Goal: Task Accomplishment & Management: Manage account settings

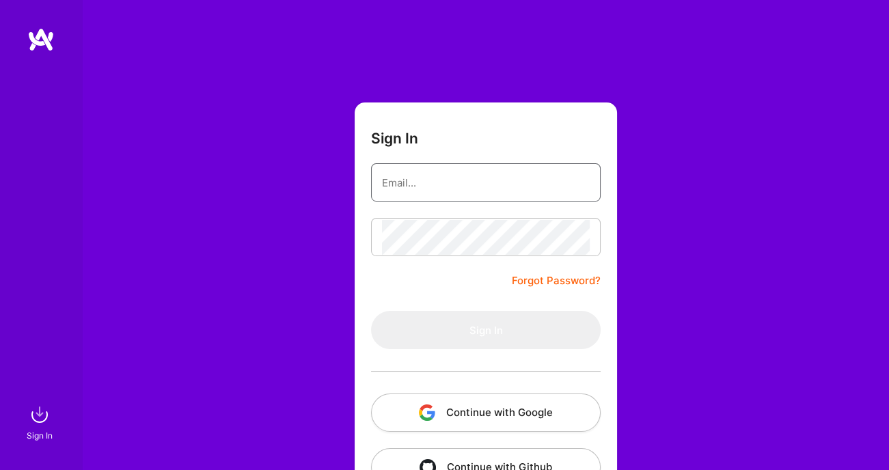
type input "[EMAIL_ADDRESS][DOMAIN_NAME]"
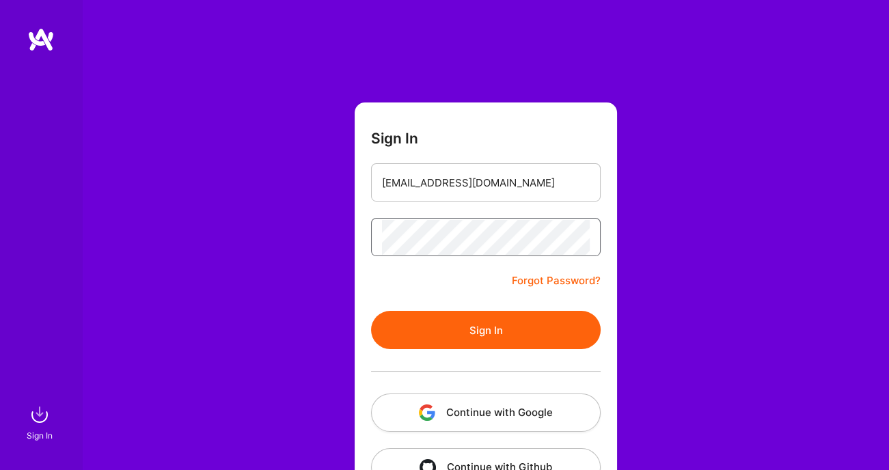
click at [485, 329] on button "Sign In" at bounding box center [486, 330] width 230 height 38
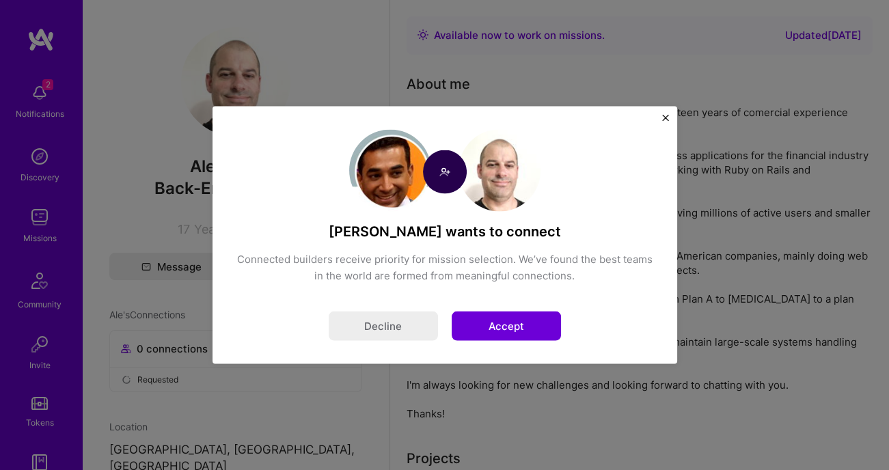
click at [506, 333] on button "Accept" at bounding box center [506, 326] width 109 height 29
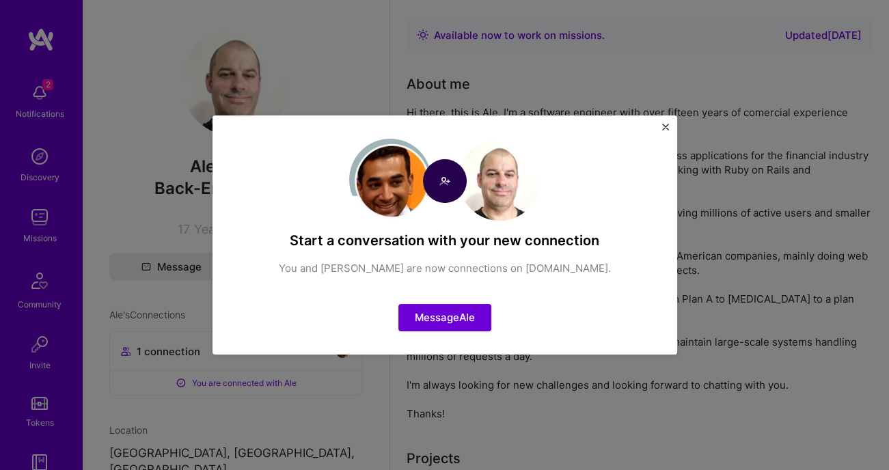
click at [664, 129] on img "Close" at bounding box center [665, 127] width 7 height 7
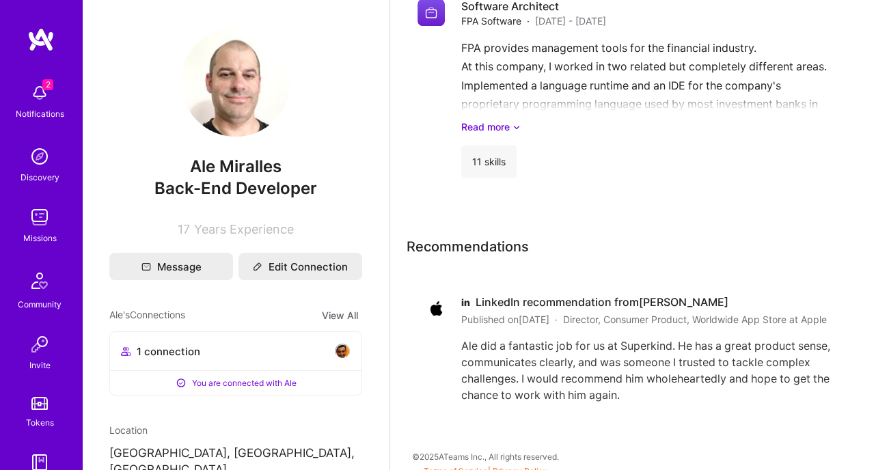
scroll to position [2951, 0]
click at [40, 91] on img at bounding box center [39, 92] width 27 height 27
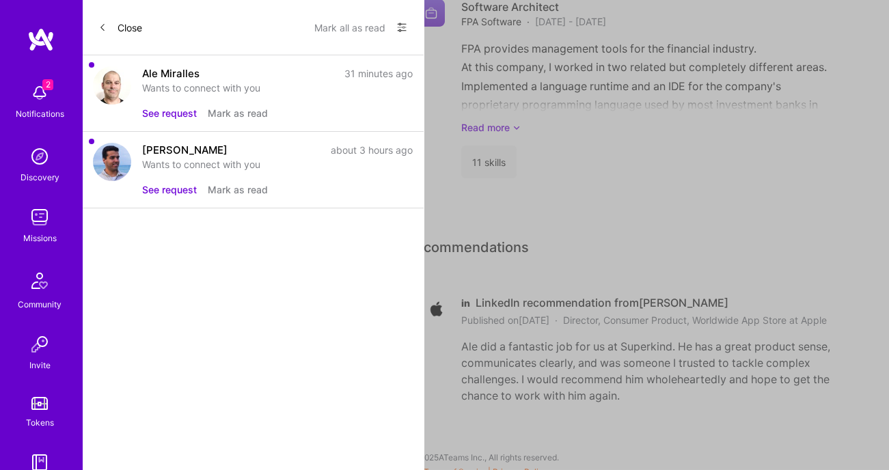
click at [166, 188] on button "See request" at bounding box center [169, 189] width 55 height 14
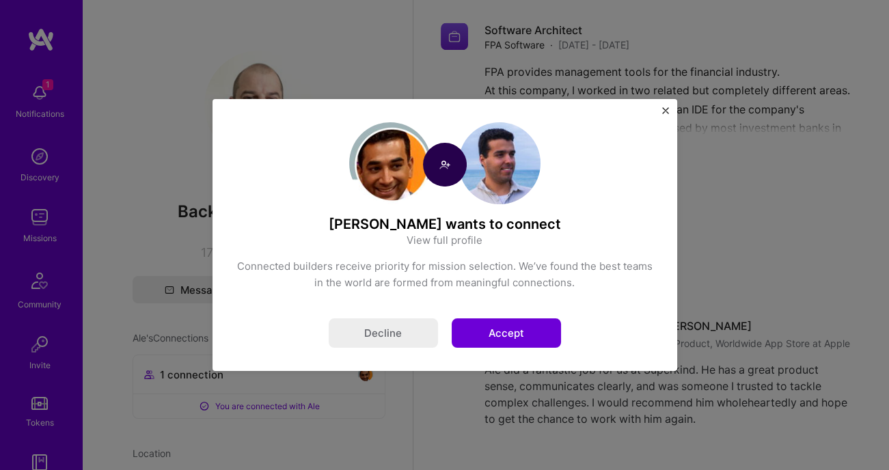
click at [537, 336] on button "Accept" at bounding box center [506, 332] width 109 height 29
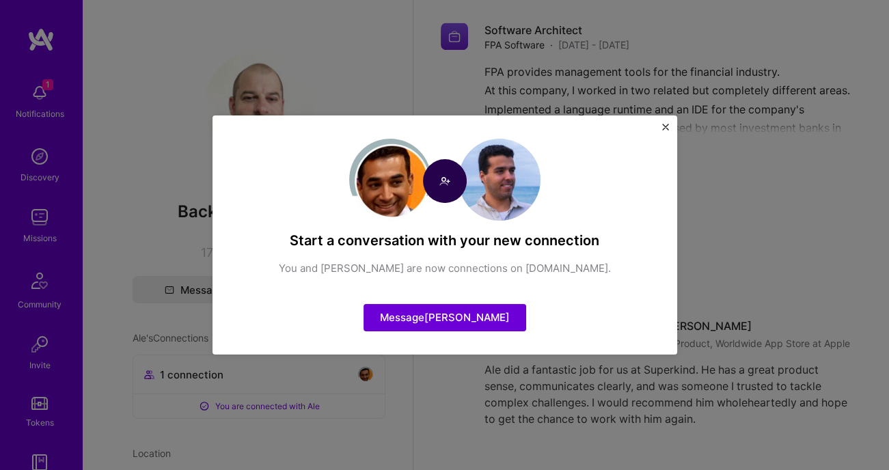
click at [665, 127] on img "Close" at bounding box center [665, 127] width 7 height 7
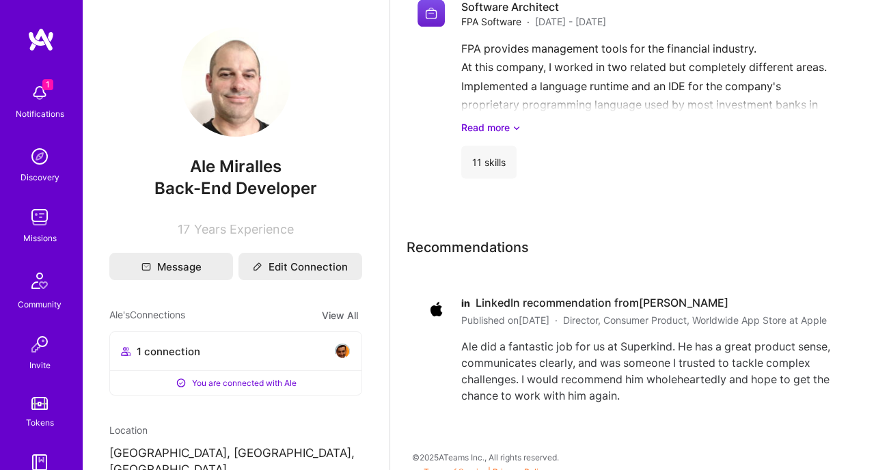
click at [46, 99] on img at bounding box center [39, 92] width 27 height 27
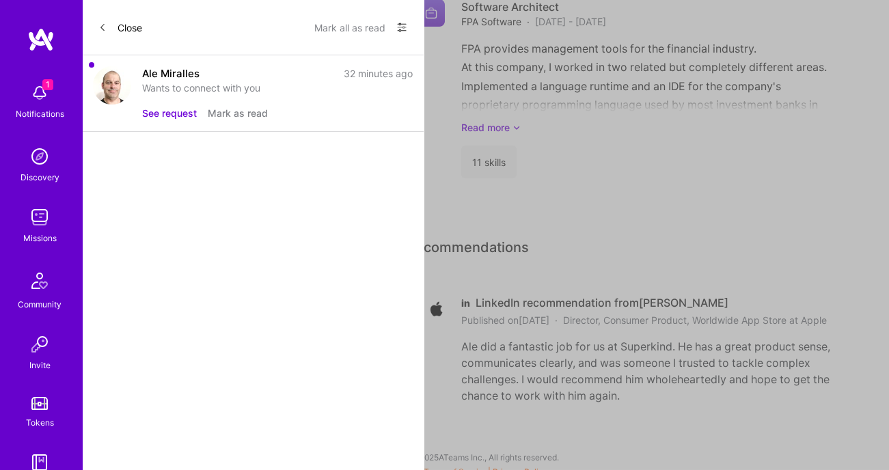
click at [172, 109] on button "See request" at bounding box center [169, 113] width 55 height 14
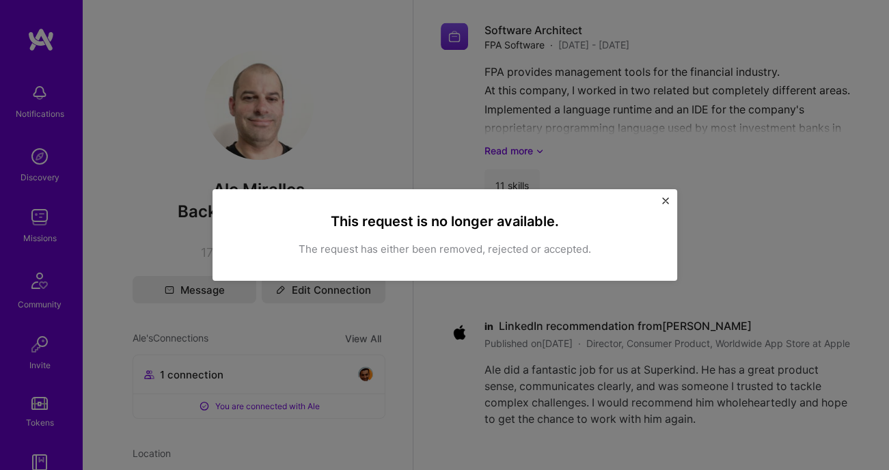
click at [668, 205] on button "Close" at bounding box center [665, 204] width 7 height 14
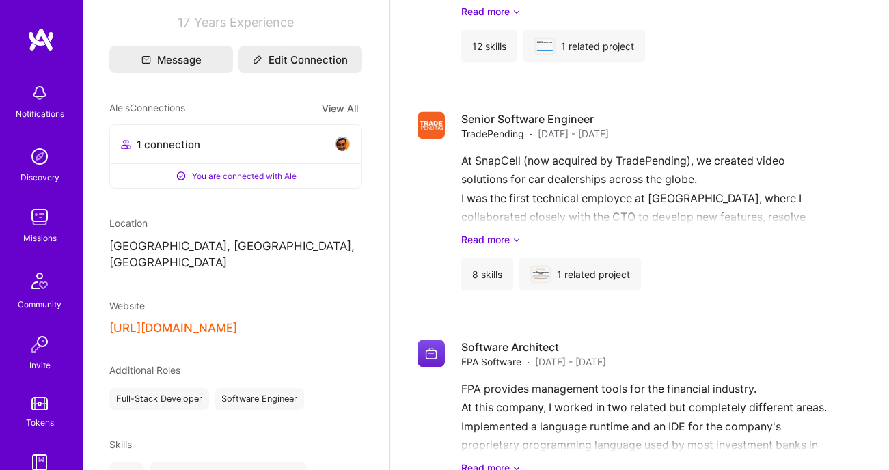
scroll to position [204, 0]
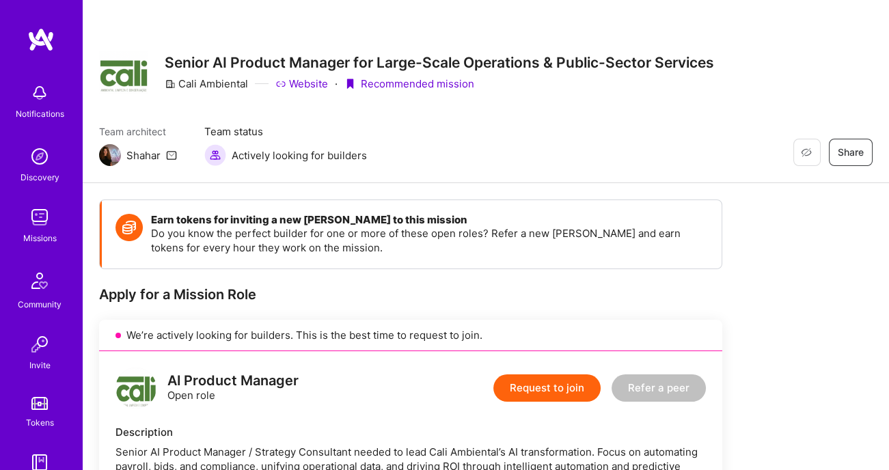
click at [44, 231] on div "Missions" at bounding box center [39, 238] width 33 height 14
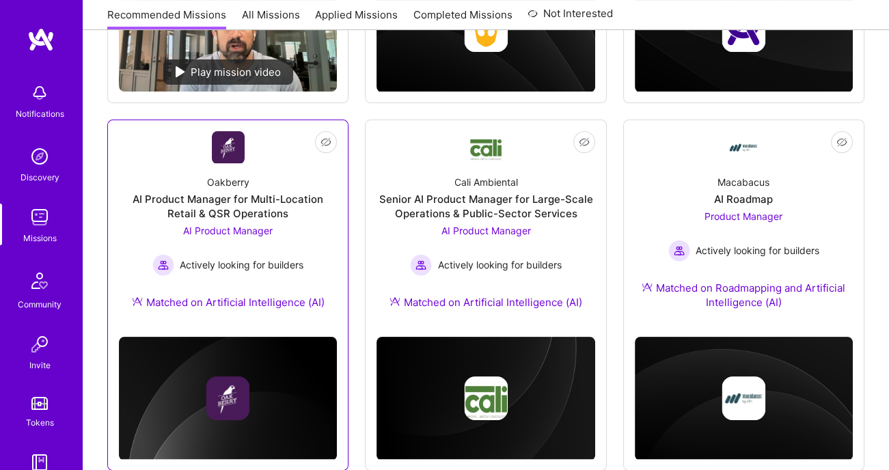
scroll to position [426, 0]
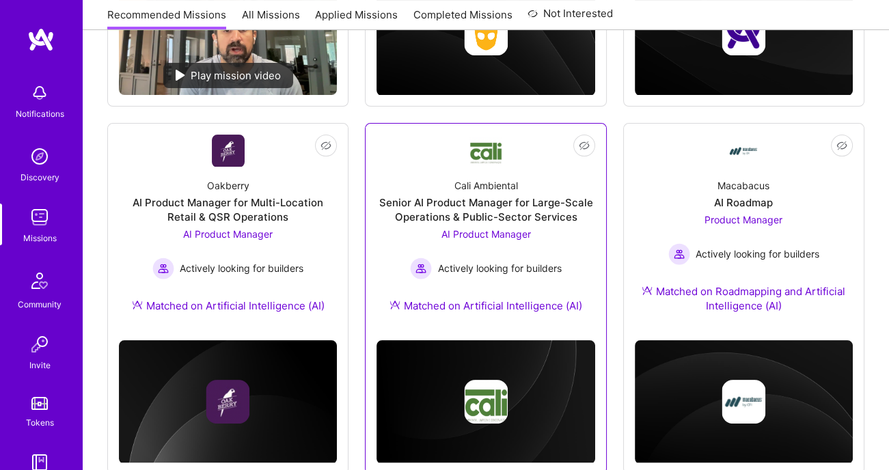
click at [464, 150] on link "Not Interested Cali Ambiental Senior AI Product Manager for Large-Scale Operati…" at bounding box center [486, 232] width 218 height 195
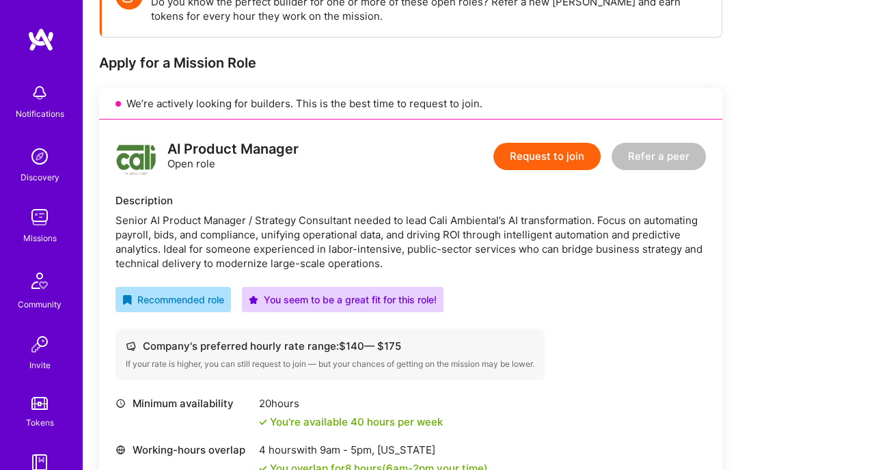
scroll to position [209, 0]
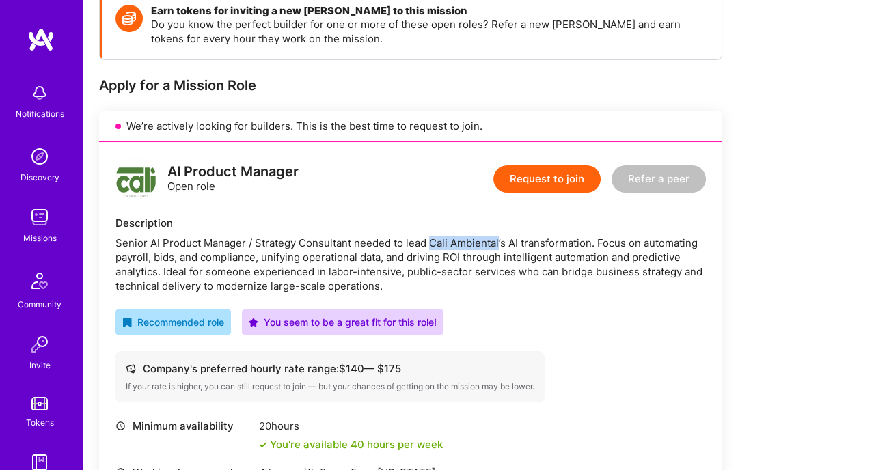
drag, startPoint x: 500, startPoint y: 241, endPoint x: 431, endPoint y: 245, distance: 68.4
click at [431, 245] on div "Senior AI Product Manager / Strategy Consultant needed to lead Cali Ambiental’s…" at bounding box center [410, 264] width 590 height 57
copy div "Cali Ambiental"
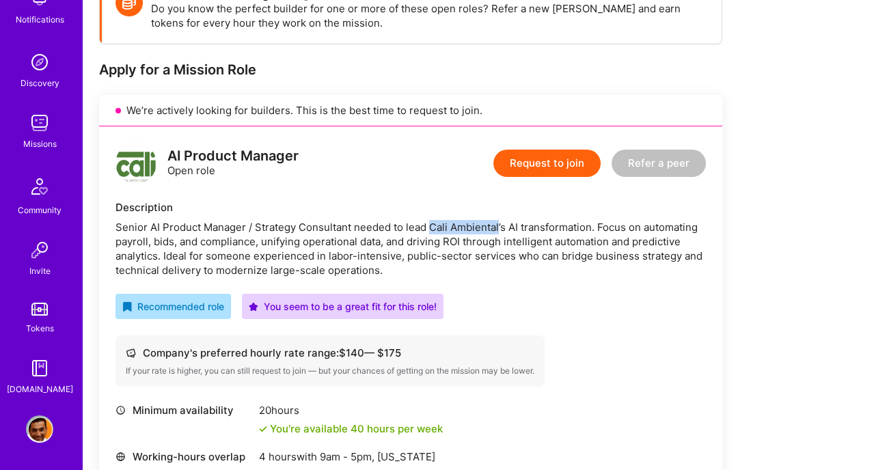
scroll to position [94, 0]
click at [42, 439] on img at bounding box center [39, 428] width 27 height 27
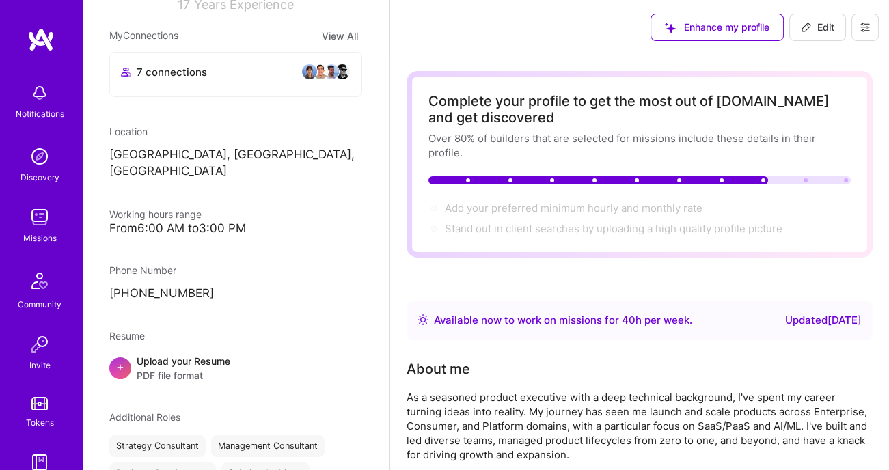
scroll to position [146, 0]
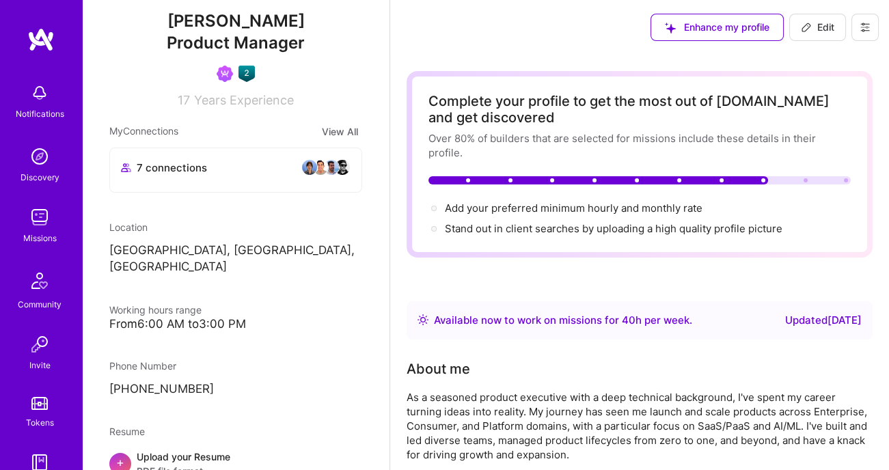
click at [336, 132] on button "View All" at bounding box center [340, 132] width 44 height 16
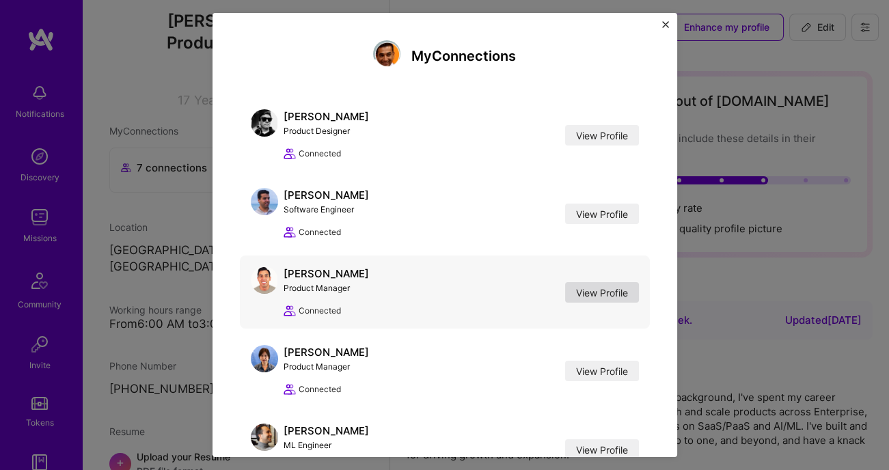
click at [625, 295] on link "View Profile" at bounding box center [602, 292] width 74 height 20
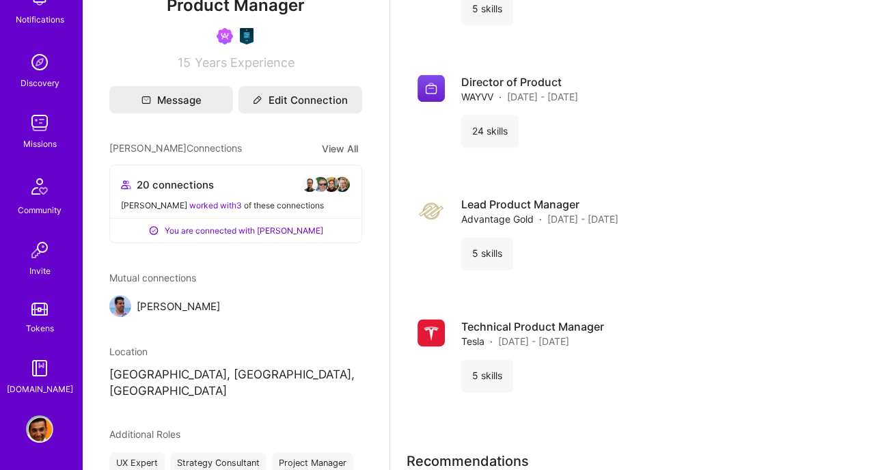
scroll to position [94, 0]
click at [40, 422] on img at bounding box center [39, 428] width 27 height 27
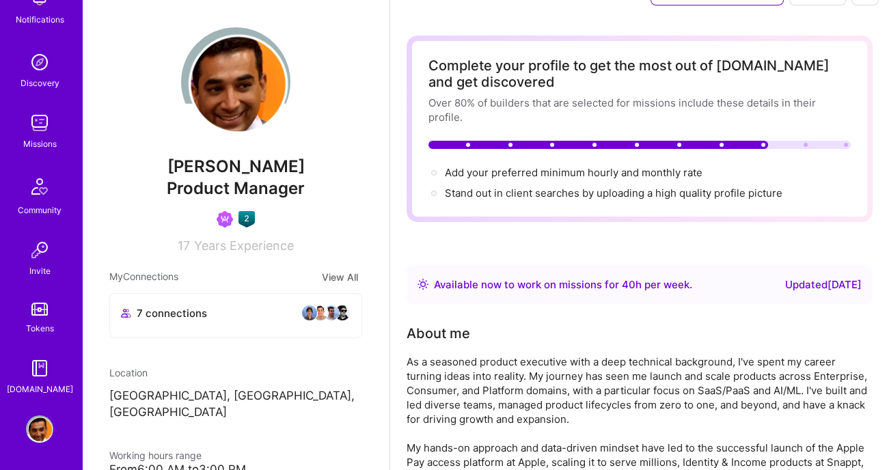
click at [527, 204] on div "Complete your profile to get the most out of A.Team and get discovered Over 80%…" at bounding box center [640, 129] width 466 height 187
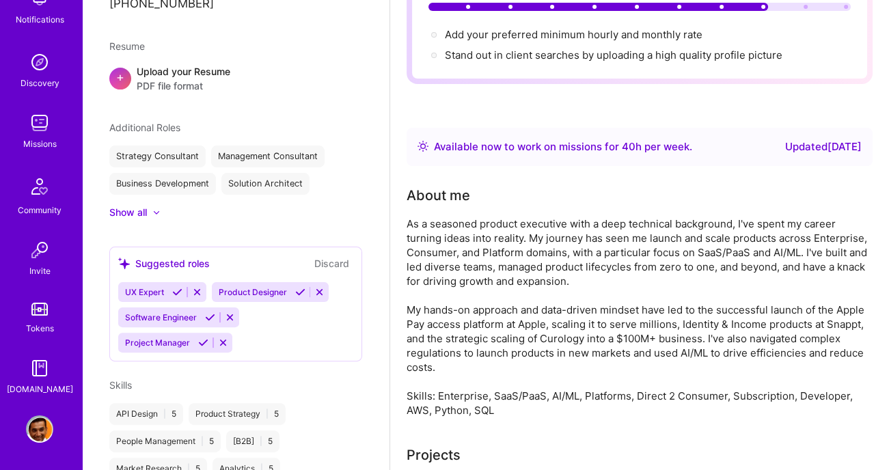
scroll to position [532, 0]
click at [150, 205] on div at bounding box center [149, 212] width 5 height 14
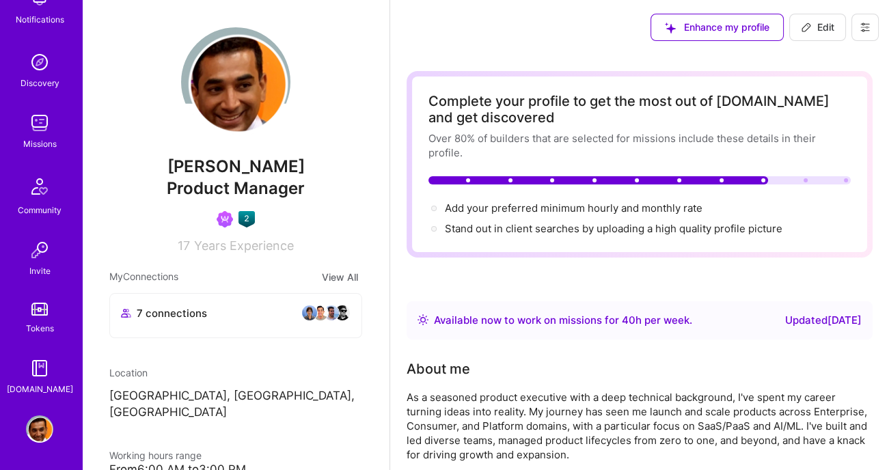
scroll to position [0, 0]
click at [817, 27] on span "Edit" at bounding box center [817, 27] width 33 height 14
select select "US"
select select "Right Now"
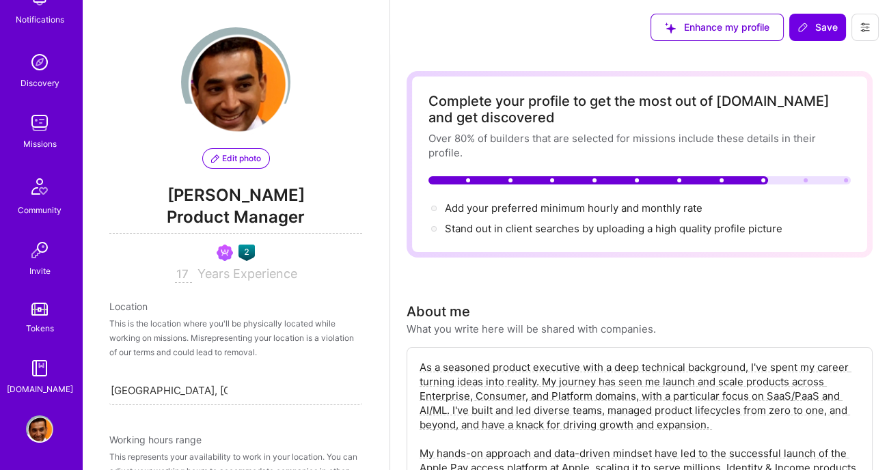
click at [169, 210] on span "Product Manager" at bounding box center [235, 220] width 253 height 28
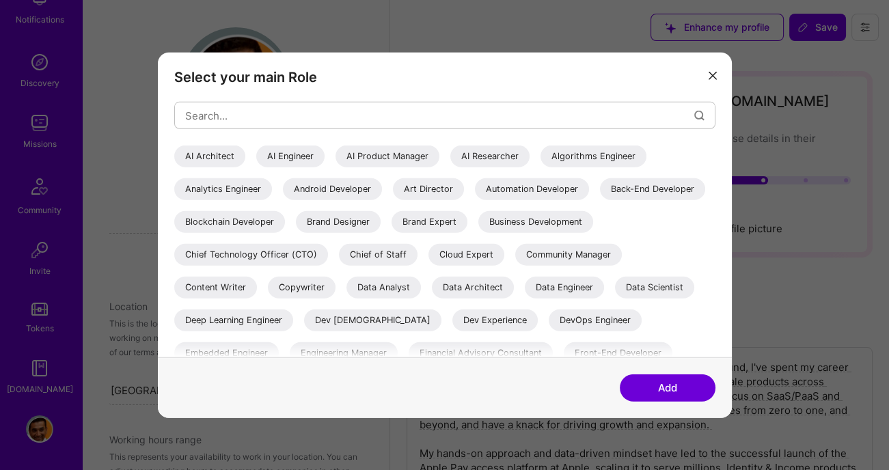
click at [383, 155] on div "AI Product Manager" at bounding box center [388, 157] width 104 height 22
click at [679, 392] on button "Add" at bounding box center [668, 387] width 96 height 27
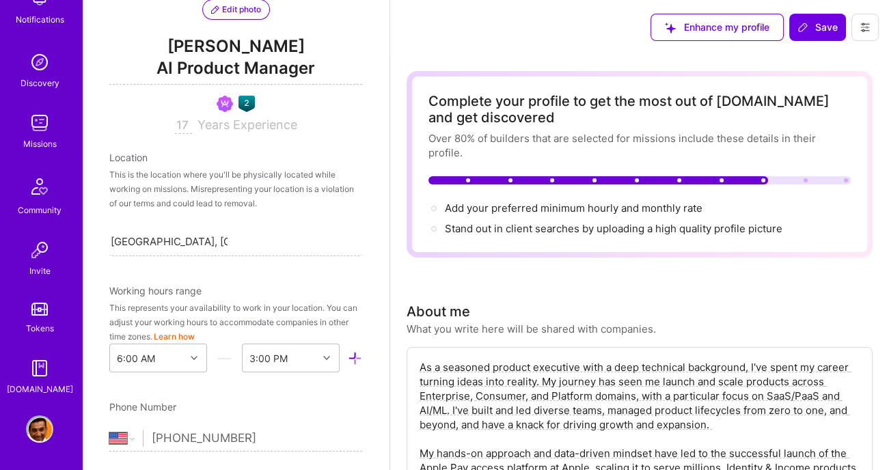
scroll to position [150, 0]
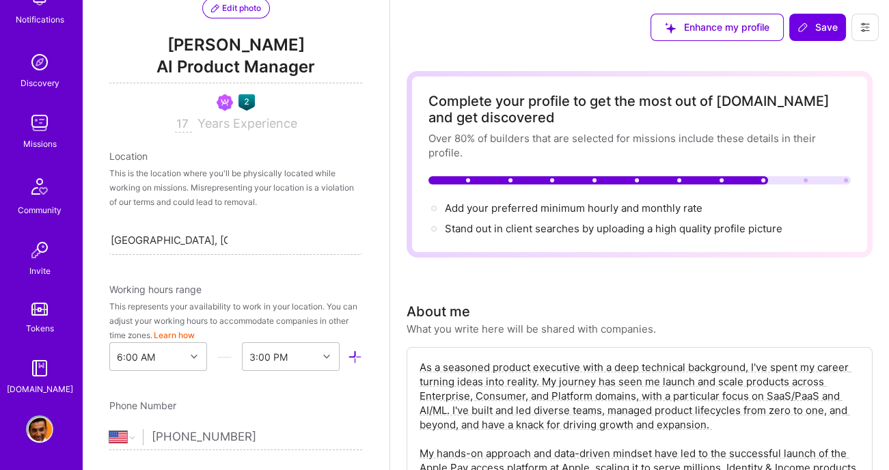
click at [278, 178] on div "This is the location where you'll be physically located while working on missio…" at bounding box center [235, 187] width 253 height 43
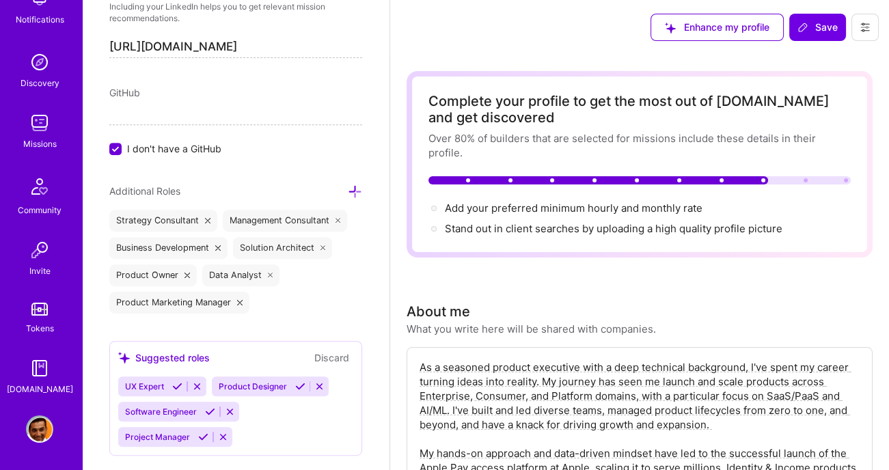
scroll to position [769, 0]
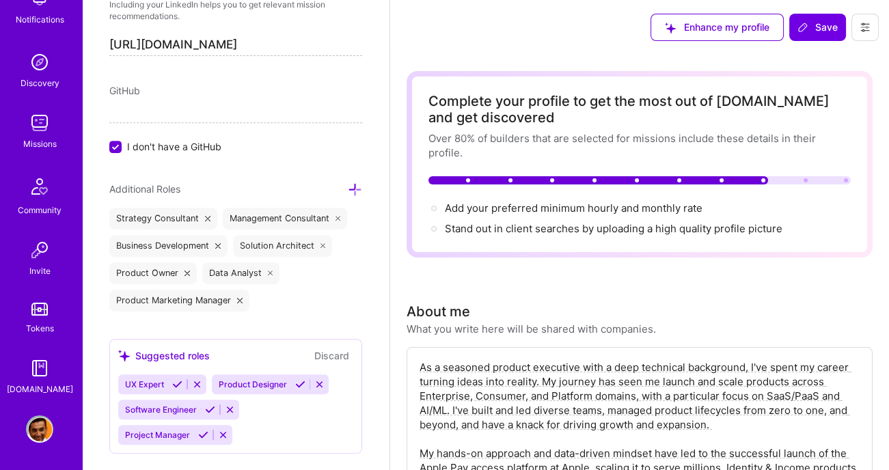
click at [357, 184] on icon at bounding box center [355, 189] width 14 height 14
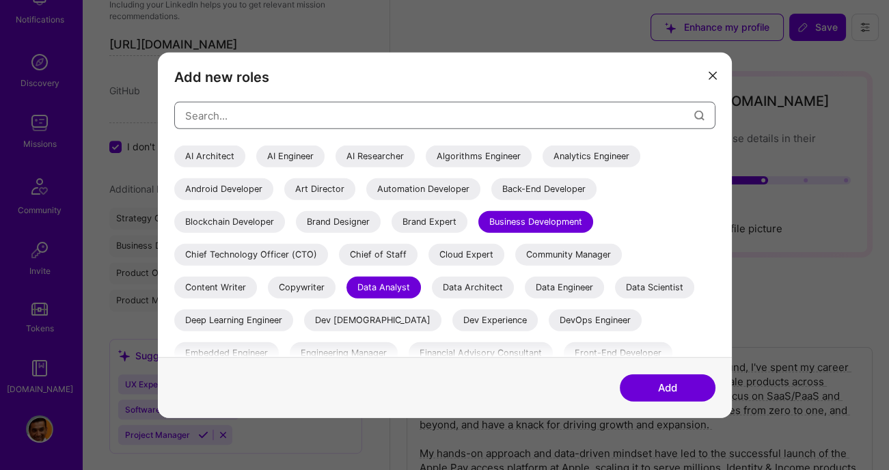
click at [290, 115] on input "modal" at bounding box center [439, 115] width 509 height 35
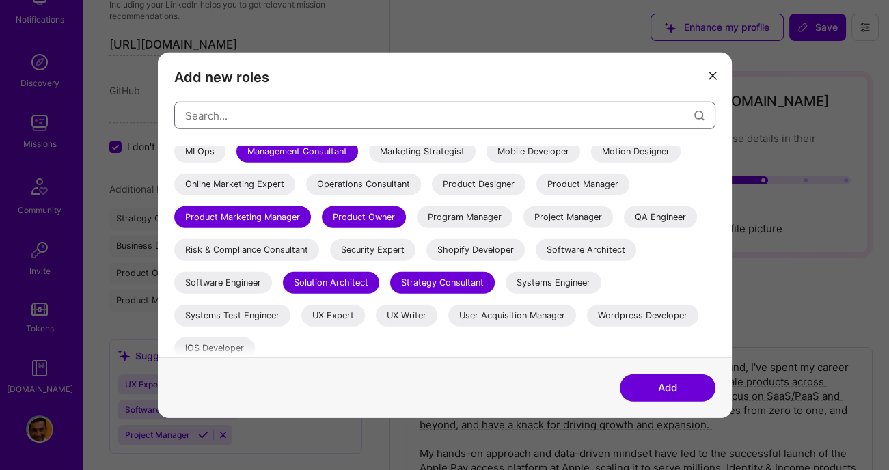
scroll to position [301, 0]
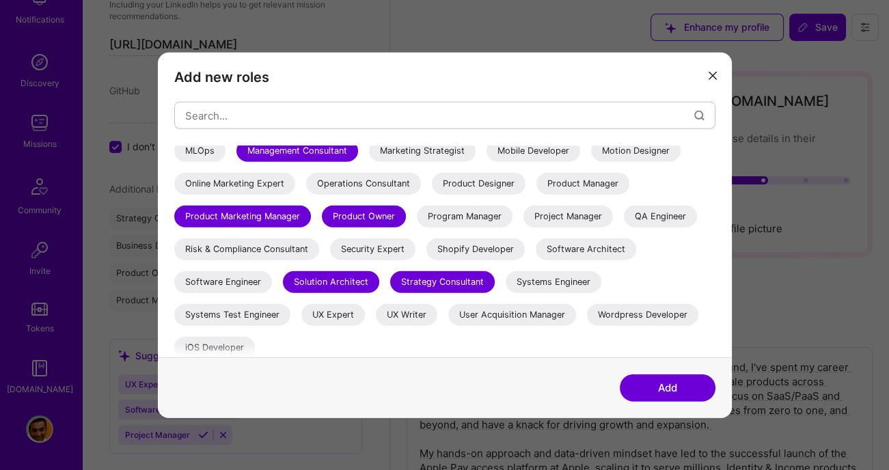
click at [560, 174] on div "Product Manager" at bounding box center [582, 184] width 93 height 22
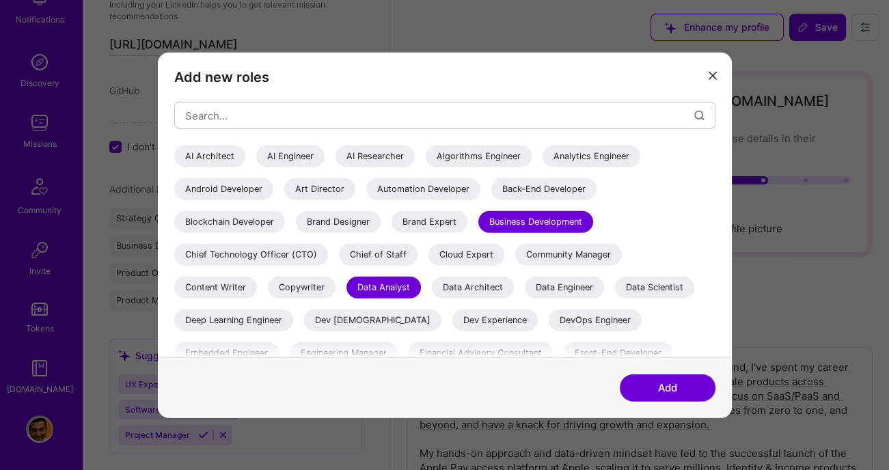
scroll to position [0, 0]
click at [645, 400] on button "Add" at bounding box center [668, 387] width 96 height 27
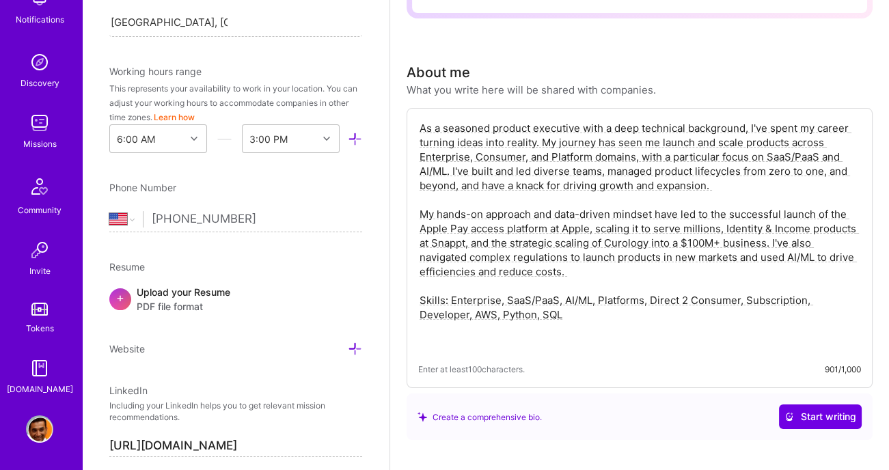
scroll to position [237, 0]
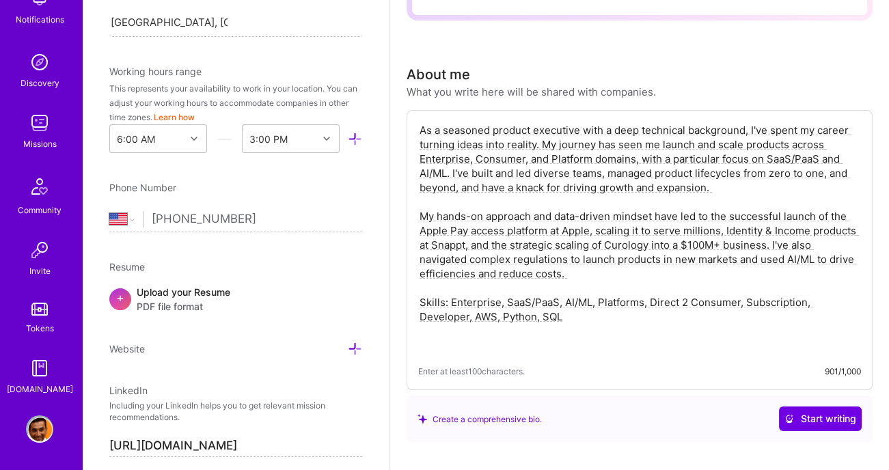
click at [610, 291] on textarea "As a seasoned product executive with a deep technical background, I've spent my…" at bounding box center [639, 238] width 443 height 232
drag, startPoint x: 588, startPoint y: 314, endPoint x: 342, endPoint y: 23, distance: 381.1
paste textarea "I Product Leadership: 15+ years building and scaling AI-first products across h…"
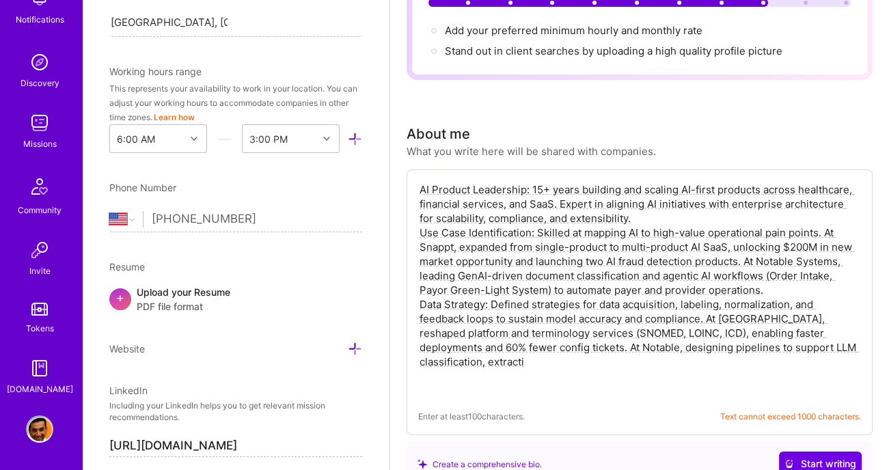
scroll to position [167, 0]
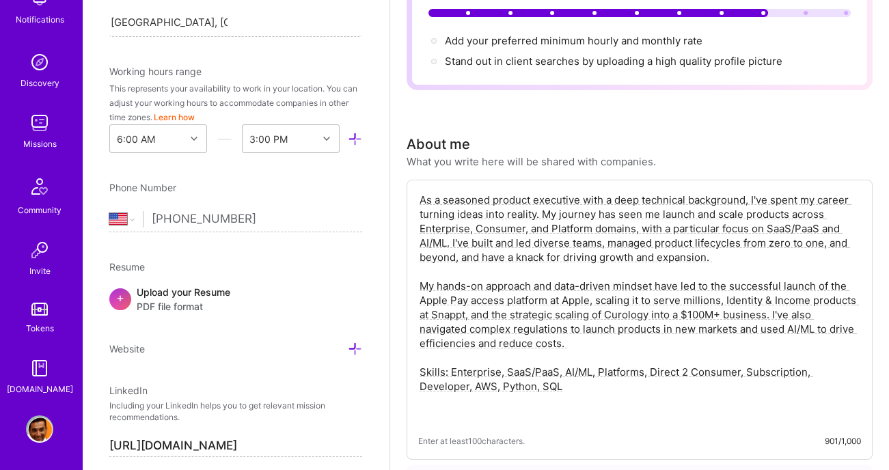
paste textarea "Gaurav Nukala is an AI Product Leader with 15+ years of experience building and…"
paste textarea "Gaurav Nukala is an AI Product Leader with 15+ years of experience across Fortu…"
paste textarea "Gaurav Nukala is an AI Product Leader with 15+ years of experience at Fortune 1…"
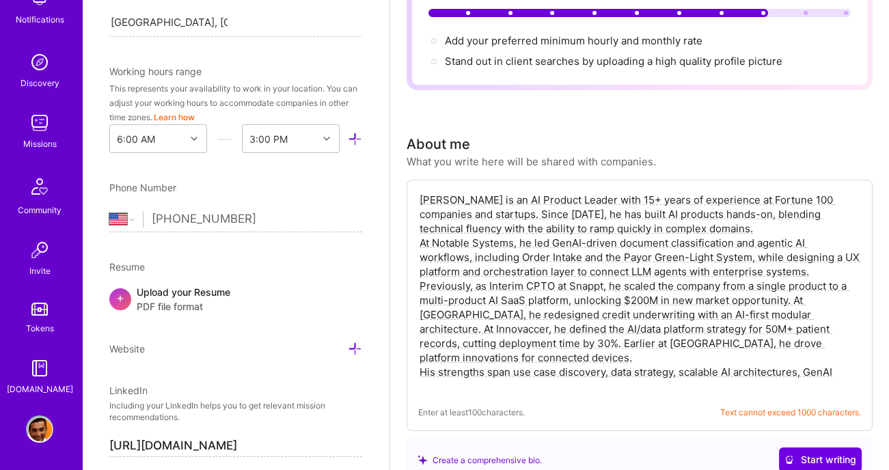
click at [724, 228] on textarea "Gaurav Nukala is an AI Product Leader with 15+ years of experience at Fortune 1…" at bounding box center [639, 292] width 443 height 203
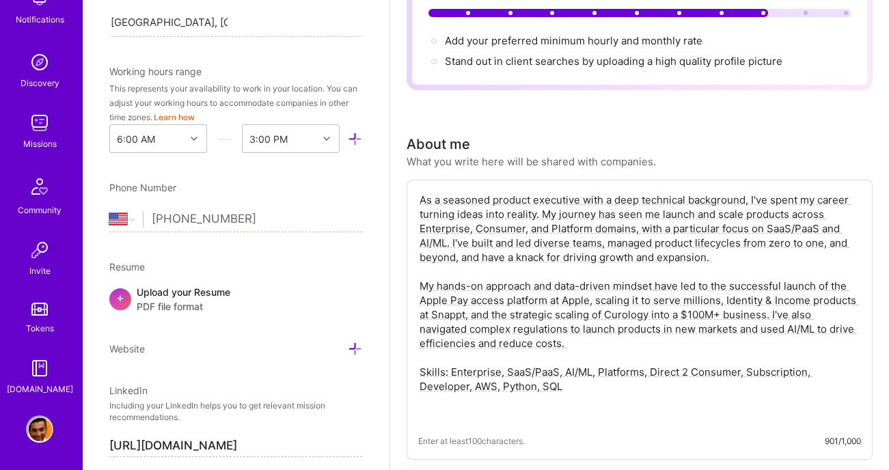
paste textarea "Gaurav Nukala is an AI Product Leader with 15+ years of experience across Fortu…"
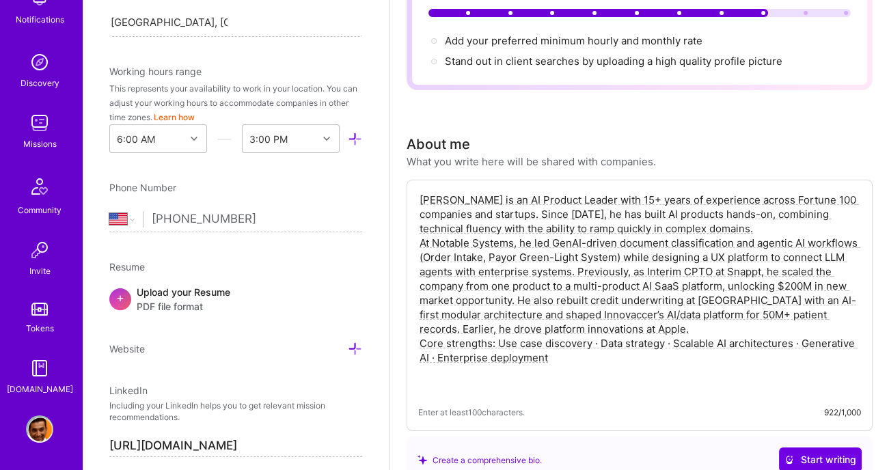
click at [762, 228] on textarea "Gaurav Nukala is an AI Product Leader with 15+ years of experience across Fortu…" at bounding box center [639, 292] width 443 height 203
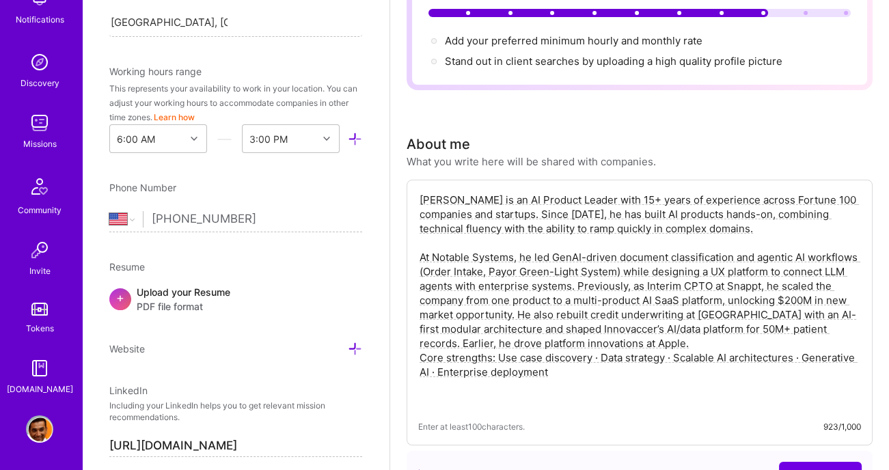
click at [515, 258] on textarea "Gaurav Nukala is an AI Product Leader with 15+ years of experience across Fortu…" at bounding box center [639, 299] width 443 height 217
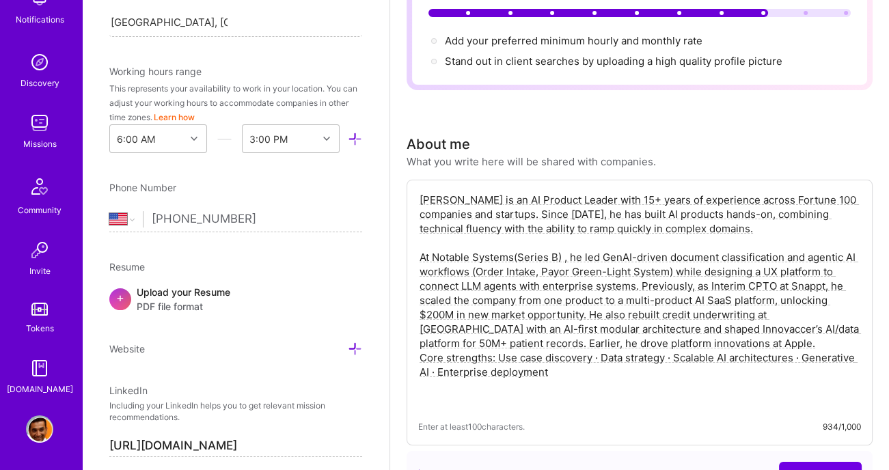
click at [825, 284] on textarea "Gaurav Nukala is an AI Product Leader with 15+ years of experience across Fortu…" at bounding box center [639, 299] width 443 height 217
click at [853, 312] on textarea "Gaurav Nukala is an AI Product Leader with 15+ years of experience across Fortu…" at bounding box center [639, 299] width 443 height 217
click at [718, 327] on textarea "Gaurav Nukala is an AI Product Leader with 15+ years of experience across Fortu…" at bounding box center [639, 299] width 443 height 217
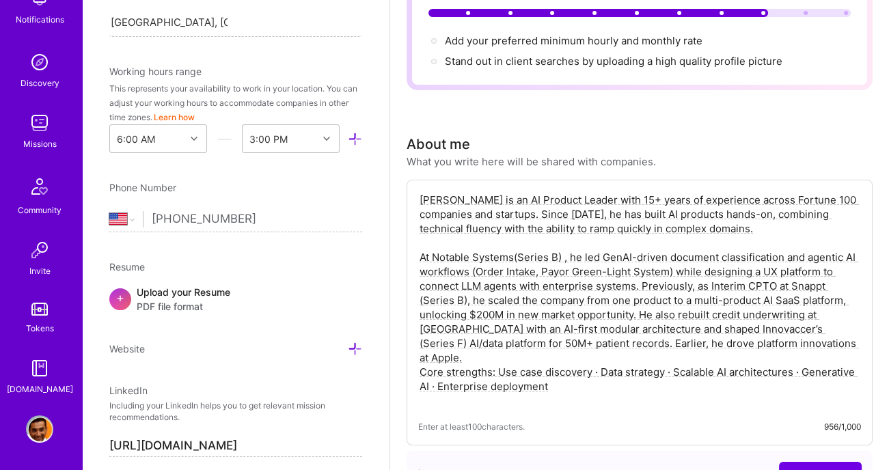
click at [782, 339] on textarea "Gaurav Nukala is an AI Product Leader with 15+ years of experience across Fortu…" at bounding box center [639, 299] width 443 height 217
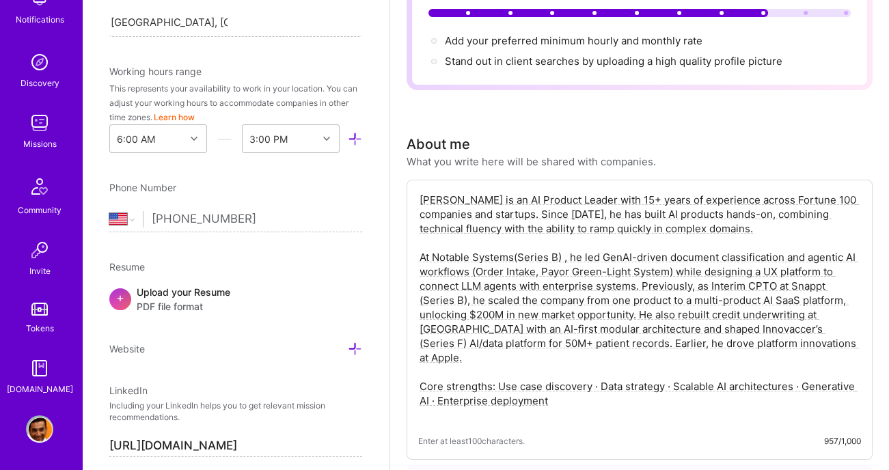
click at [572, 383] on textarea "Gaurav Nukala is an AI Product Leader with 15+ years of experience across Fortu…" at bounding box center [639, 307] width 443 height 232
click at [804, 368] on textarea "Gaurav Nukala is an AI Product Leader with 15+ years of experience across Fortu…" at bounding box center [639, 307] width 443 height 232
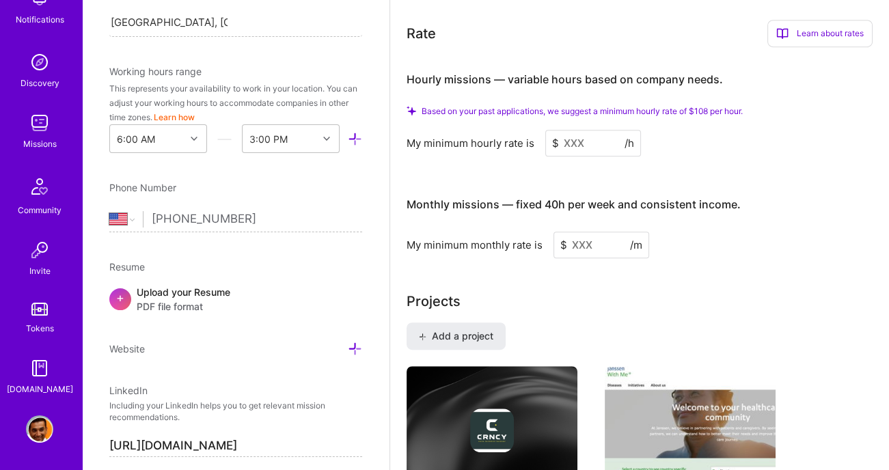
scroll to position [979, 0]
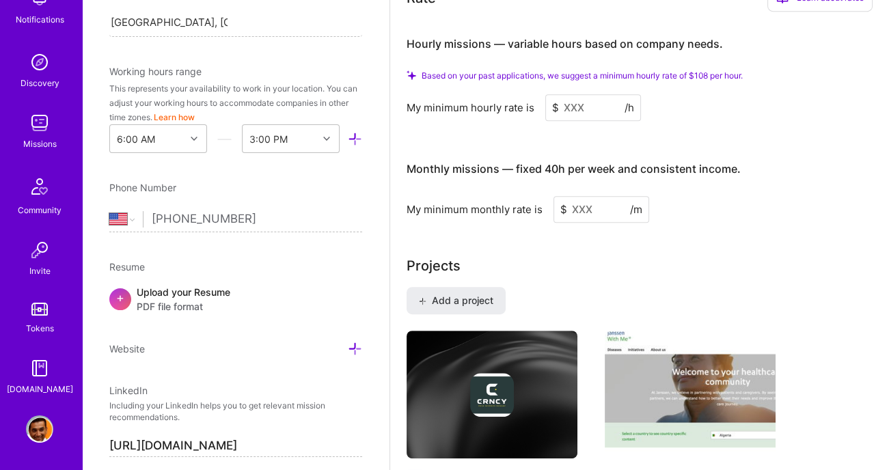
type textarea "Gaurav Nukala is an AI Product Leader with 15+ years of experience across Fortu…"
click at [596, 121] on input at bounding box center [593, 107] width 96 height 27
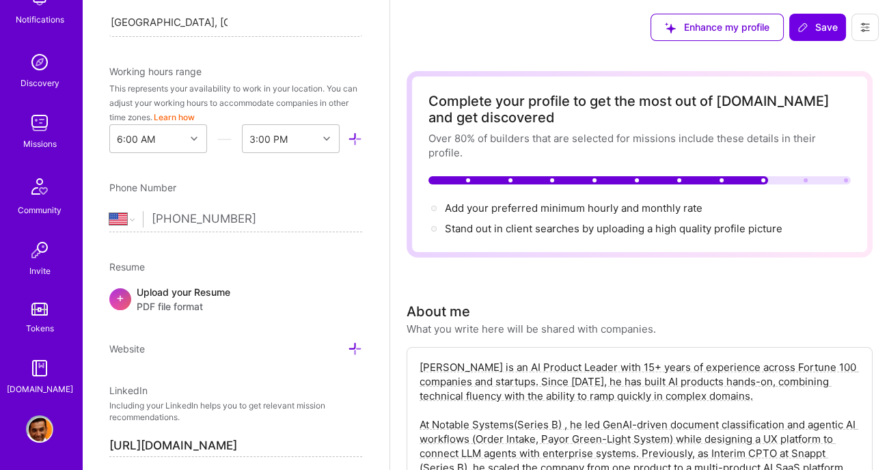
scroll to position [0, 0]
type input "150"
click at [821, 32] on span "Save" at bounding box center [817, 27] width 40 height 14
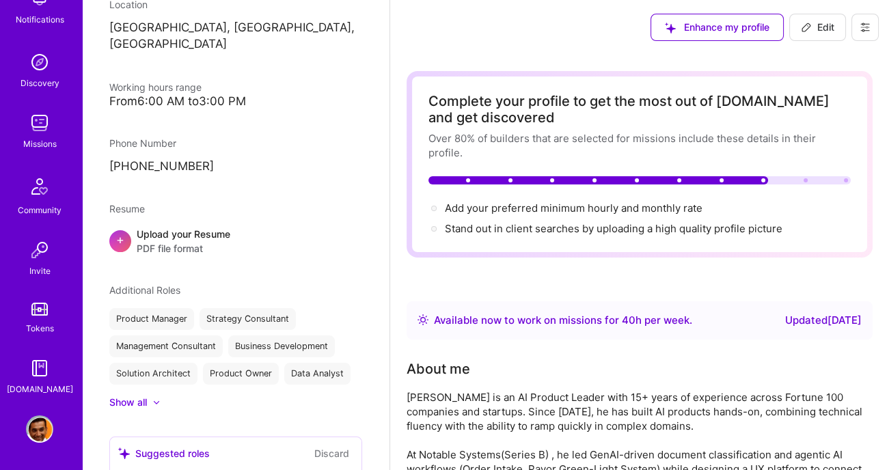
click at [824, 27] on span "Edit" at bounding box center [817, 27] width 33 height 14
select select "US"
select select "Right Now"
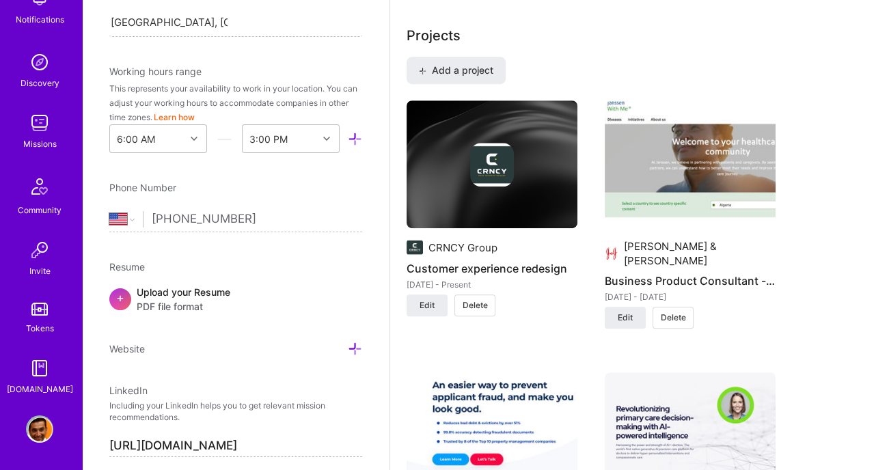
scroll to position [1222, 0]
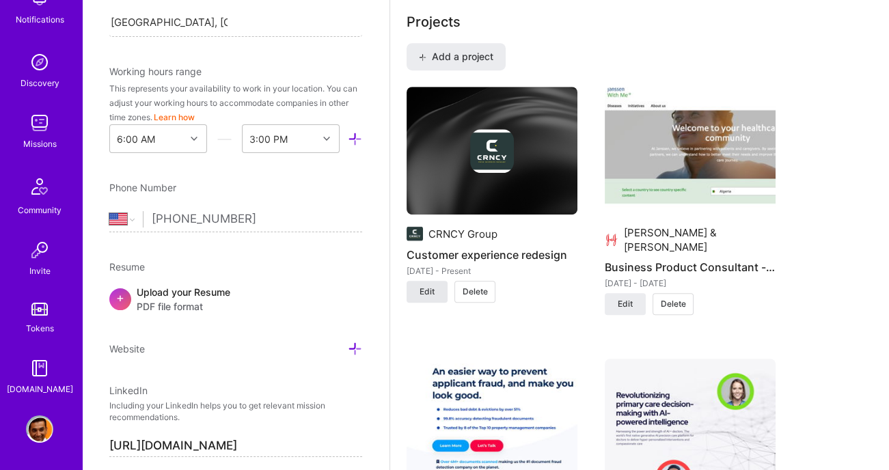
click at [437, 300] on button "Edit" at bounding box center [427, 292] width 41 height 22
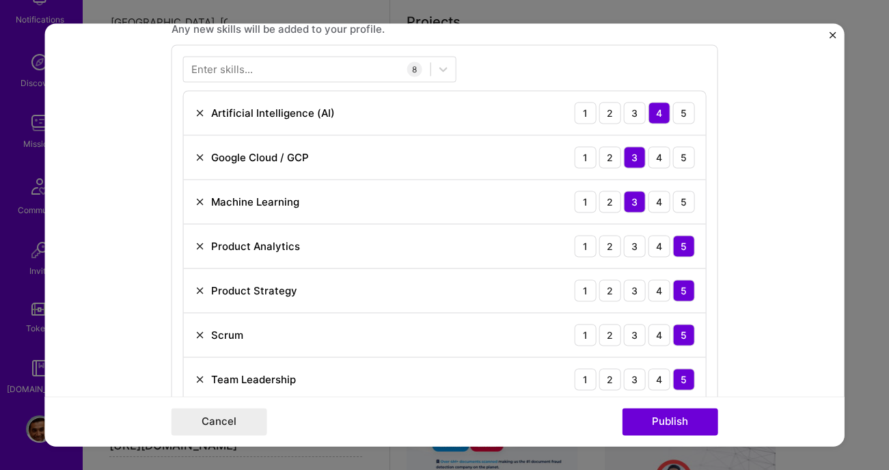
scroll to position [640, 0]
click at [683, 113] on div "5" at bounding box center [683, 112] width 22 height 22
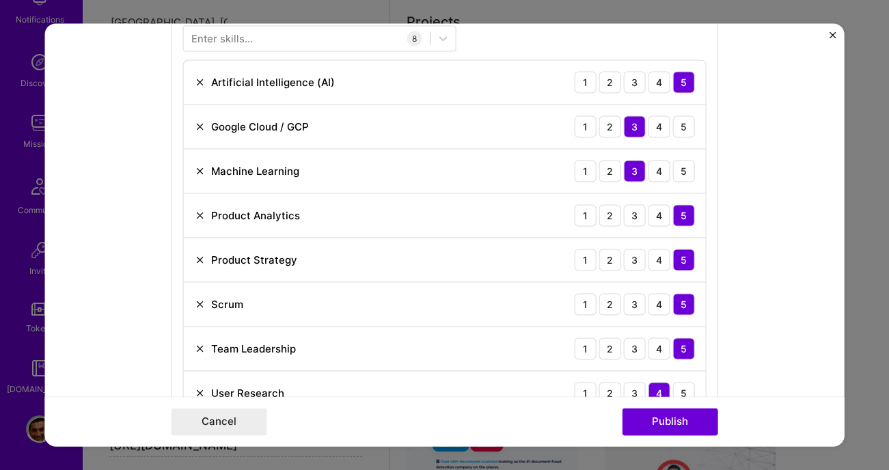
scroll to position [670, 0]
click at [681, 127] on div "5" at bounding box center [683, 127] width 22 height 22
click at [681, 172] on div "5" at bounding box center [683, 172] width 22 height 22
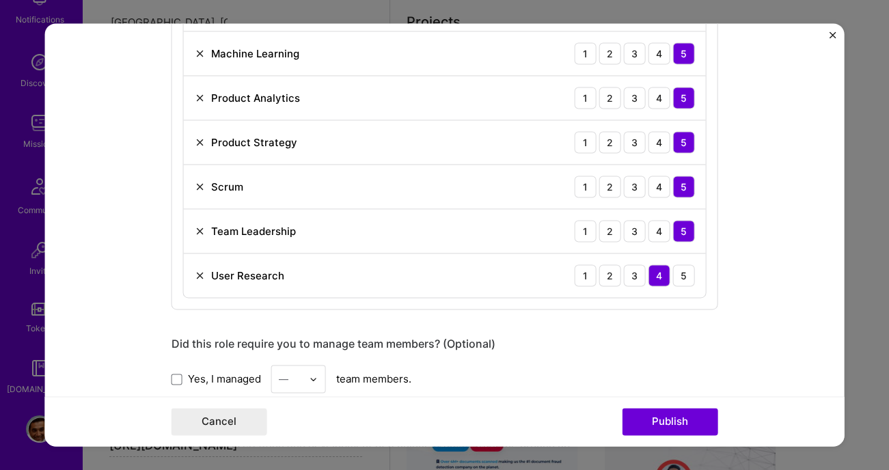
scroll to position [791, 0]
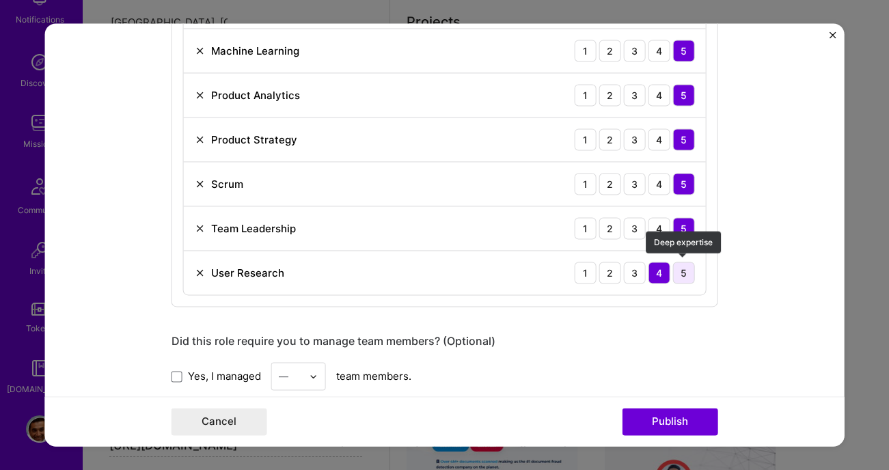
click at [687, 272] on div "5" at bounding box center [683, 273] width 22 height 22
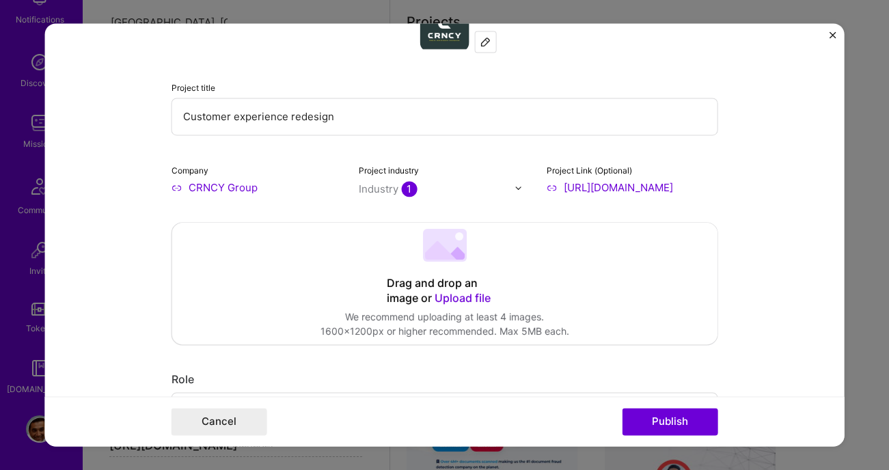
scroll to position [44, 0]
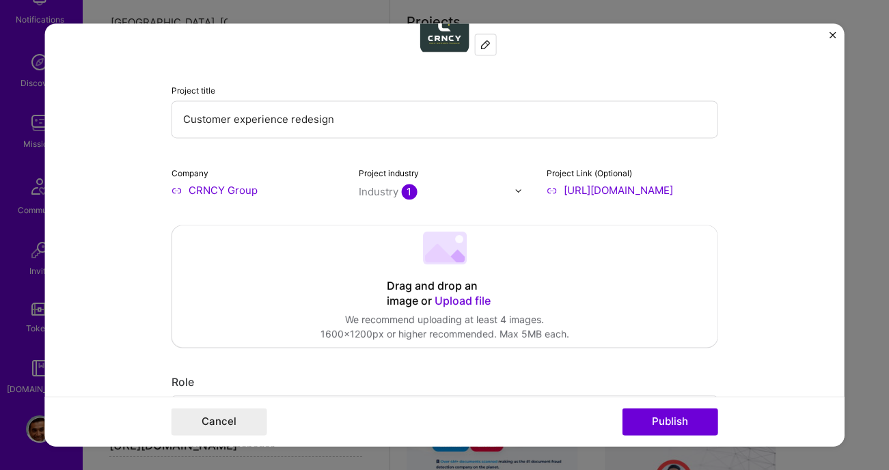
click at [457, 300] on span "Upload file" at bounding box center [462, 301] width 56 height 14
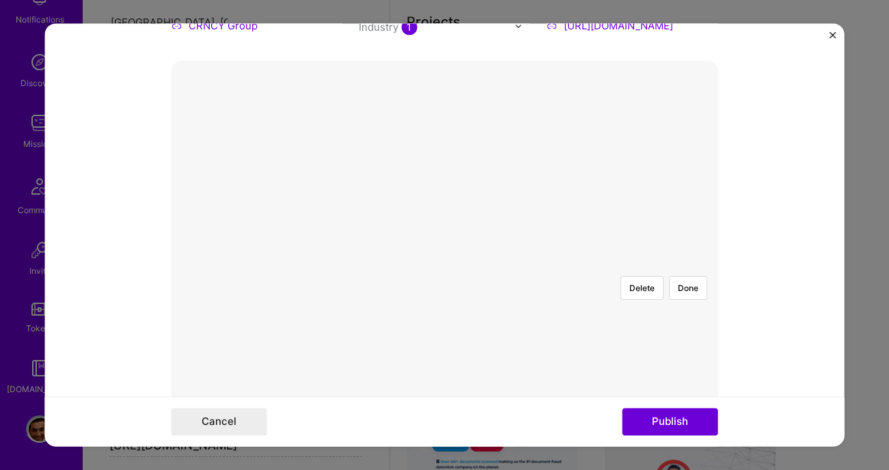
scroll to position [211, 0]
click at [474, 263] on div at bounding box center [645, 414] width 402 height 303
click at [444, 263] on div at bounding box center [645, 414] width 402 height 303
drag, startPoint x: 574, startPoint y: 201, endPoint x: 672, endPoint y: 218, distance: 99.9
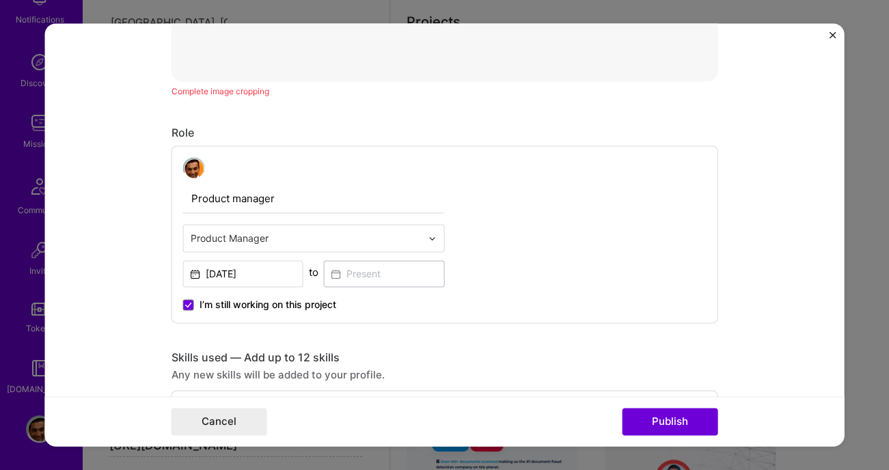
scroll to position [605, 0]
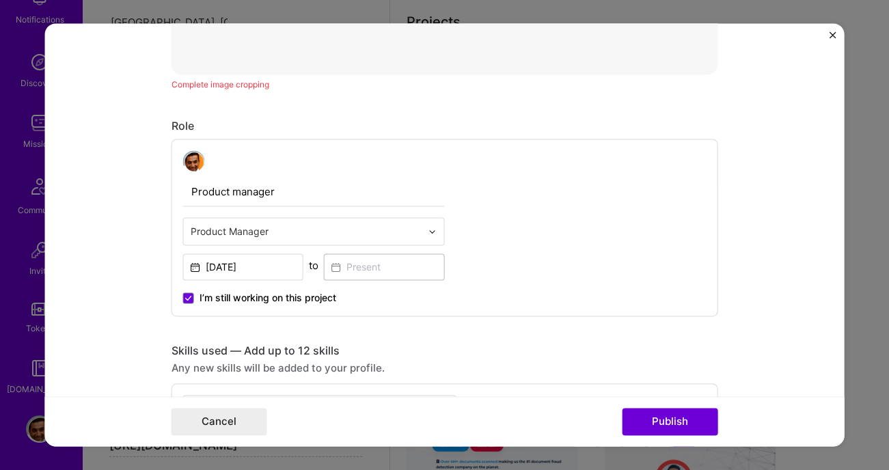
click at [241, 291] on span "I’m still working on this project" at bounding box center [267, 298] width 137 height 14
click at [0, 0] on input "I’m still working on this project" at bounding box center [0, 0] width 0 height 0
click at [351, 266] on input at bounding box center [384, 267] width 121 height 27
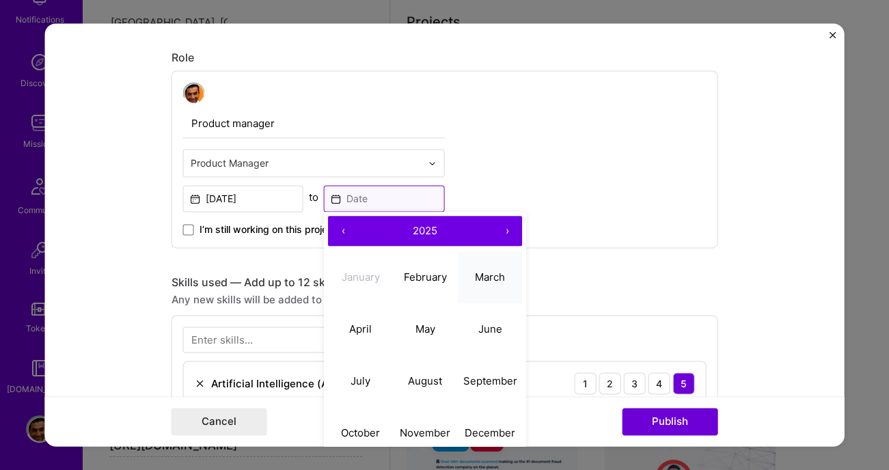
scroll to position [687, 0]
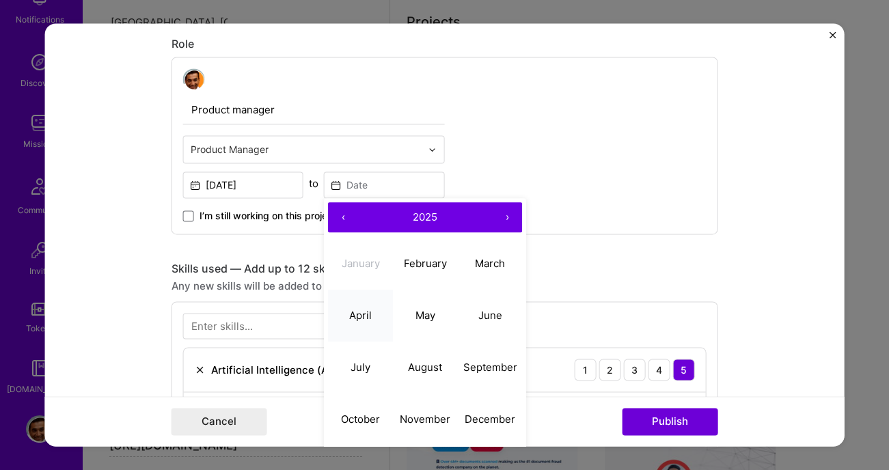
click at [367, 314] on abbr "April" at bounding box center [360, 315] width 23 height 13
type input "Apr, 2025"
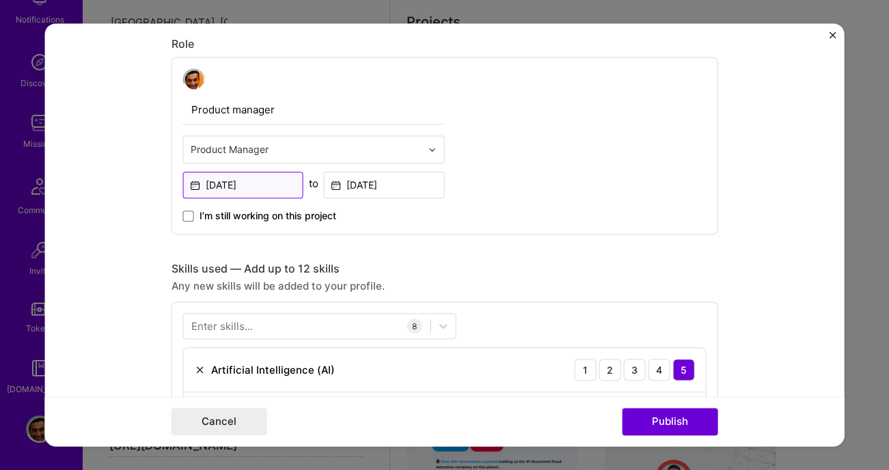
click at [249, 182] on input "Feb, 2025" at bounding box center [242, 185] width 121 height 27
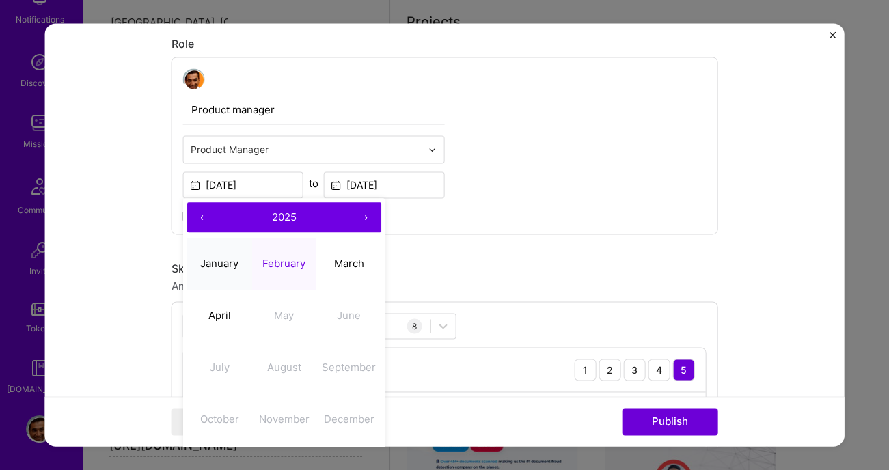
click at [217, 264] on abbr "January" at bounding box center [219, 263] width 38 height 13
type input "Jan, 2025"
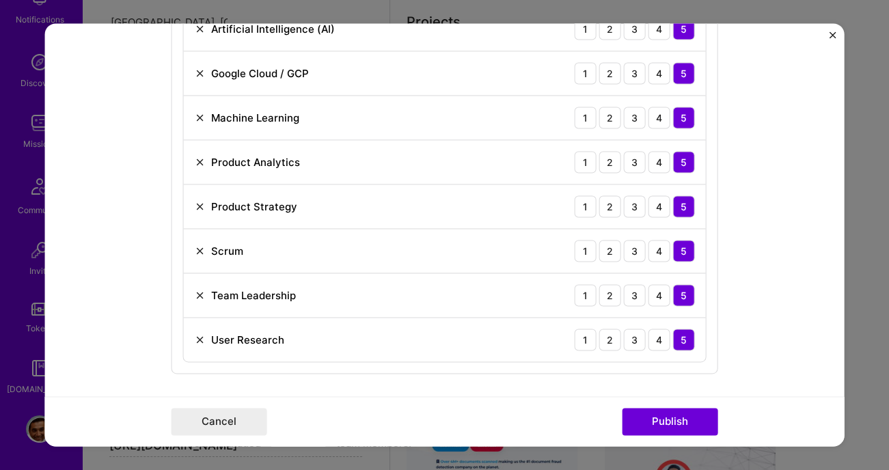
scroll to position [1158, 0]
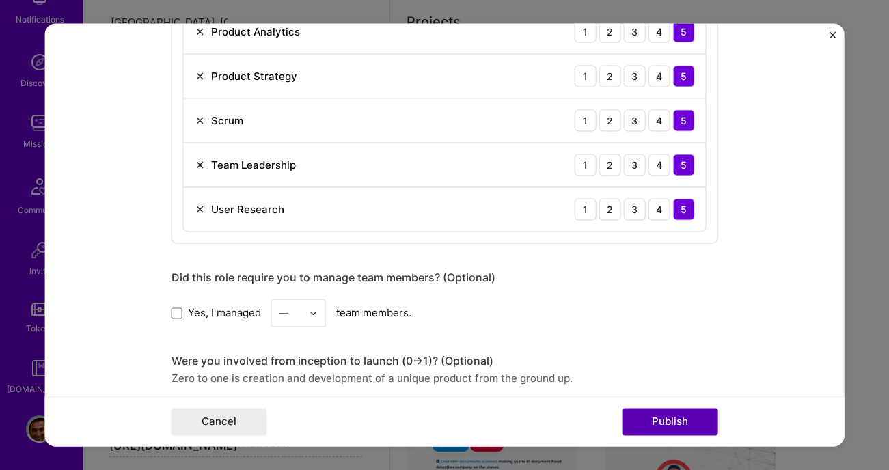
click at [681, 420] on button "Publish" at bounding box center [670, 422] width 96 height 27
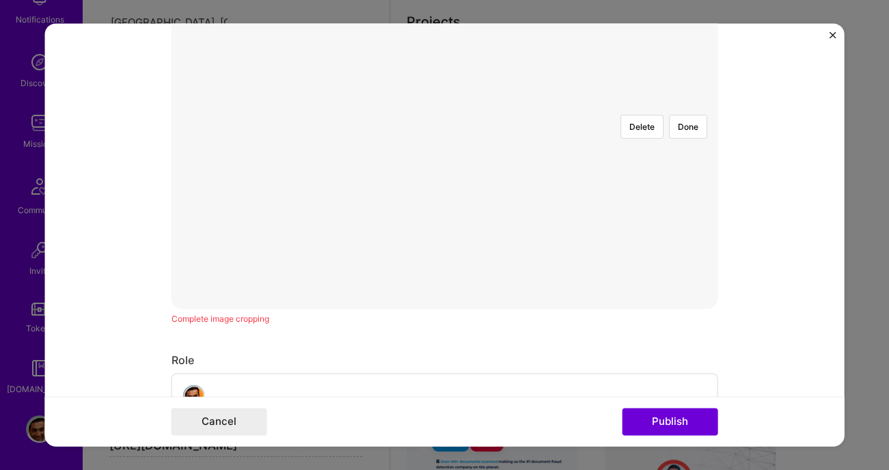
scroll to position [246, 0]
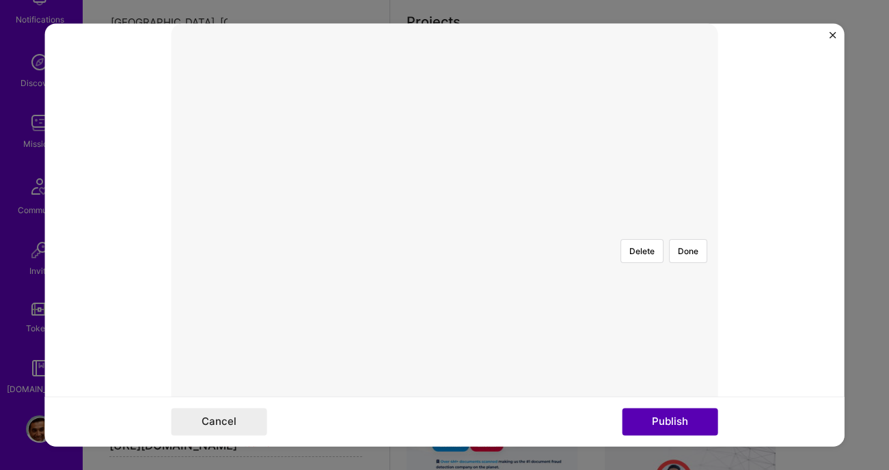
click at [685, 426] on button "Publish" at bounding box center [670, 422] width 96 height 27
click at [522, 266] on div at bounding box center [645, 379] width 402 height 303
click at [515, 261] on div at bounding box center [645, 412] width 402 height 303
click at [683, 272] on button "Done" at bounding box center [687, 284] width 38 height 24
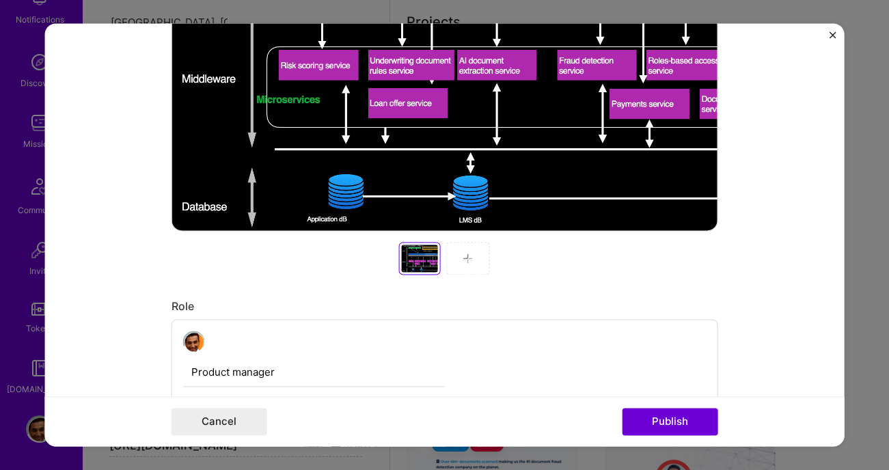
scroll to position [456, 0]
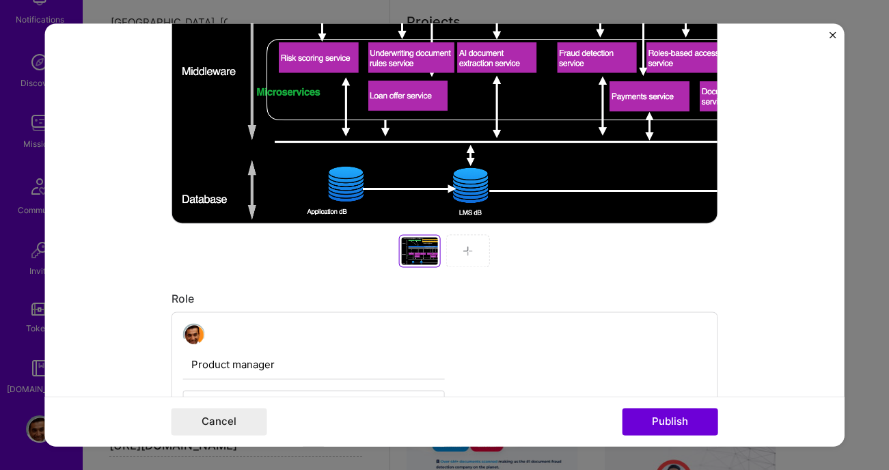
click at [471, 251] on img at bounding box center [468, 250] width 11 height 11
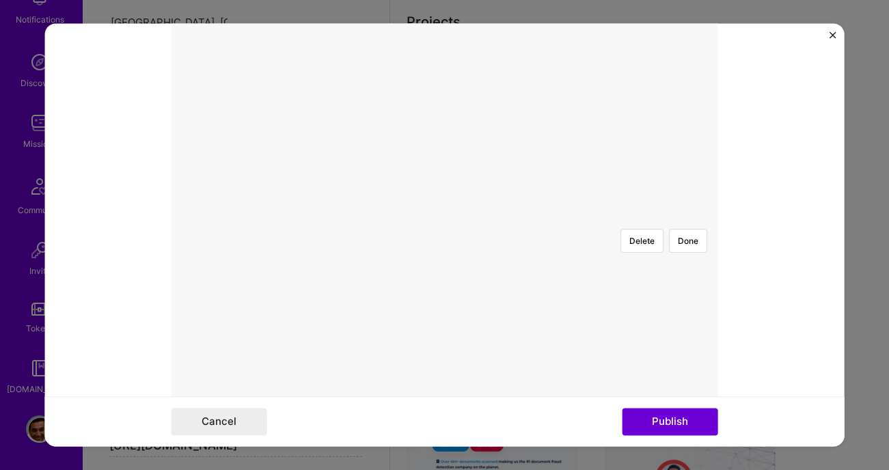
scroll to position [255, 0]
click at [657, 413] on button "Publish" at bounding box center [670, 422] width 96 height 27
click at [684, 239] on button "Done" at bounding box center [687, 251] width 38 height 24
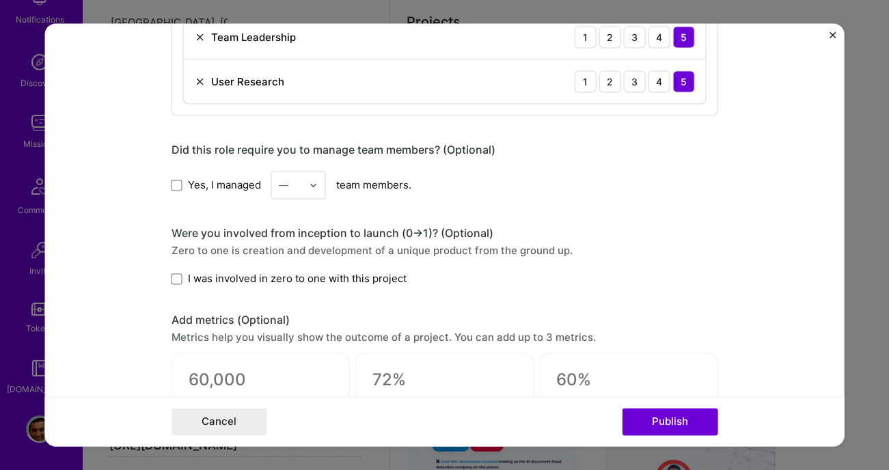
scroll to position [1304, 0]
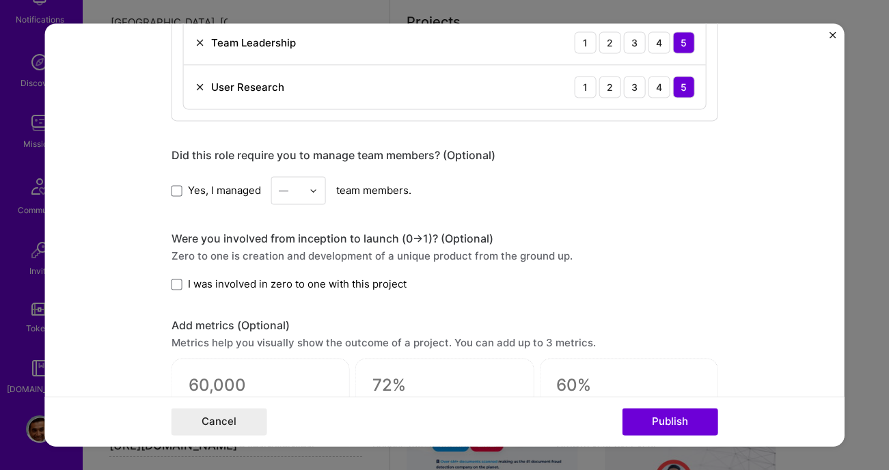
click at [390, 280] on span "I was involved in zero to one with this project" at bounding box center [296, 284] width 219 height 14
click at [0, 0] on input "I was involved in zero to one with this project" at bounding box center [0, 0] width 0 height 0
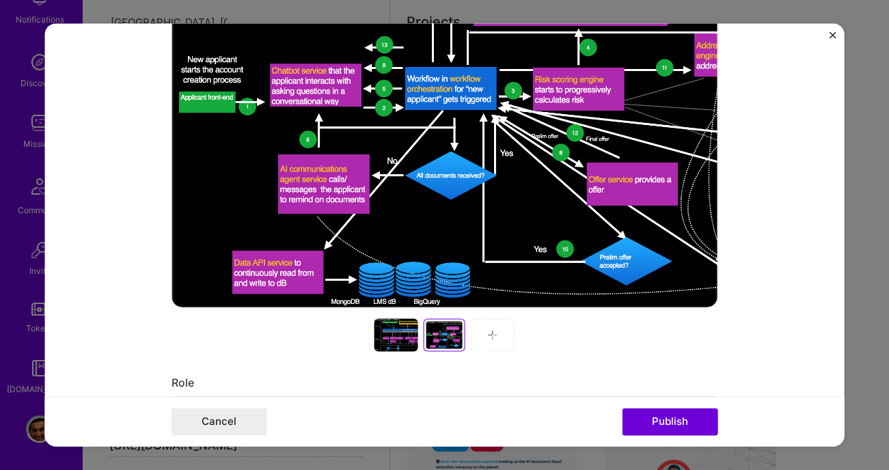
scroll to position [312, 0]
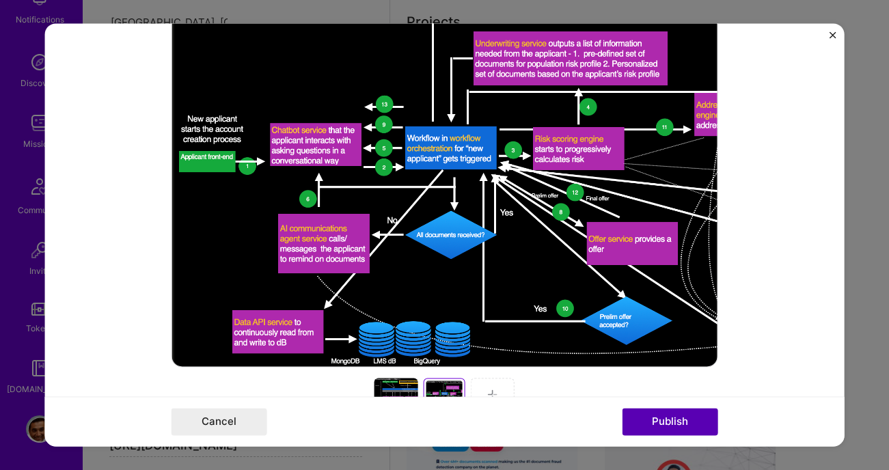
click at [666, 418] on button "Publish" at bounding box center [670, 422] width 96 height 27
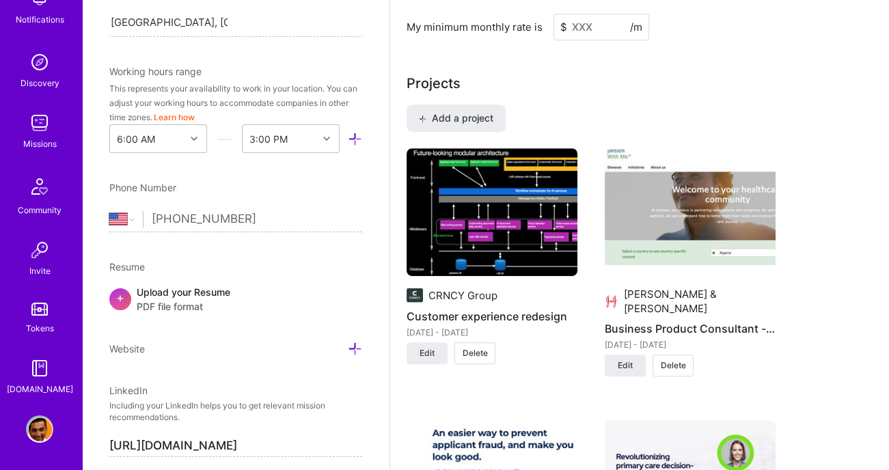
scroll to position [1154, 0]
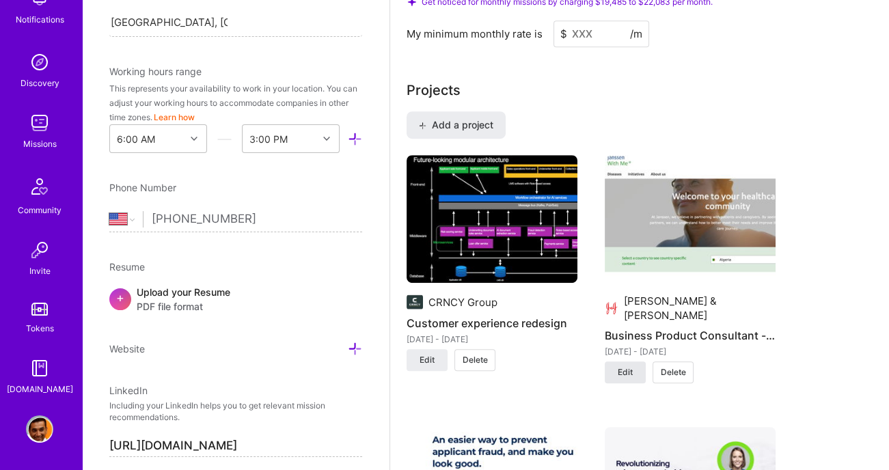
click at [631, 372] on span "Edit" at bounding box center [625, 372] width 15 height 12
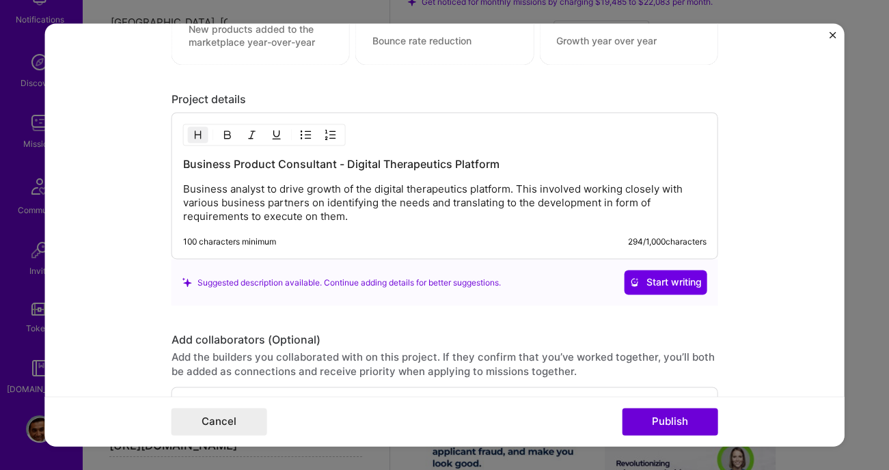
scroll to position [1718, 0]
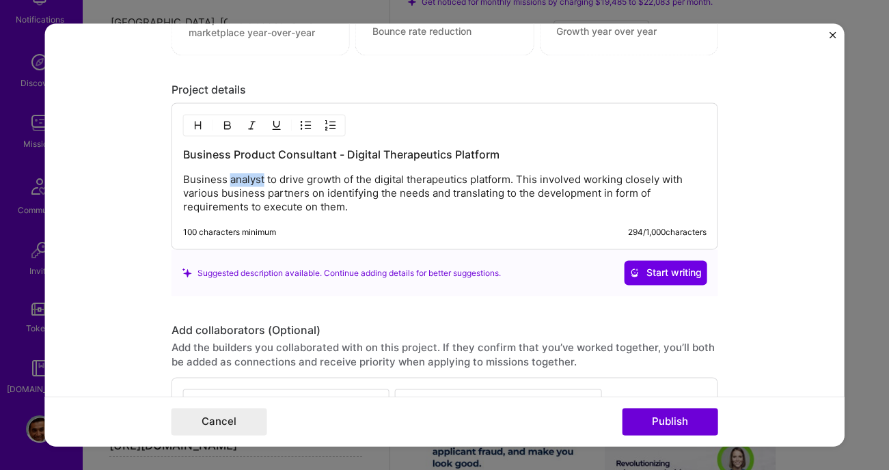
drag, startPoint x: 264, startPoint y: 177, endPoint x: 230, endPoint y: 177, distance: 33.5
click at [230, 177] on p "Business analyst to drive growth of the digital therapeutics platform. This inv…" at bounding box center [443, 194] width 523 height 41
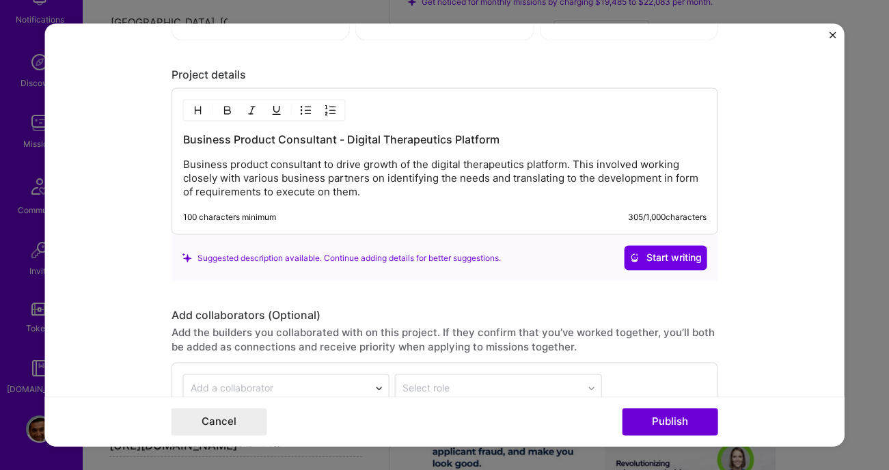
scroll to position [1730, 0]
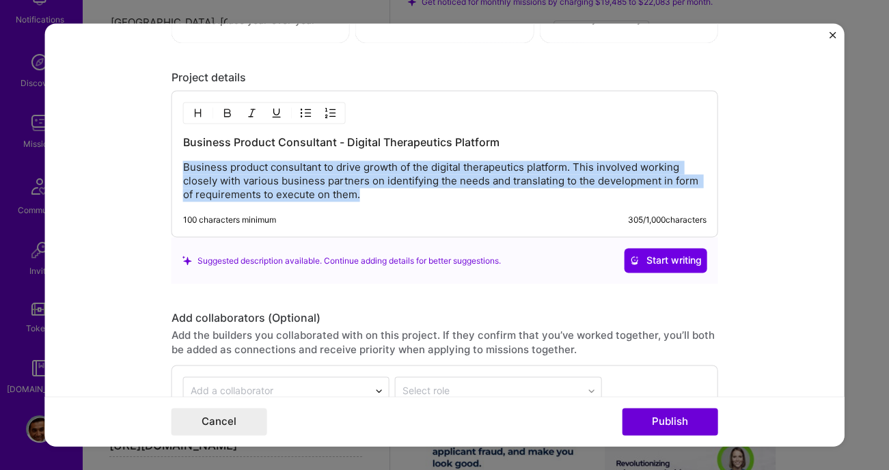
drag, startPoint x: 366, startPoint y: 191, endPoint x: 177, endPoint y: 168, distance: 189.9
click at [177, 168] on div "Business Product Consultant - Digital Therapeutics Platform Business product co…" at bounding box center [444, 164] width 547 height 147
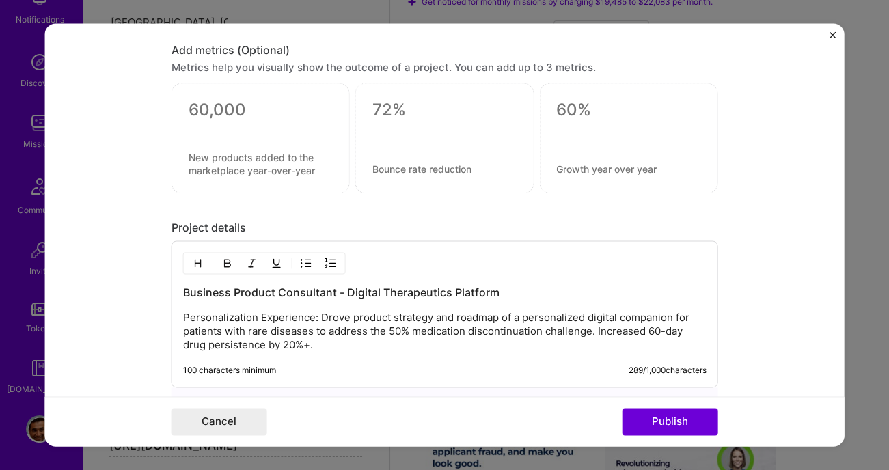
scroll to position [1573, 0]
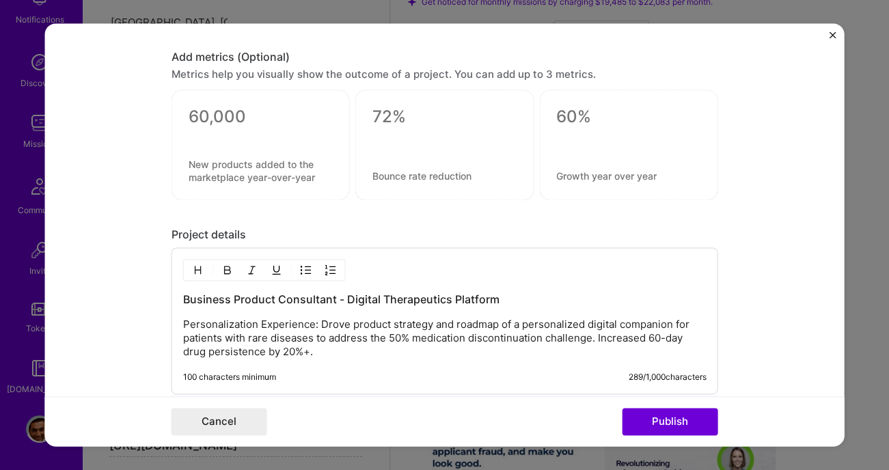
click at [264, 140] on div at bounding box center [260, 145] width 178 height 111
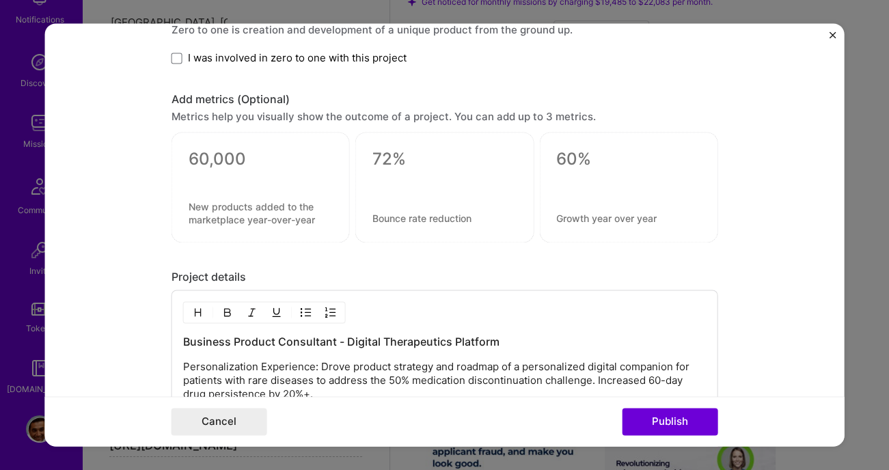
click at [245, 133] on div at bounding box center [260, 188] width 178 height 111
click at [243, 154] on textarea at bounding box center [260, 160] width 144 height 21
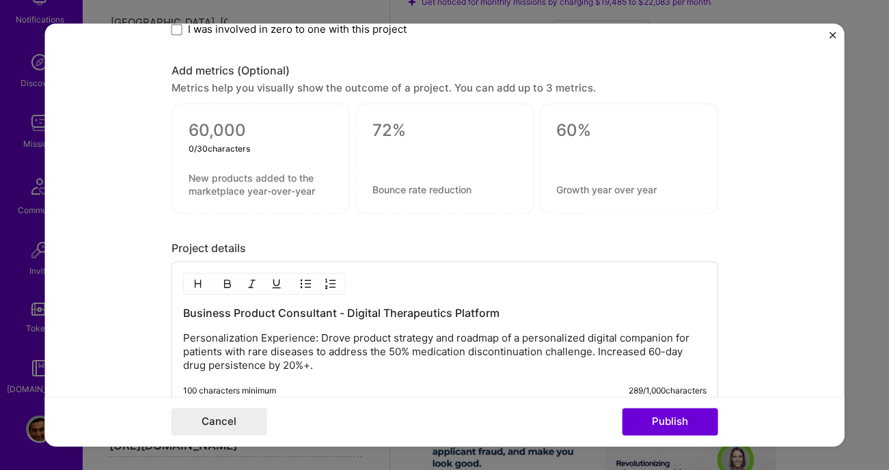
scroll to position [1561, 0]
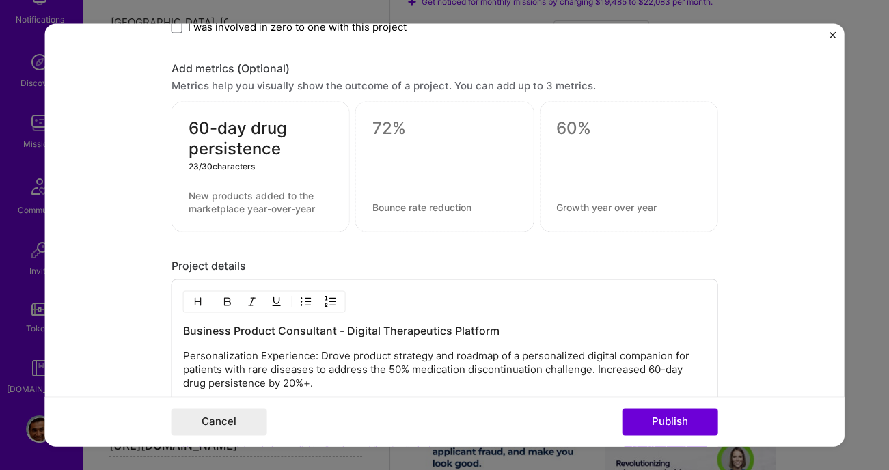
type textarea "60-day drug persistence"
click at [280, 193] on textarea at bounding box center [260, 202] width 144 height 25
drag, startPoint x: 292, startPoint y: 151, endPoint x: 146, endPoint y: 79, distance: 163.8
click at [146, 79] on form "Project title Business Product Consultant - Digital Therapeutics Platform Compa…" at bounding box center [444, 234] width 800 height 423
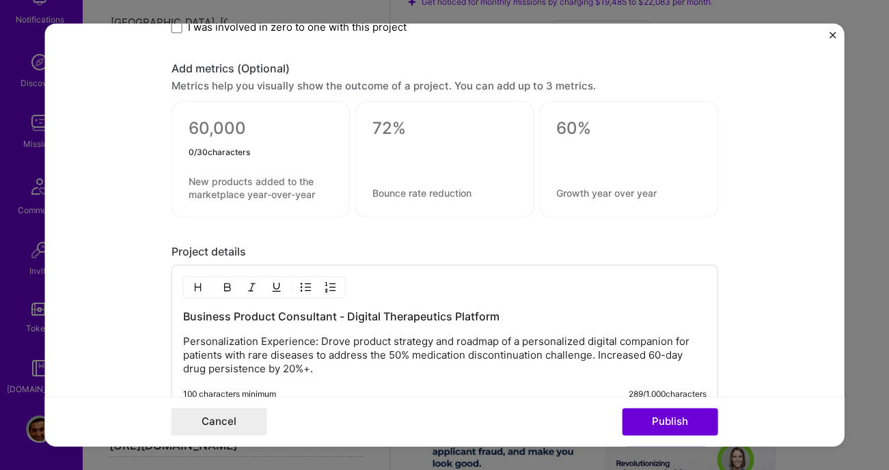
click at [225, 176] on textarea at bounding box center [260, 188] width 144 height 25
paste textarea "60-day drug persistence"
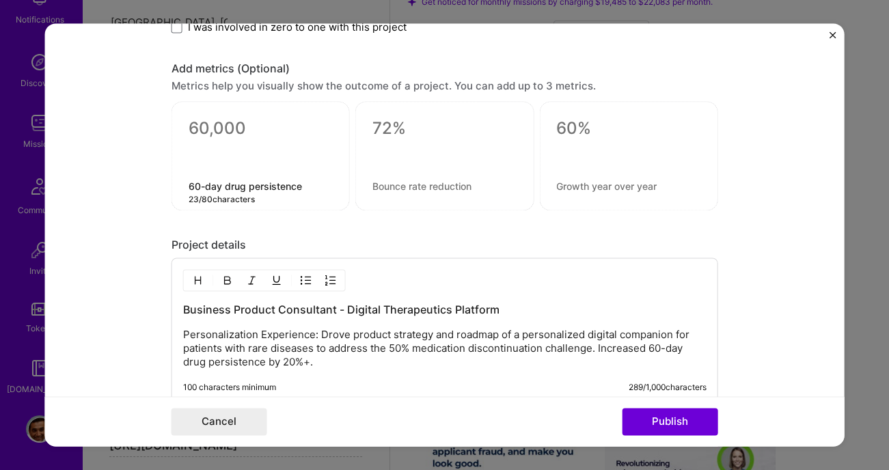
type textarea "60-day drug persistence"
click at [223, 124] on textarea at bounding box center [260, 132] width 144 height 27
type textarea "20%+"
click at [428, 187] on textarea at bounding box center [444, 187] width 144 height 14
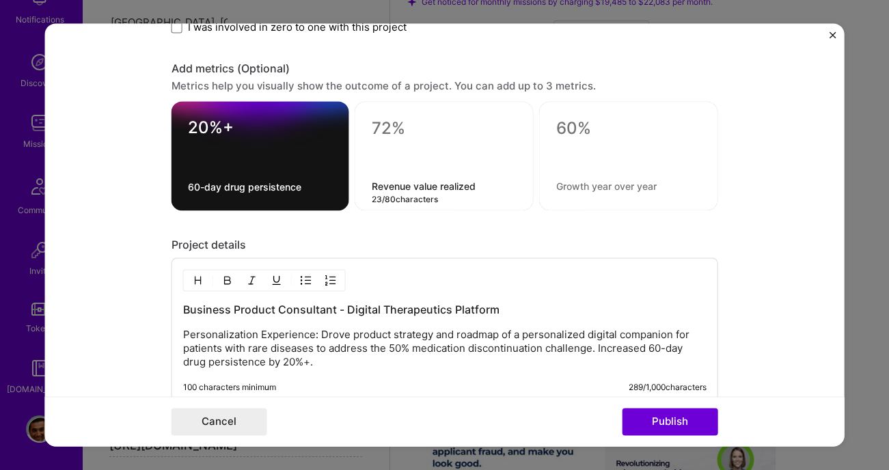
type textarea "Revenue value realized"
click at [395, 124] on textarea at bounding box center [443, 129] width 145 height 21
type textarea "$25M"
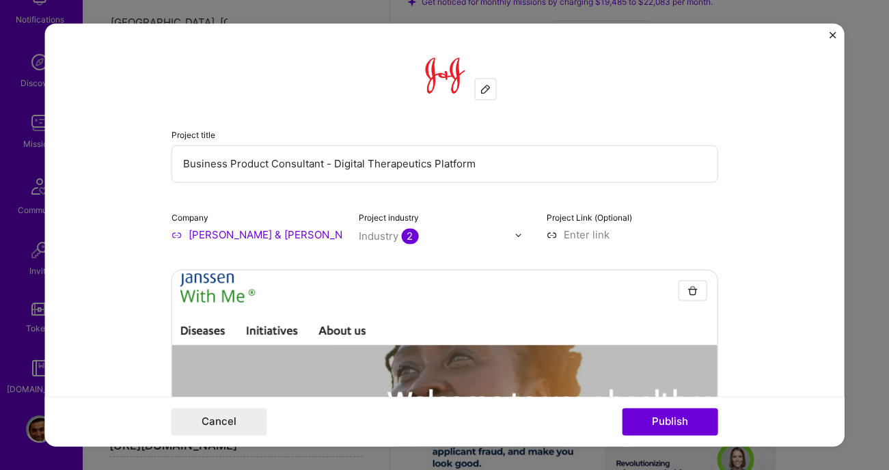
scroll to position [0, 0]
click at [670, 419] on button "Publish" at bounding box center [670, 422] width 96 height 27
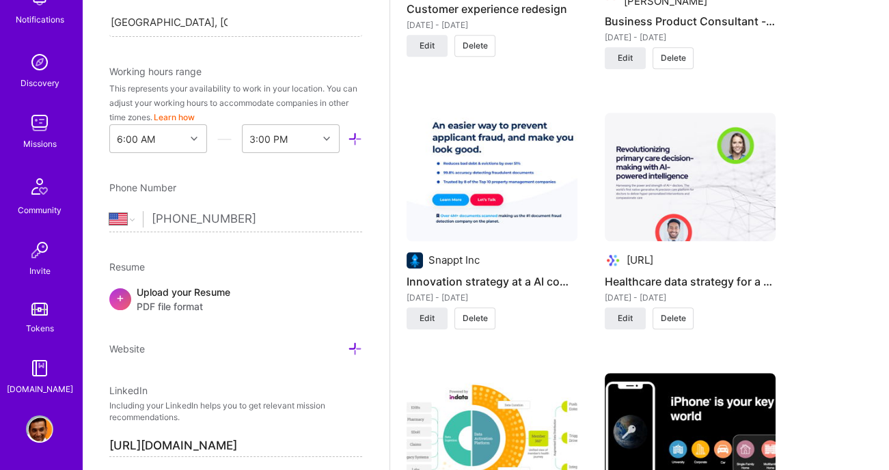
scroll to position [1555, 0]
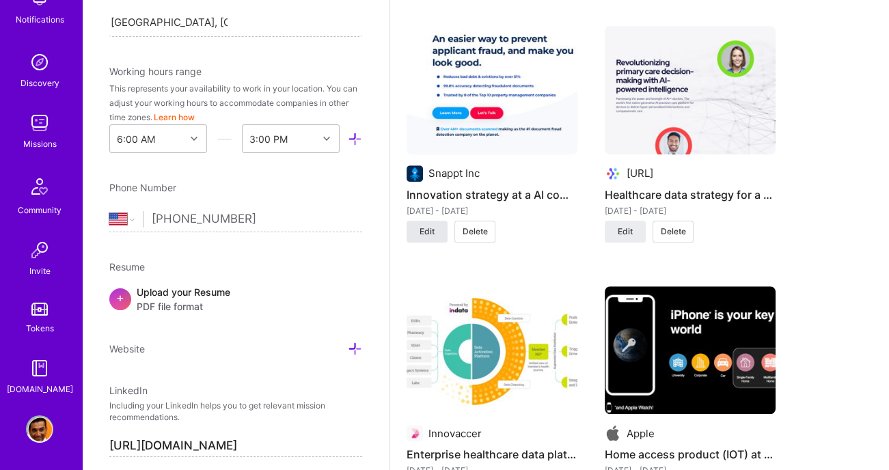
click at [431, 236] on button "Edit" at bounding box center [427, 232] width 41 height 22
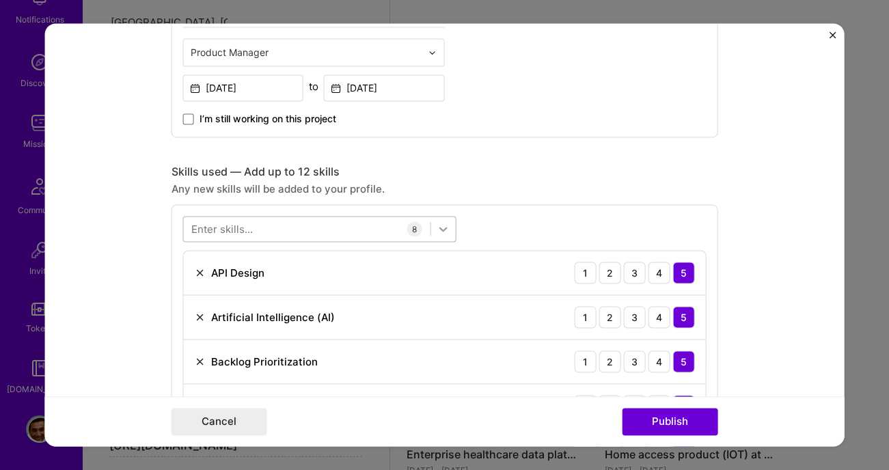
scroll to position [817, 0]
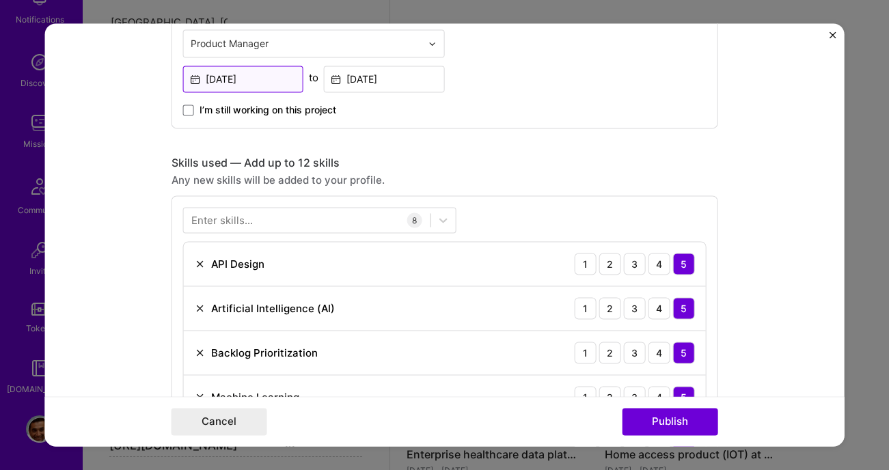
click at [251, 81] on input "Aug, 2023" at bounding box center [242, 79] width 121 height 27
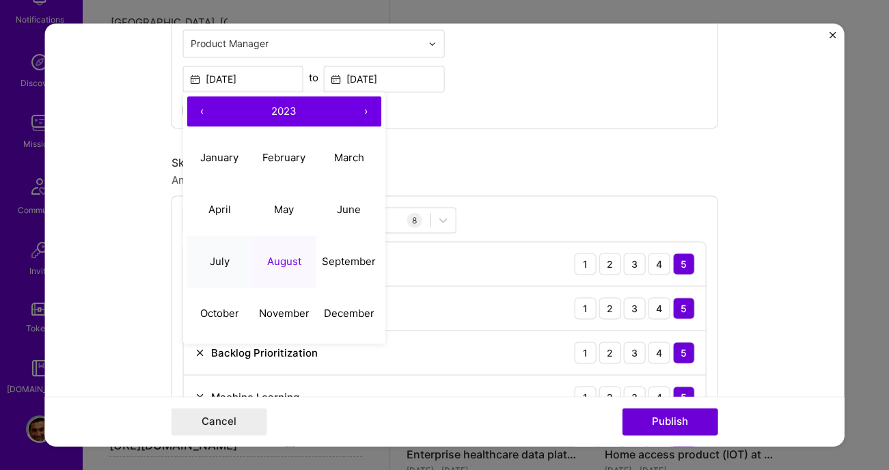
click at [229, 268] on button "July" at bounding box center [219, 262] width 65 height 52
type input "Jul, 2023"
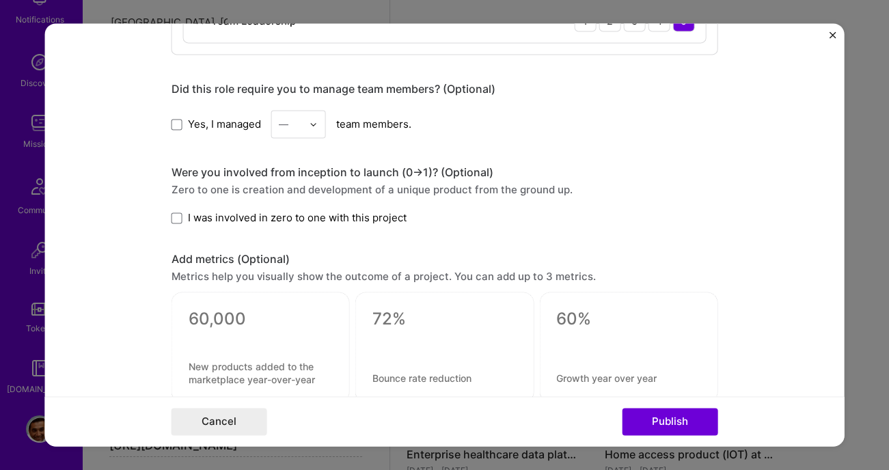
scroll to position [1348, 0]
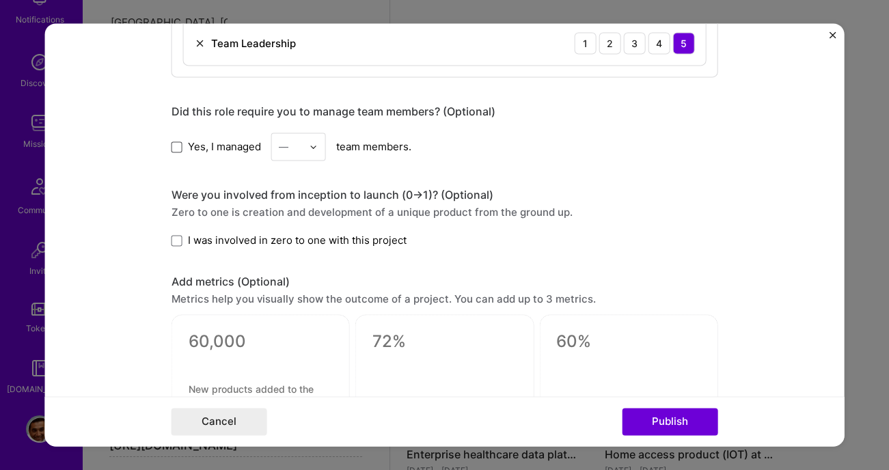
click at [175, 143] on span at bounding box center [176, 146] width 11 height 11
click at [0, 0] on input "Yes, I managed" at bounding box center [0, 0] width 0 height 0
click at [309, 153] on div "—" at bounding box center [290, 146] width 38 height 27
click at [312, 296] on div "21" at bounding box center [298, 307] width 46 height 25
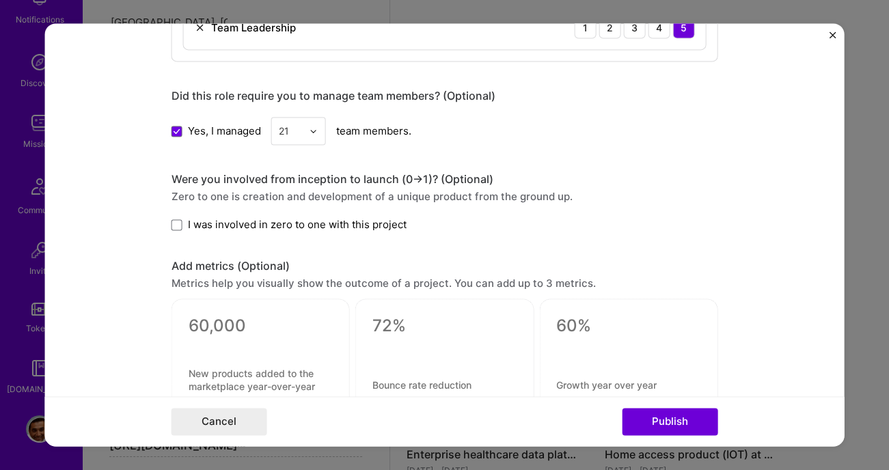
scroll to position [1358, 0]
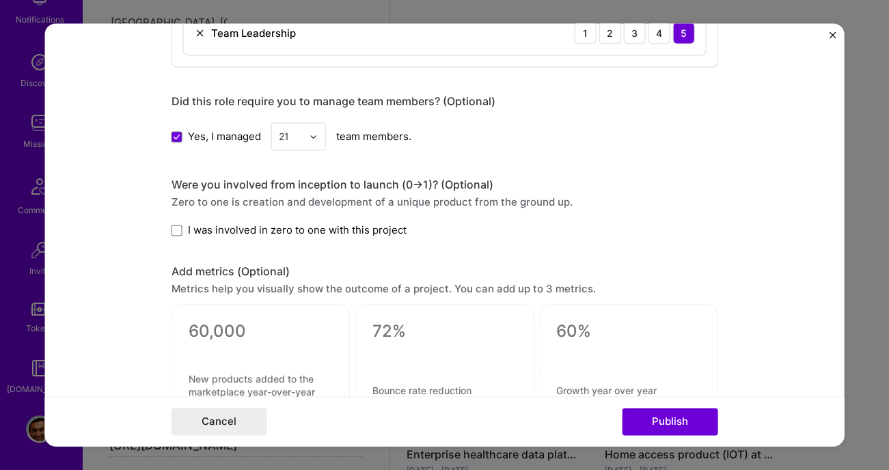
click at [307, 144] on div "21" at bounding box center [290, 136] width 38 height 27
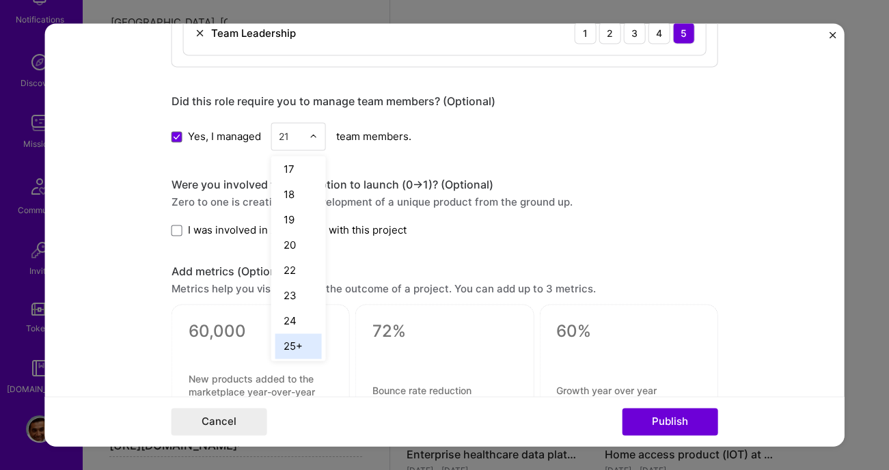
click at [296, 334] on div "25+" at bounding box center [298, 345] width 46 height 25
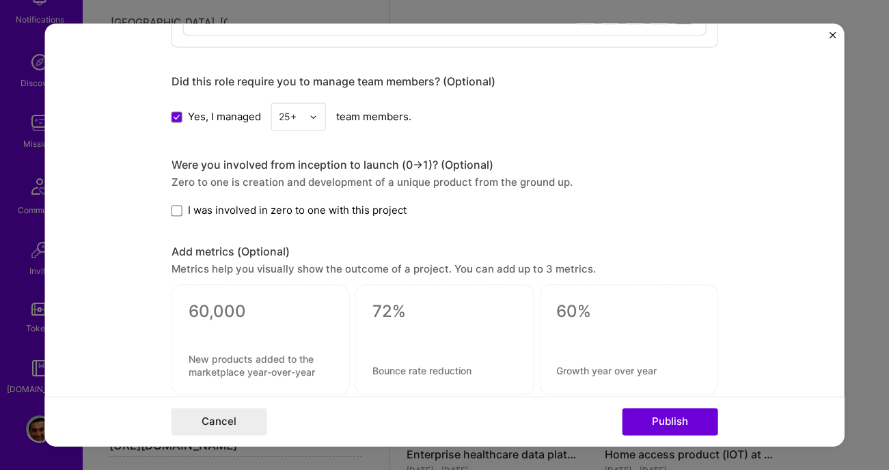
scroll to position [1389, 0]
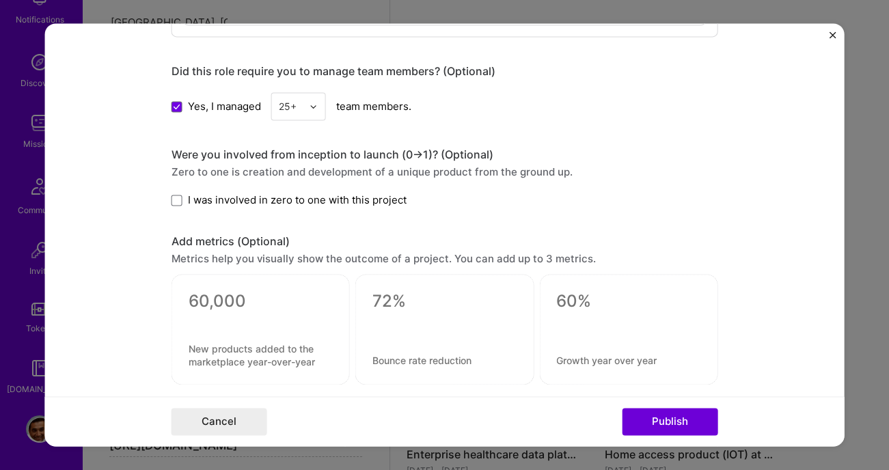
click at [360, 195] on span "I was involved in zero to one with this project" at bounding box center [296, 200] width 219 height 14
click at [0, 0] on input "I was involved in zero to one with this project" at bounding box center [0, 0] width 0 height 0
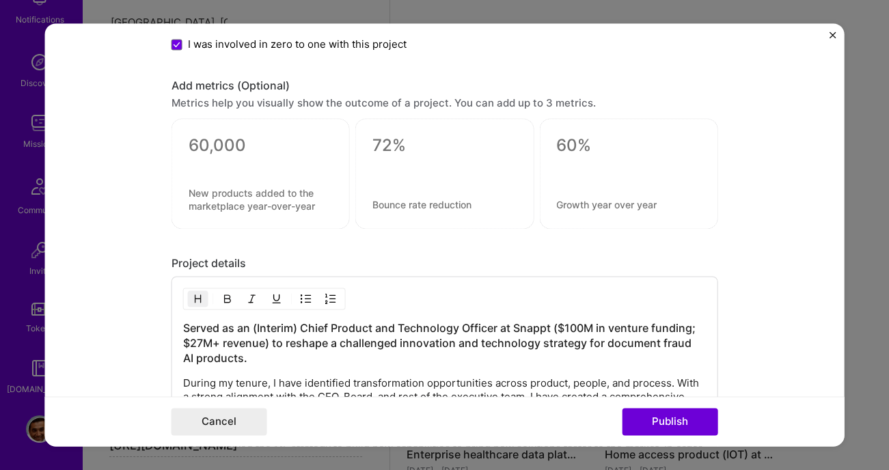
scroll to position [1603, 0]
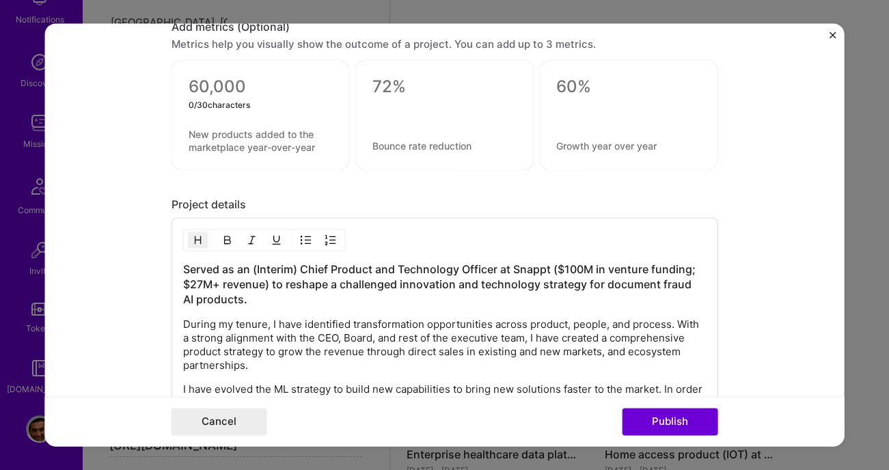
click at [228, 94] on textarea at bounding box center [260, 87] width 144 height 21
click at [222, 131] on textarea at bounding box center [260, 140] width 144 height 25
type textarea "n"
type textarea "a"
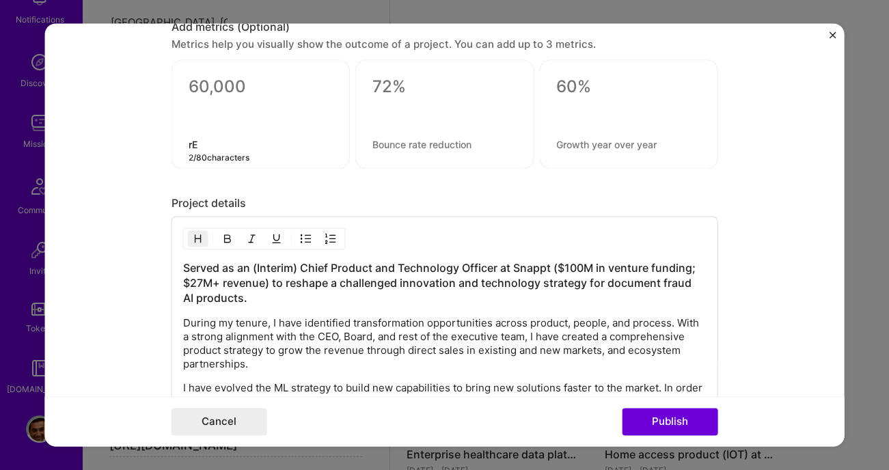
type textarea "r"
type textarea "R"
type textarea "New contracted revenue"
click at [239, 85] on textarea at bounding box center [260, 87] width 144 height 21
type textarea "$10M"
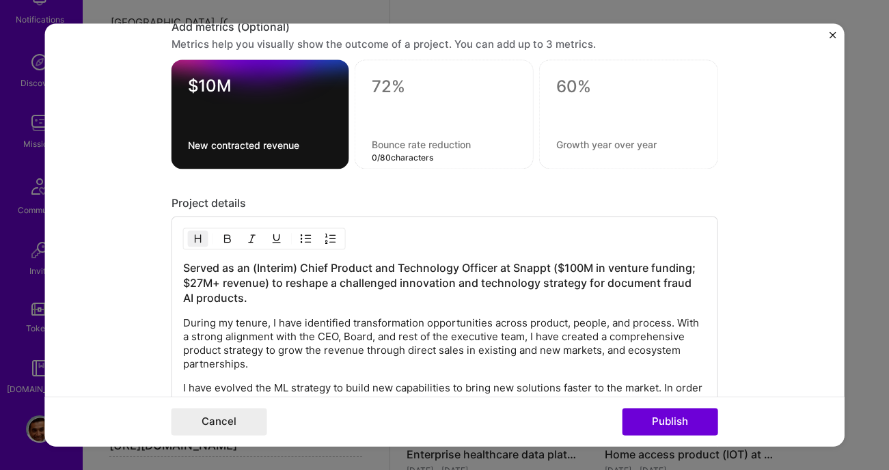
click at [435, 143] on textarea at bounding box center [443, 146] width 145 height 14
type textarea "New products launched"
click at [423, 94] on textarea at bounding box center [443, 87] width 145 height 21
type textarea "2"
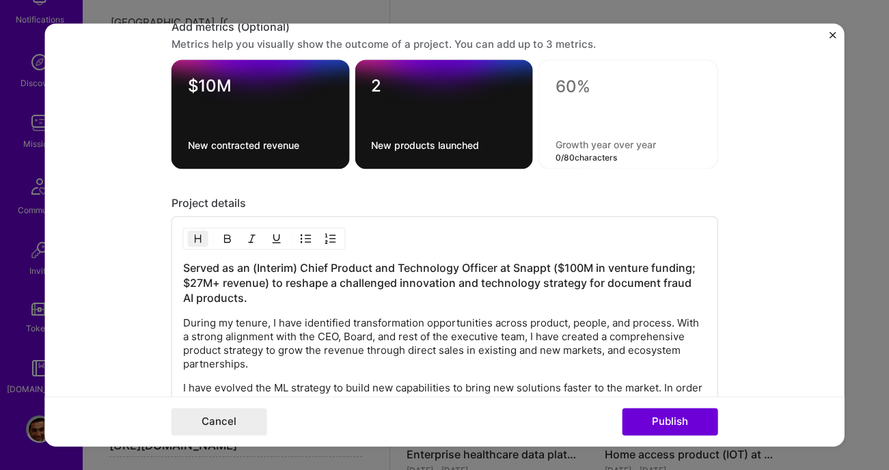
click at [581, 143] on textarea at bounding box center [629, 146] width 146 height 14
type textarea "New SAM identified"
click at [609, 83] on textarea at bounding box center [629, 87] width 146 height 21
type textarea "$200M+"
click at [658, 213] on div "Project details Served as an (Interim) Chief Product and Technology Officer at …" at bounding box center [444, 417] width 547 height 441
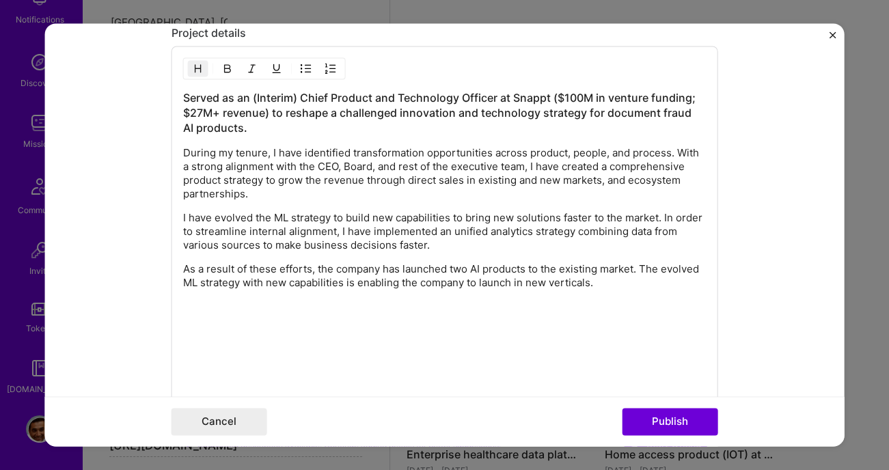
scroll to position [1773, 0]
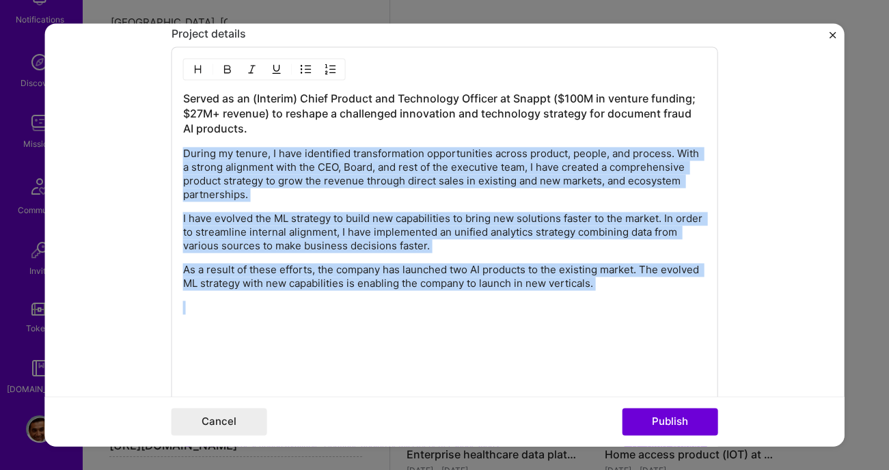
drag, startPoint x: 619, startPoint y: 288, endPoint x: 167, endPoint y: 143, distance: 474.1
click at [167, 143] on form "Project title Innovation strategy at a AI company Company Snappt Inc Project in…" at bounding box center [444, 234] width 800 height 423
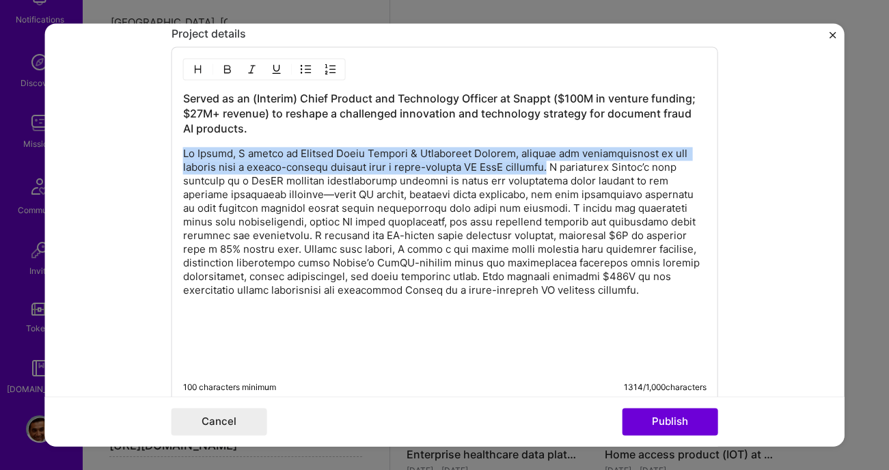
drag, startPoint x: 185, startPoint y: 146, endPoint x: 558, endPoint y: 165, distance: 373.6
click at [558, 165] on p at bounding box center [443, 223] width 523 height 150
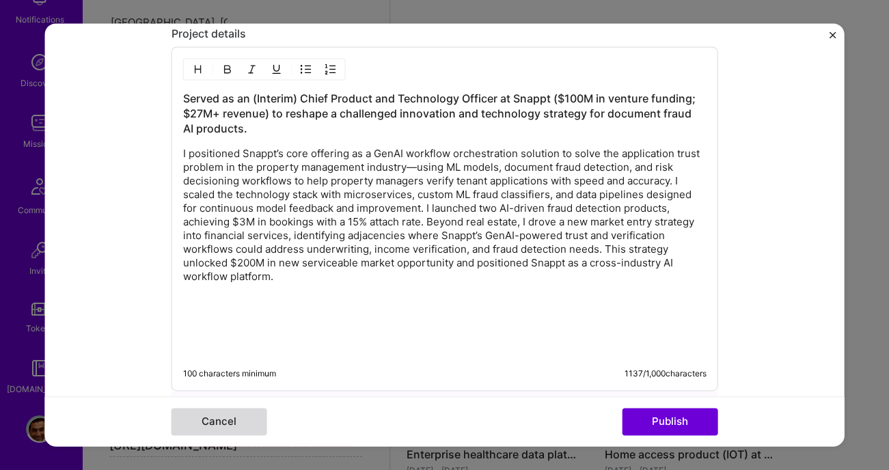
click at [246, 422] on button "Cancel" at bounding box center [219, 422] width 96 height 27
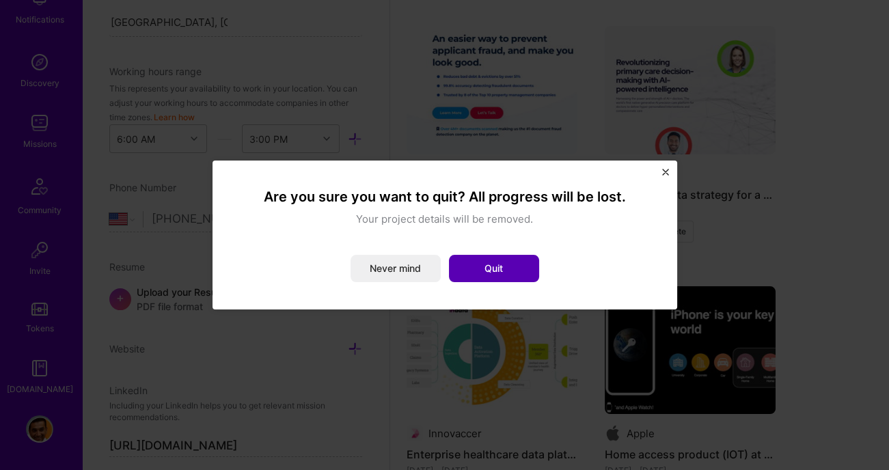
click at [474, 272] on button "Quit" at bounding box center [494, 268] width 90 height 27
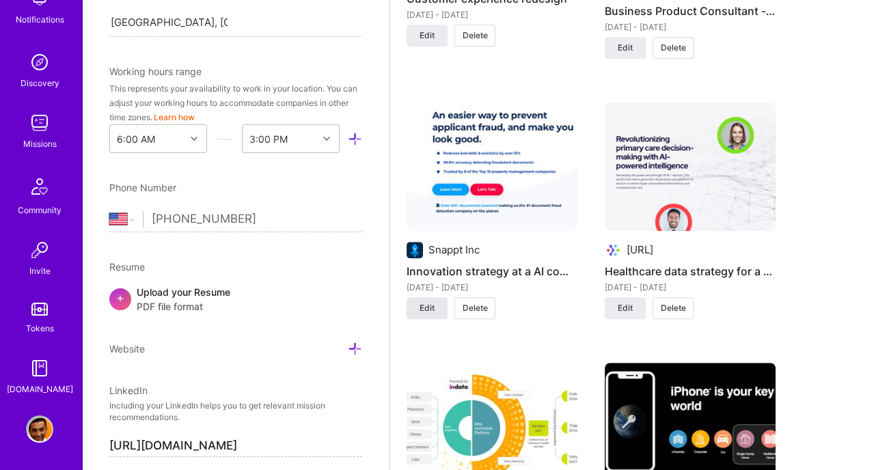
scroll to position [1471, 0]
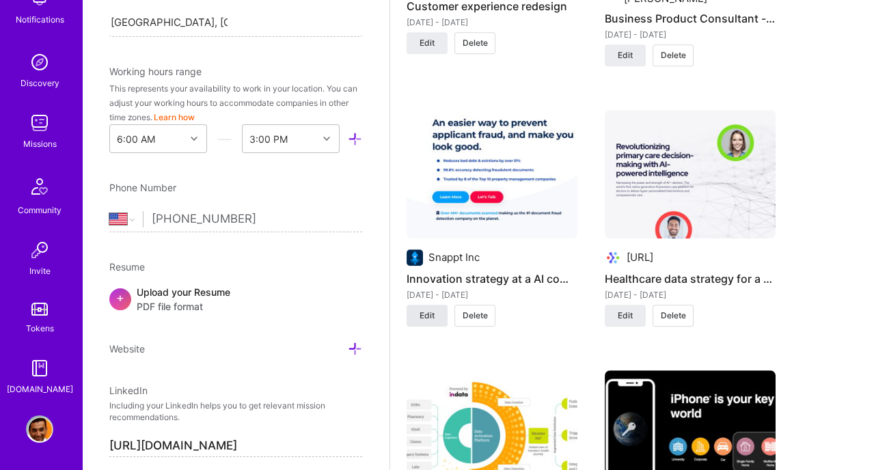
click at [416, 299] on div "Snappt Inc Innovation strategy at a AI company Aug 2023 - Jan 2024 Edit Delete" at bounding box center [492, 226] width 171 height 233
click at [423, 310] on span "Edit" at bounding box center [427, 316] width 15 height 12
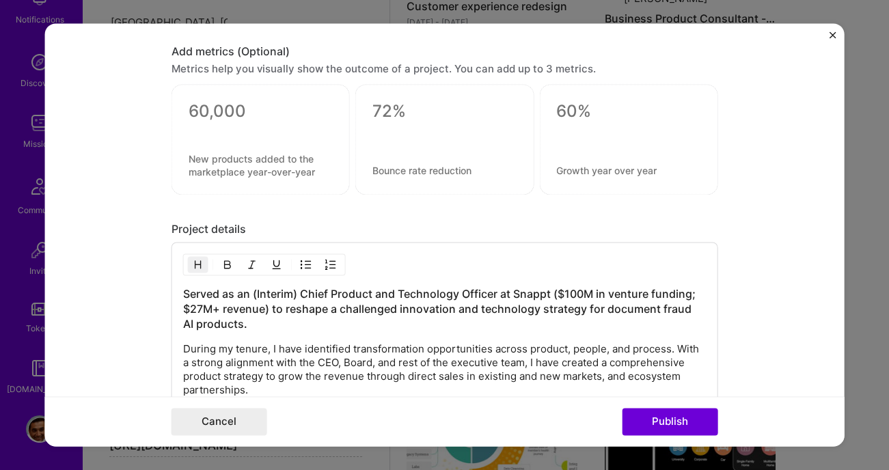
scroll to position [1546, 0]
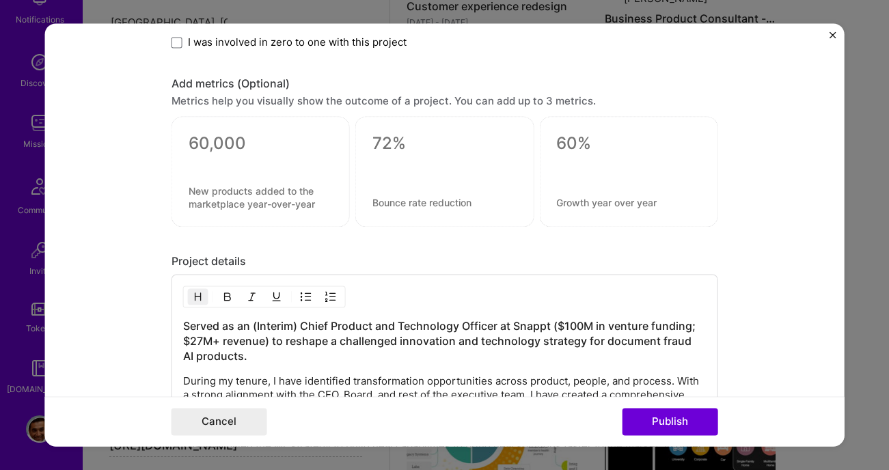
click at [241, 200] on textarea at bounding box center [260, 197] width 144 height 25
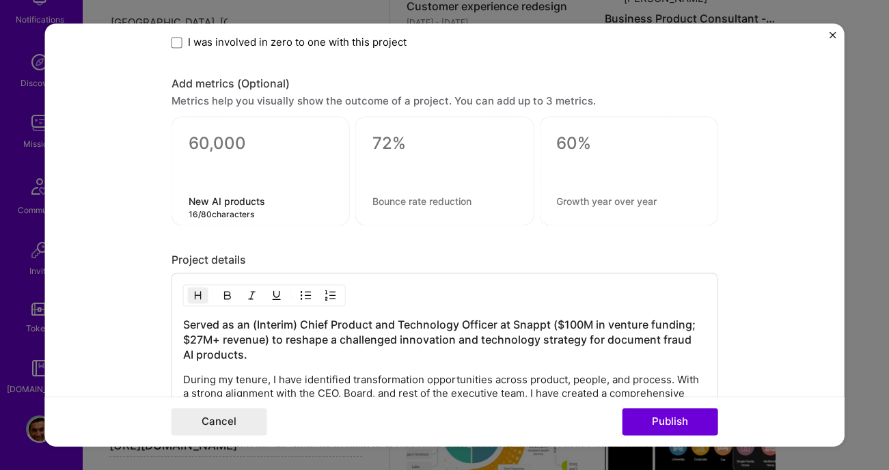
type textarea "New AI products"
click at [234, 140] on textarea at bounding box center [260, 144] width 144 height 21
type textarea "2"
click at [433, 202] on textarea at bounding box center [444, 202] width 144 height 14
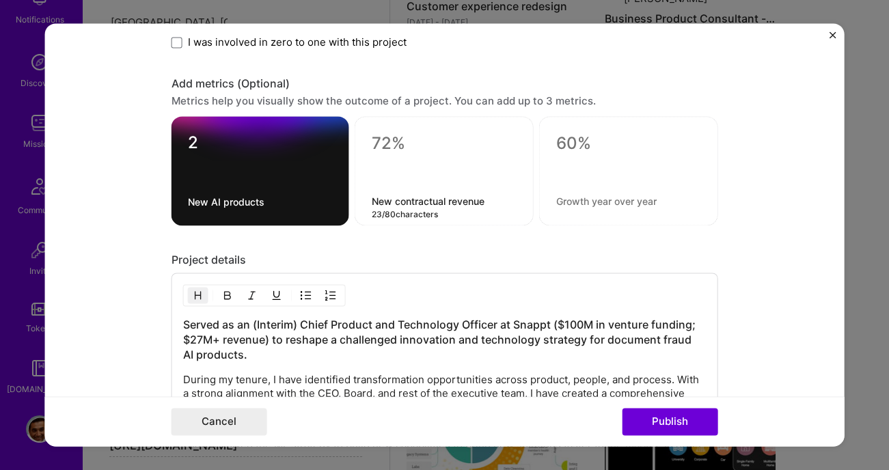
type textarea "New contractual revenue"
click at [421, 146] on textarea at bounding box center [443, 144] width 145 height 21
type textarea "$7M+"
click at [586, 200] on textarea at bounding box center [628, 202] width 145 height 14
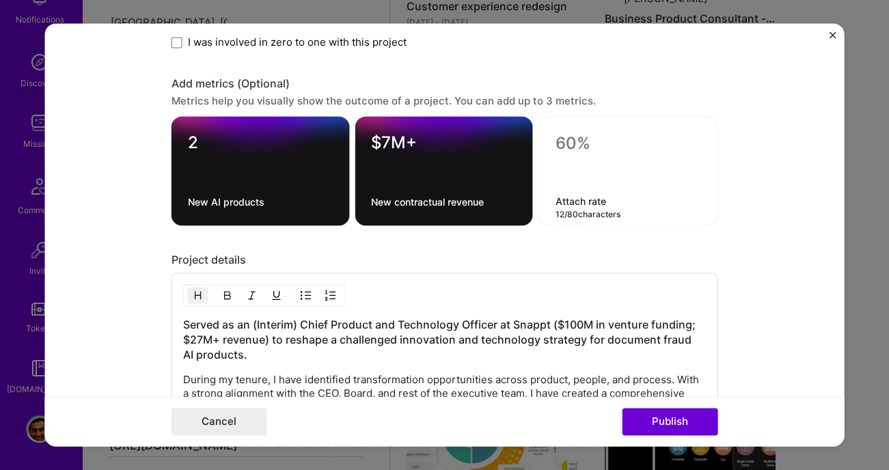
type textarea "Attach rate"
click at [584, 135] on textarea at bounding box center [629, 144] width 146 height 21
type textarea "15%+"
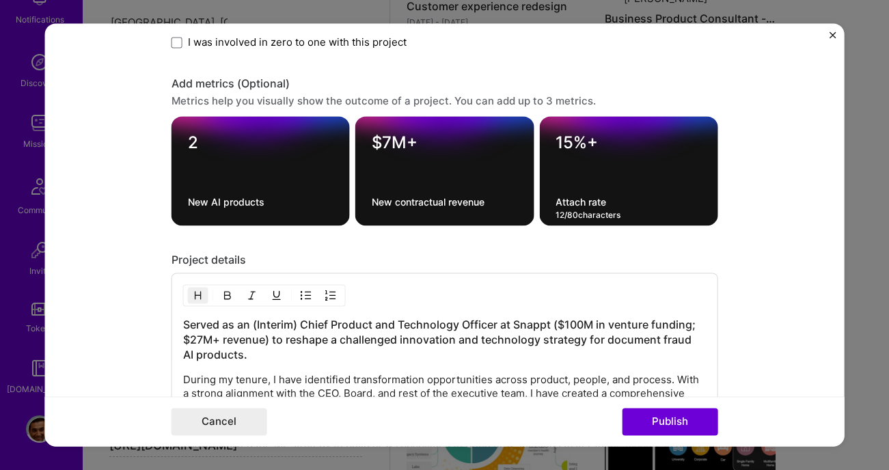
drag, startPoint x: 607, startPoint y: 198, endPoint x: 524, endPoint y: 198, distance: 82.7
click at [530, 198] on div "2 New AI products $7M+ New contractual revenue 15%+ Attach rate 12 / 80 charact…" at bounding box center [444, 171] width 547 height 109
type textarea "New SAM realized"
click at [606, 139] on textarea "15%+" at bounding box center [629, 146] width 146 height 27
type textarea "1"
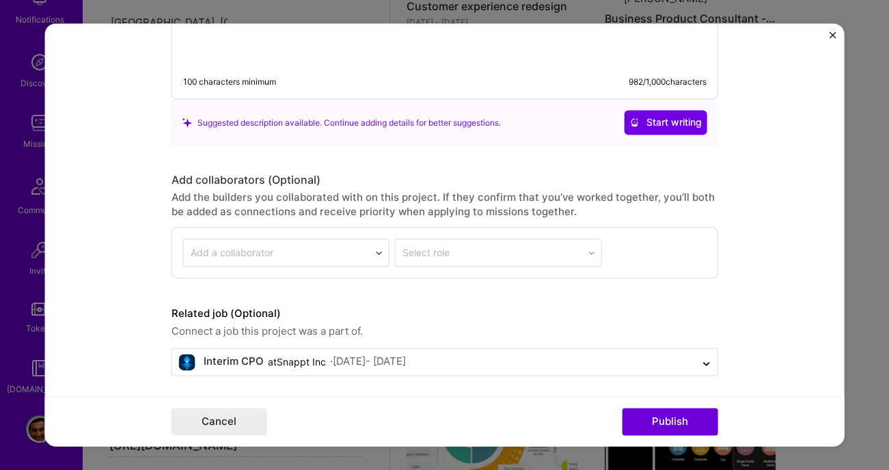
scroll to position [2094, 0]
type textarea "$200M+"
click at [674, 419] on button "Publish" at bounding box center [670, 422] width 96 height 27
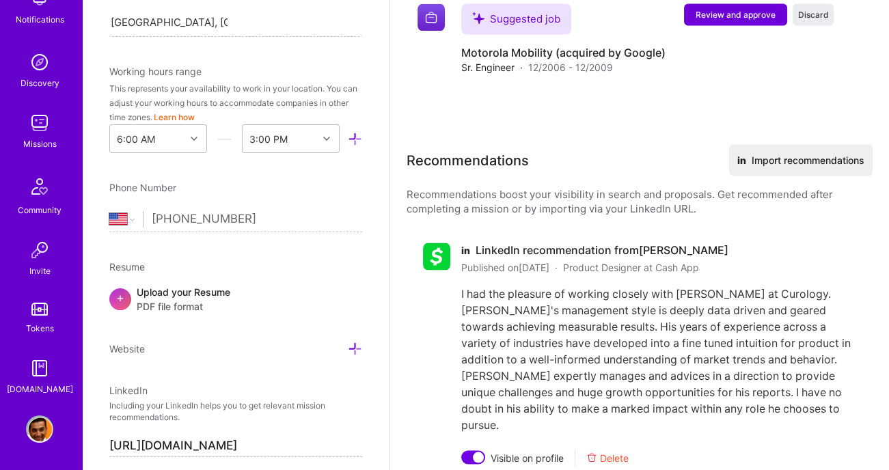
scroll to position [3298, 0]
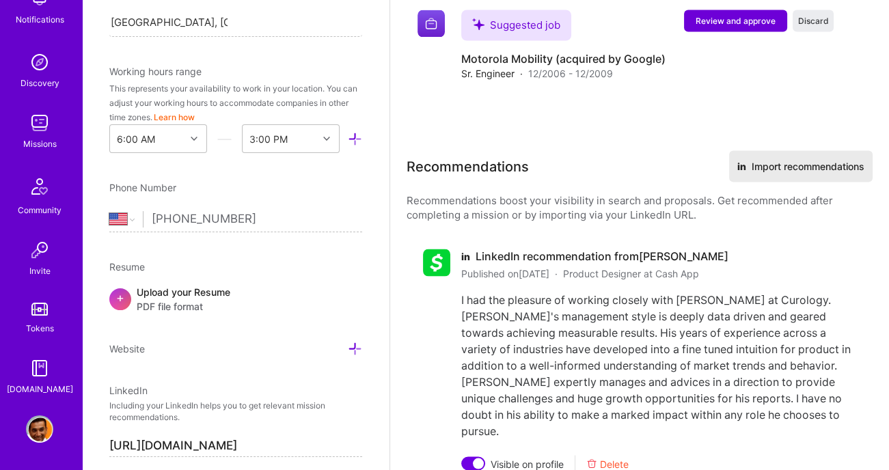
click at [780, 157] on button "in Import recommendations" at bounding box center [800, 165] width 143 height 31
click at [532, 425] on img at bounding box center [530, 426] width 8 height 8
click at [530, 424] on img at bounding box center [530, 426] width 8 height 8
click at [615, 344] on div "I had the pleasure of working closely with Gaurav at Curology. Gaurav's managem…" at bounding box center [658, 365] width 395 height 148
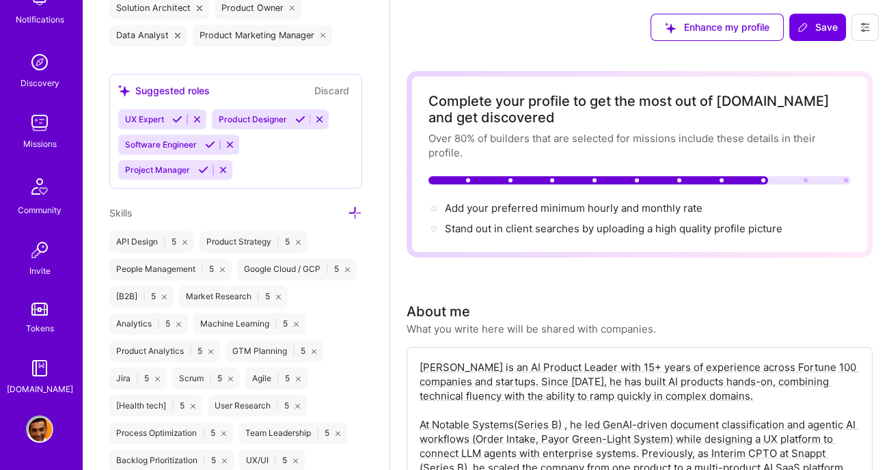
scroll to position [911, 0]
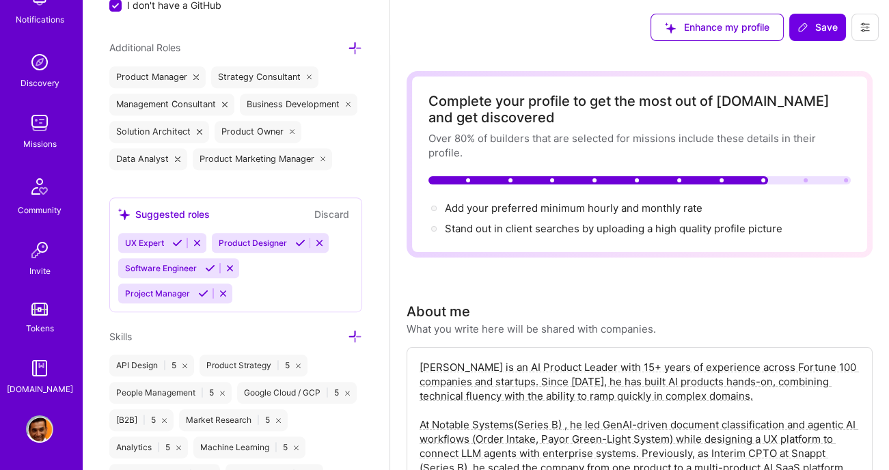
click at [271, 243] on span "Product Designer" at bounding box center [253, 243] width 68 height 10
click at [303, 241] on icon at bounding box center [300, 243] width 10 height 10
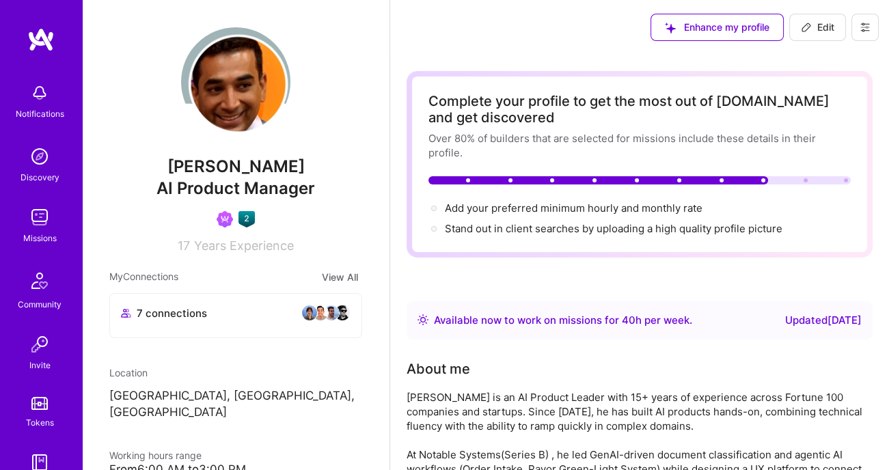
scroll to position [0, 0]
click at [44, 37] on img at bounding box center [40, 39] width 27 height 25
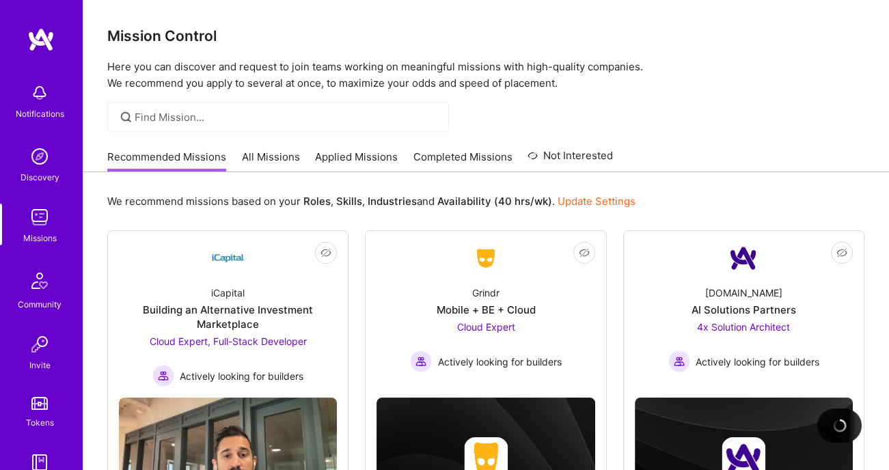
click at [295, 160] on link "All Missions" at bounding box center [271, 161] width 58 height 23
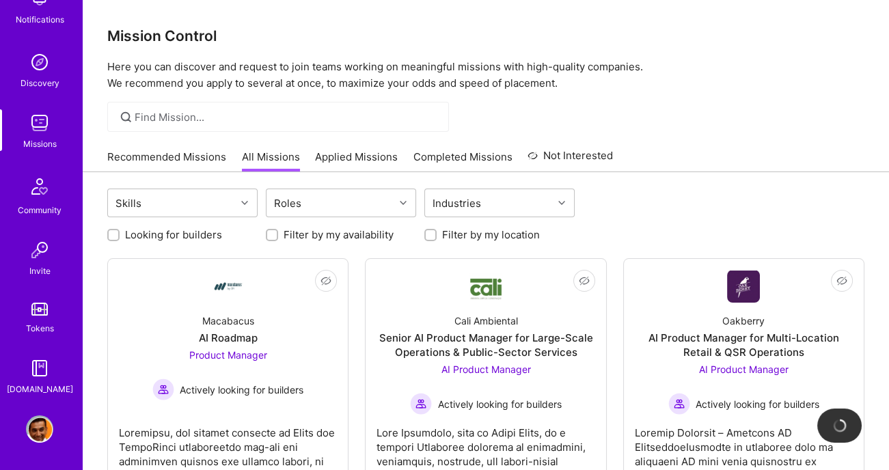
scroll to position [94, 0]
click at [36, 429] on img at bounding box center [39, 428] width 27 height 27
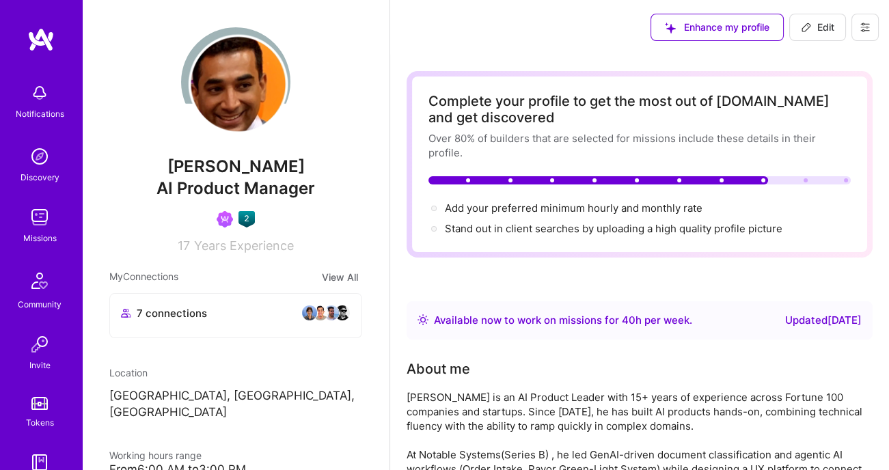
click at [819, 27] on span "Edit" at bounding box center [817, 27] width 33 height 14
select select "US"
select select "Right Now"
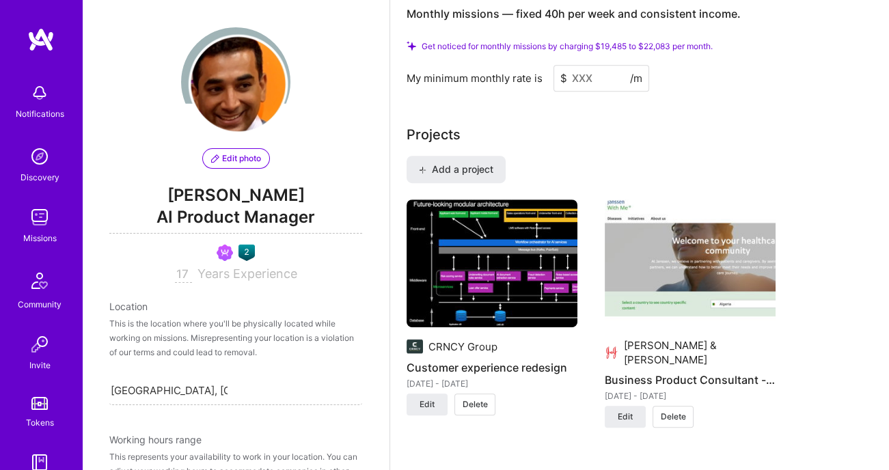
scroll to position [1119, 0]
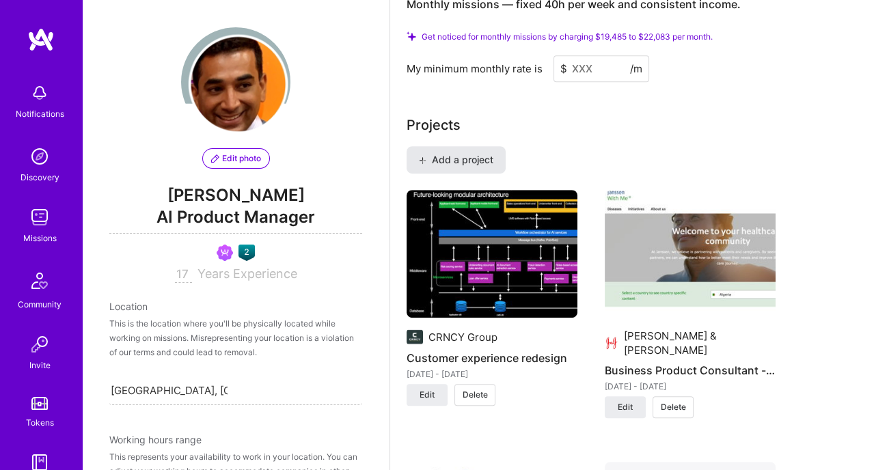
click at [491, 167] on span "Add a project" at bounding box center [456, 160] width 74 height 14
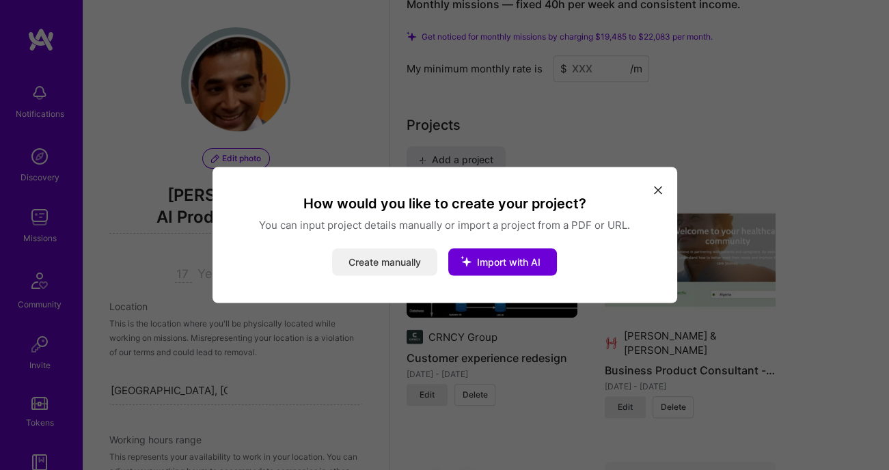
click at [429, 260] on button "Create manually" at bounding box center [384, 262] width 105 height 27
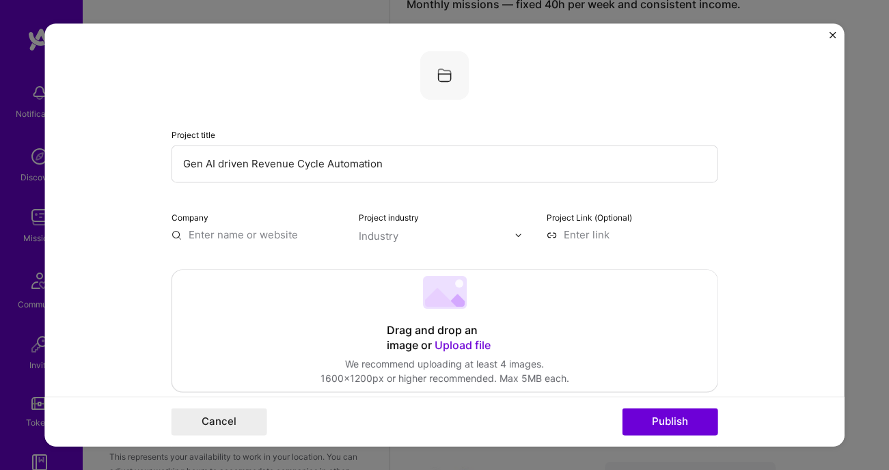
type input "Gen AI driven Revenue Cycle Automation"
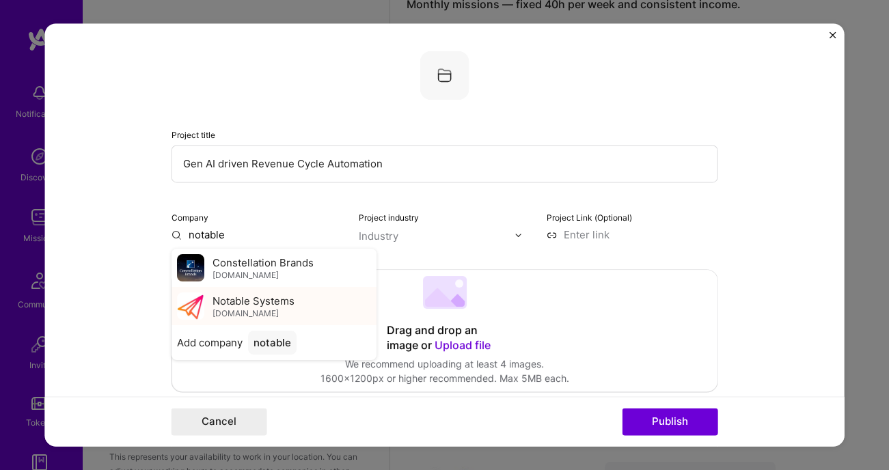
click at [324, 306] on div "Notable Systems notablesystems.com" at bounding box center [273, 306] width 205 height 38
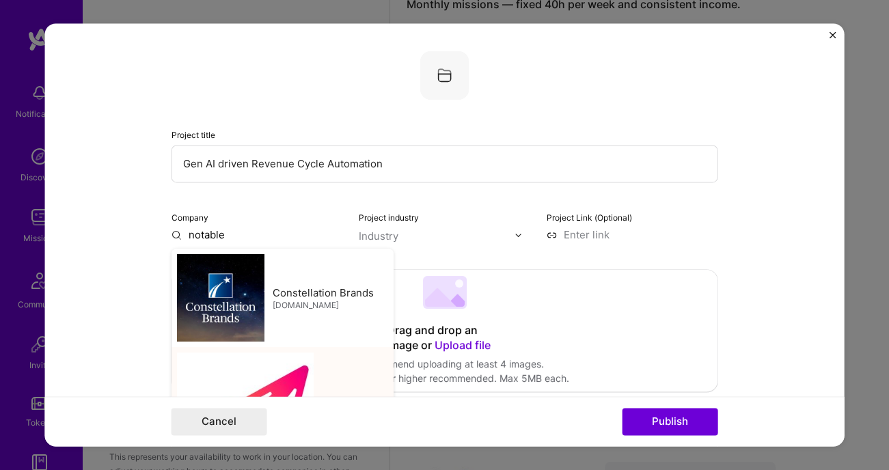
type input "Notable Systems"
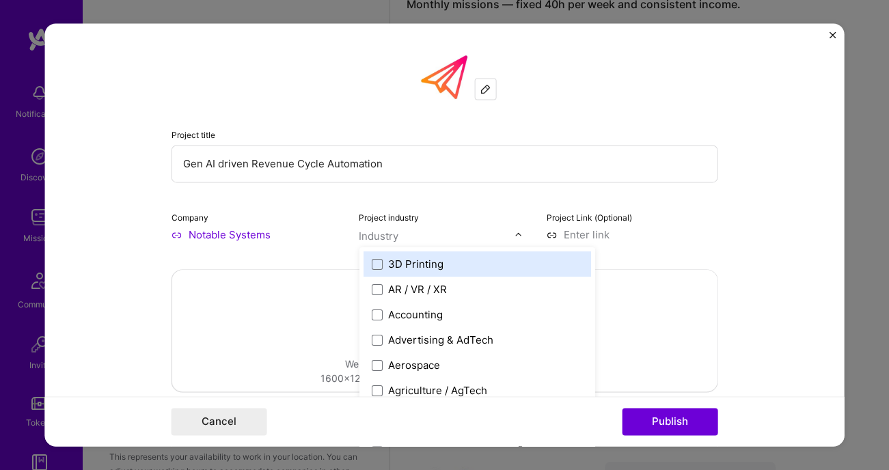
click at [408, 236] on input "text" at bounding box center [437, 236] width 156 height 14
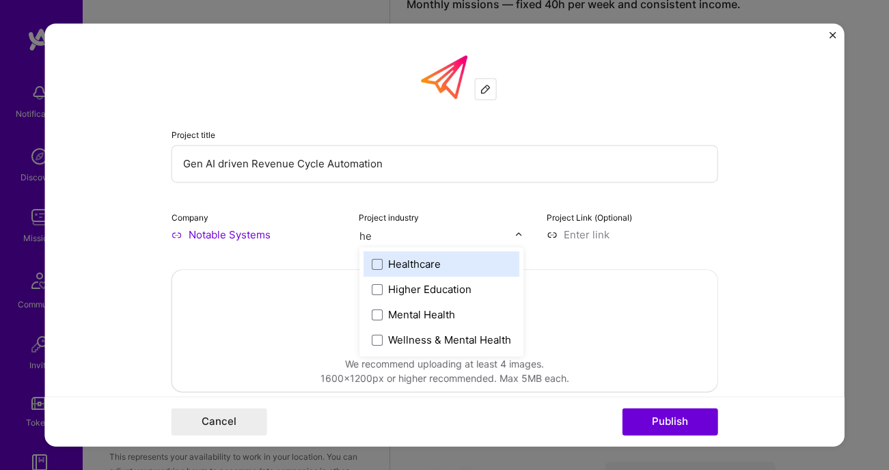
type input "h"
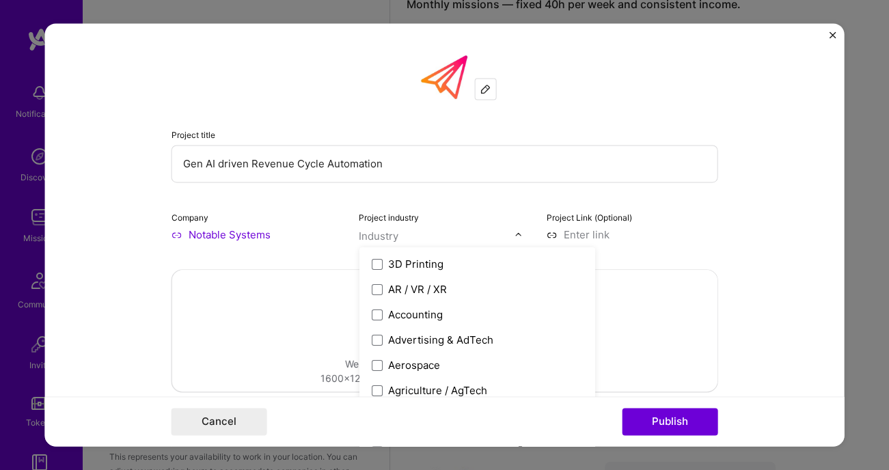
type input "a"
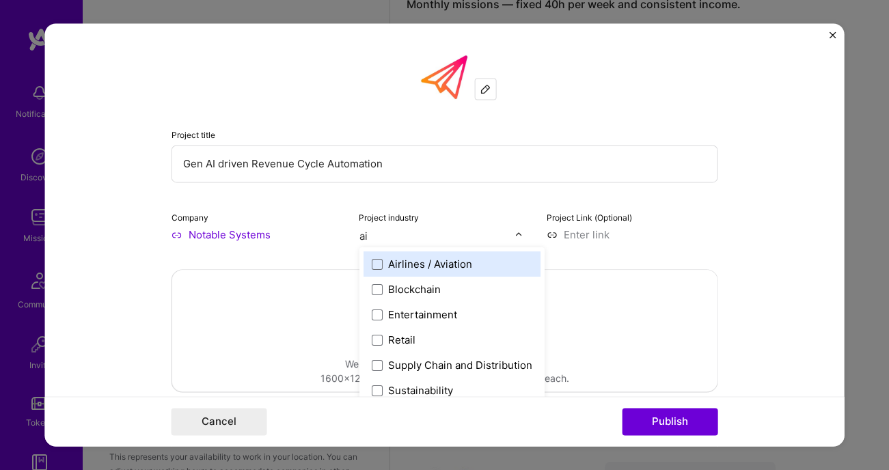
type input "a"
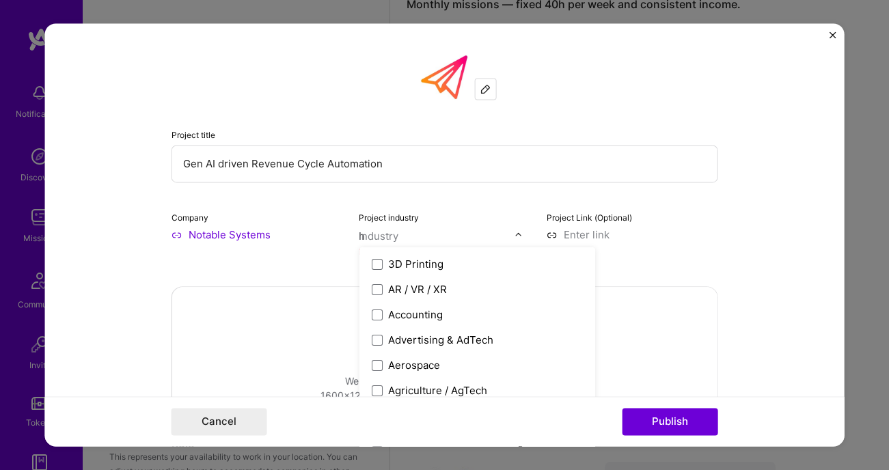
type input "he"
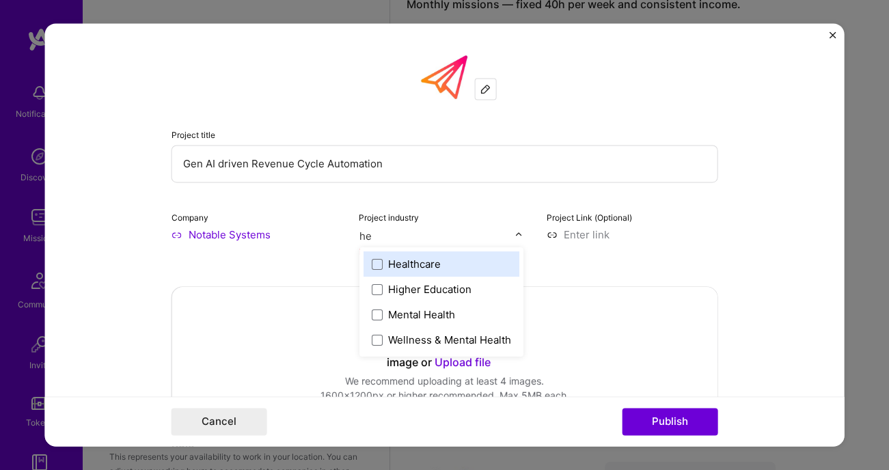
click at [428, 266] on div "Healthcare" at bounding box center [413, 264] width 53 height 14
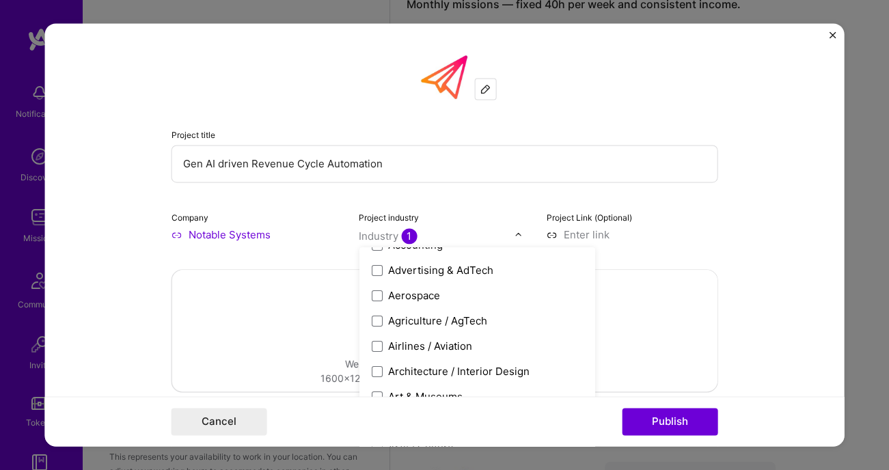
scroll to position [72, 0]
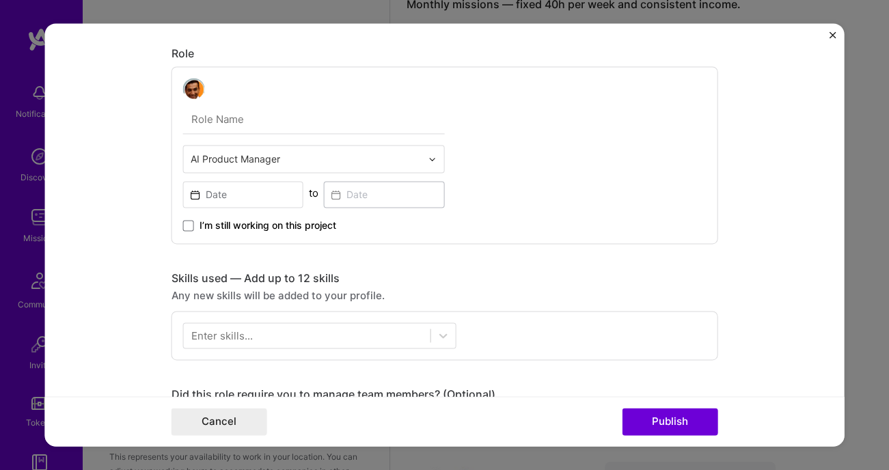
scroll to position [380, 0]
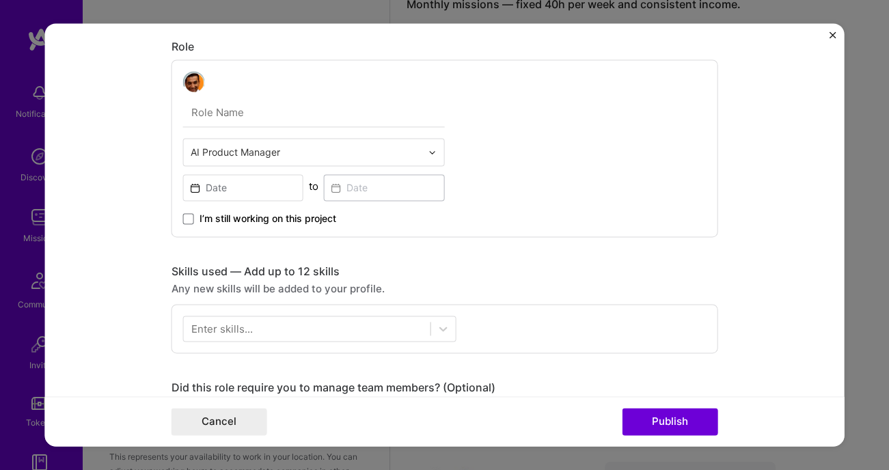
click at [213, 214] on span "I’m still working on this project" at bounding box center [267, 219] width 137 height 14
click at [0, 0] on input "I’m still working on this project" at bounding box center [0, 0] width 0 height 0
click at [221, 187] on input at bounding box center [242, 187] width 121 height 27
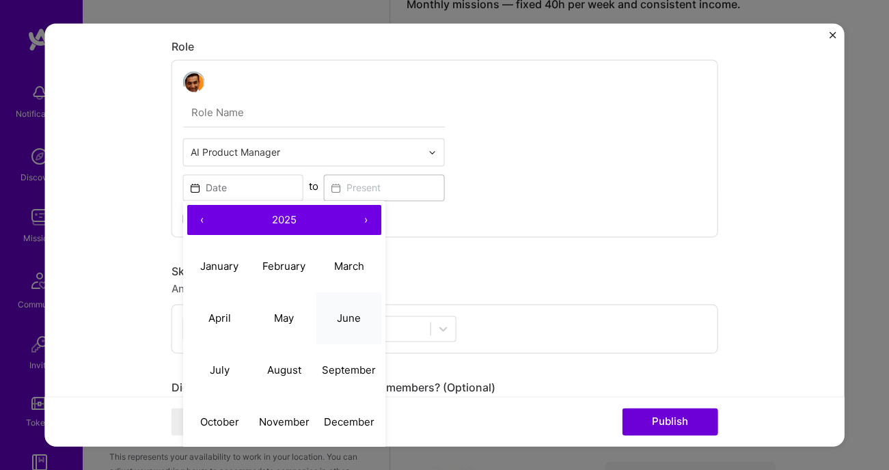
click at [354, 329] on button "June" at bounding box center [348, 318] width 65 height 52
type input "Jun, 2025"
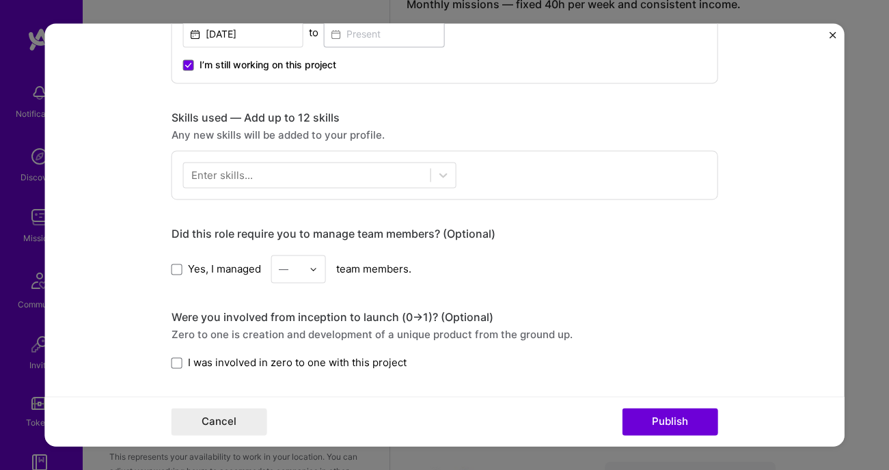
scroll to position [539, 0]
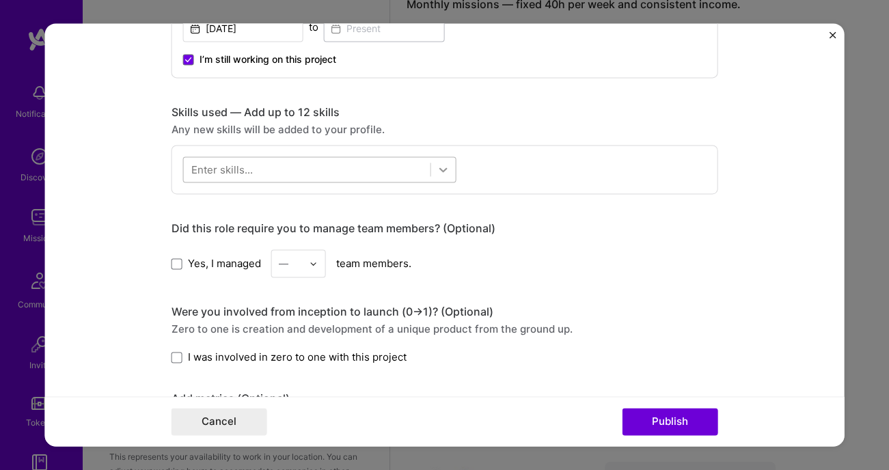
click at [430, 169] on div at bounding box center [442, 169] width 25 height 25
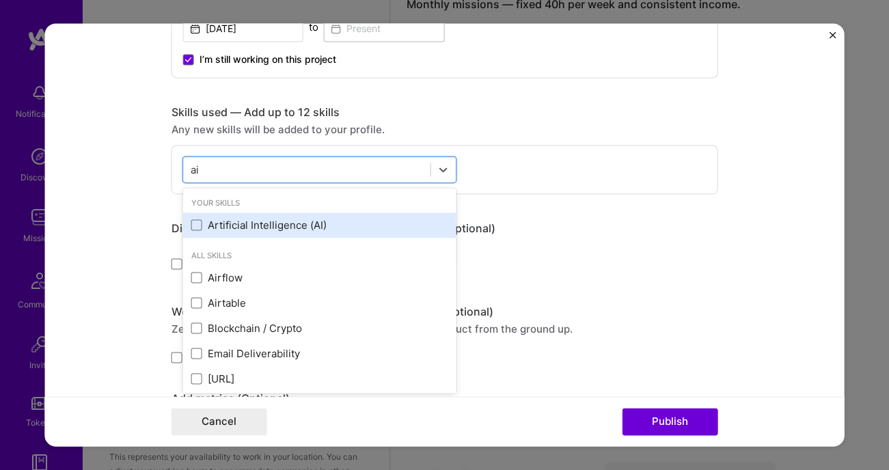
click at [266, 223] on div "Artificial Intelligence (AI)" at bounding box center [319, 225] width 257 height 14
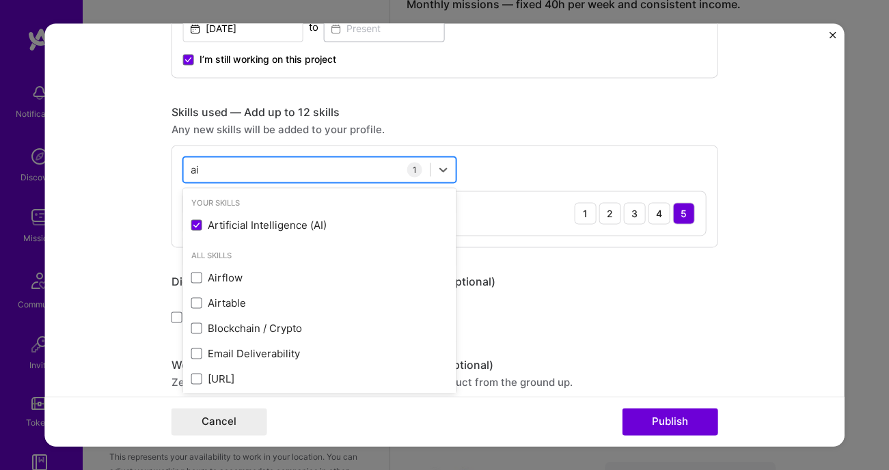
type input "a"
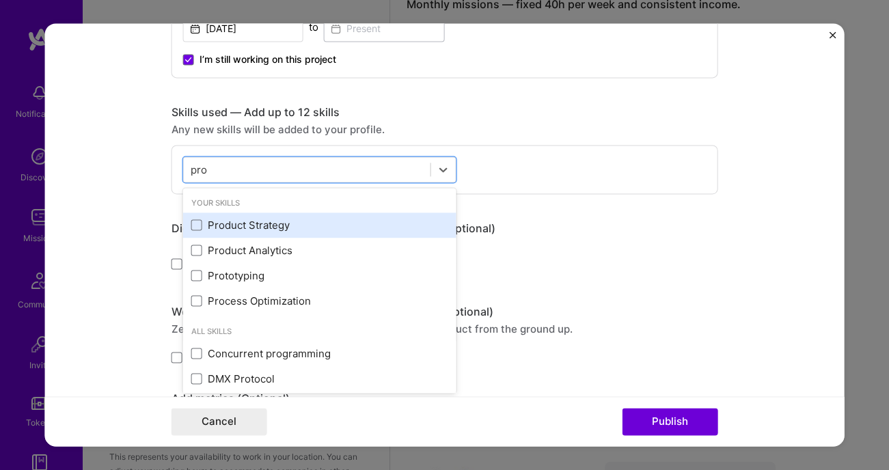
click at [224, 225] on div "Product Strategy" at bounding box center [319, 225] width 257 height 14
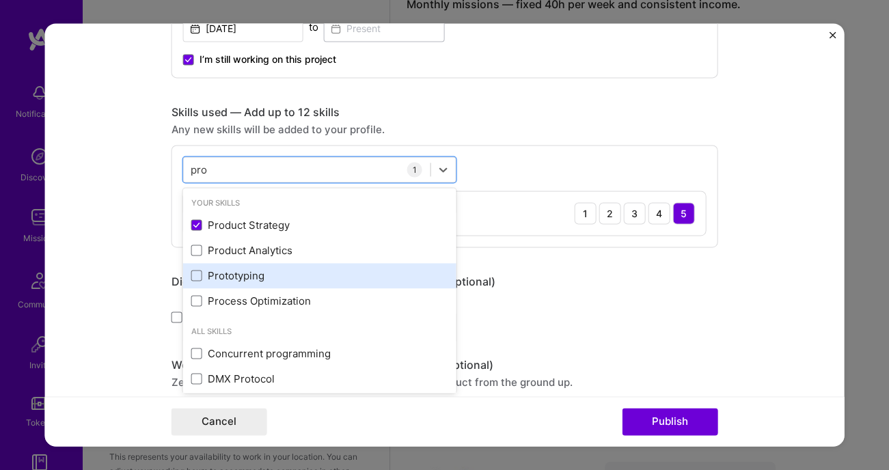
click at [225, 278] on div "Prototyping" at bounding box center [319, 276] width 257 height 14
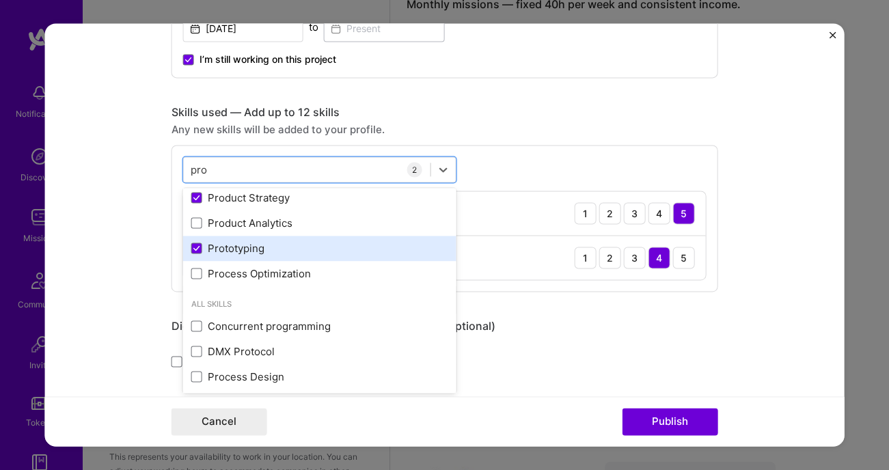
scroll to position [29, 0]
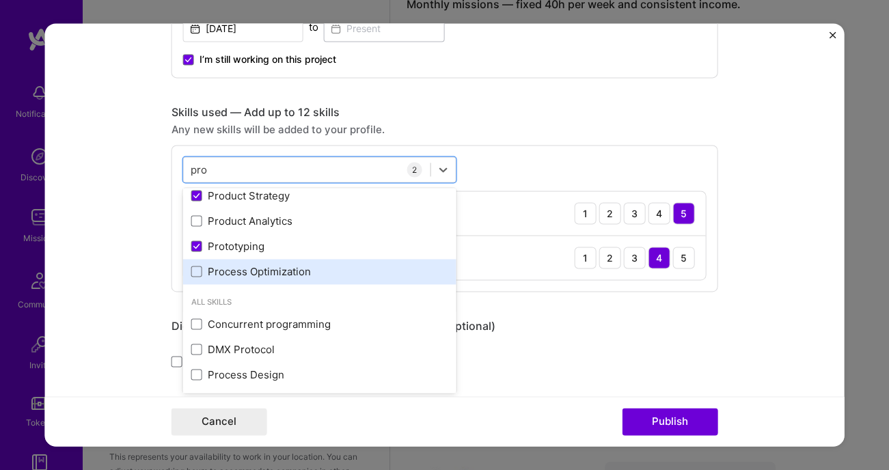
click at [224, 273] on div "Process Optimization" at bounding box center [319, 271] width 257 height 14
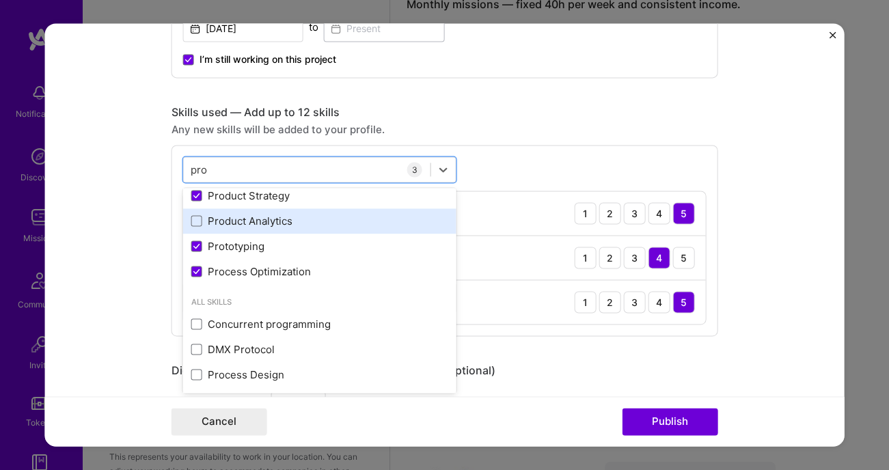
click at [226, 221] on div "Product Analytics" at bounding box center [319, 221] width 257 height 14
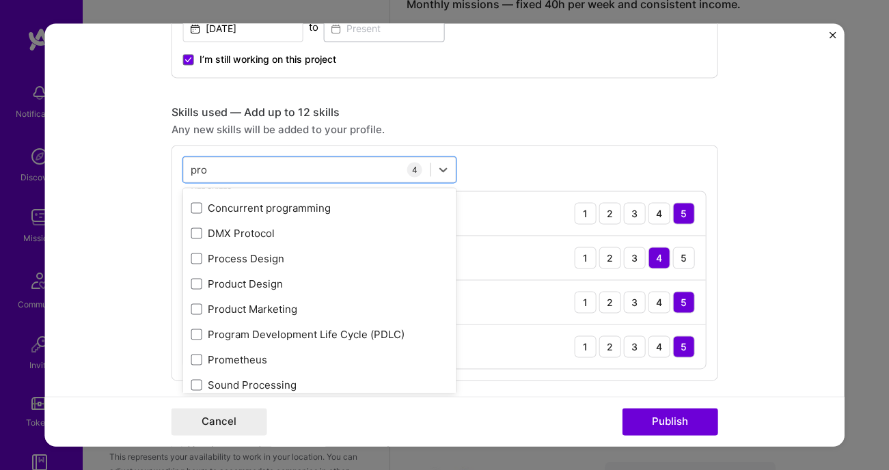
scroll to position [157, 0]
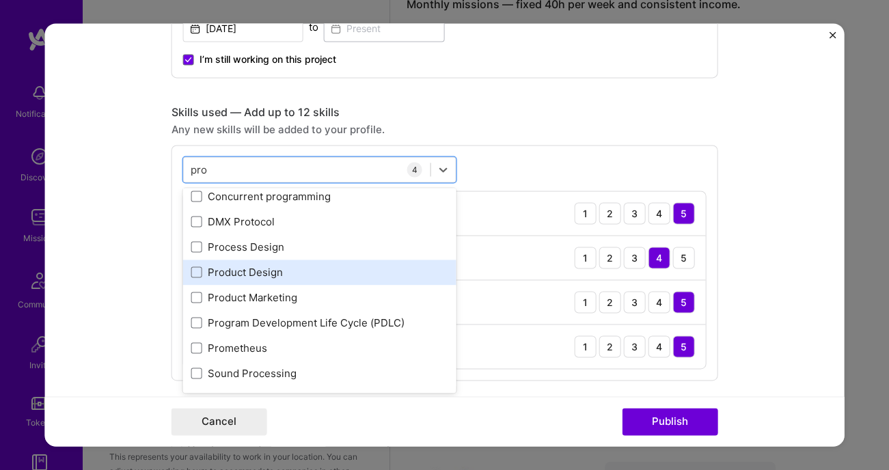
click at [219, 269] on div "Product Design" at bounding box center [319, 272] width 257 height 14
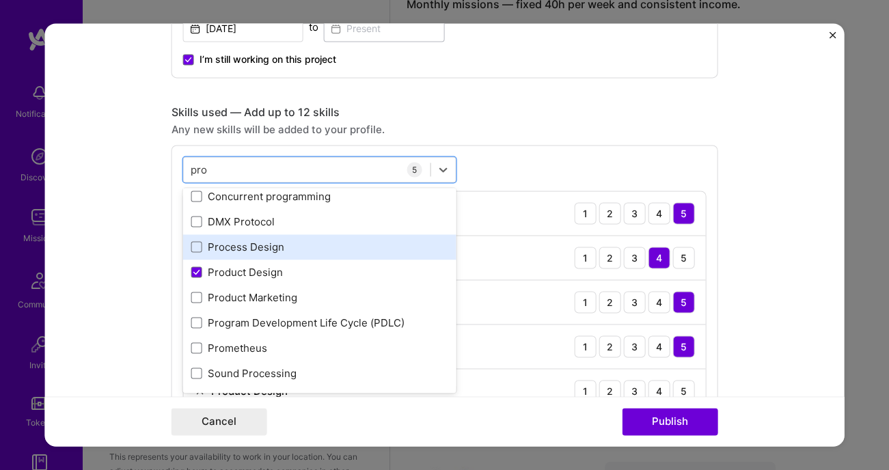
click at [226, 244] on div "Process Design" at bounding box center [319, 247] width 257 height 14
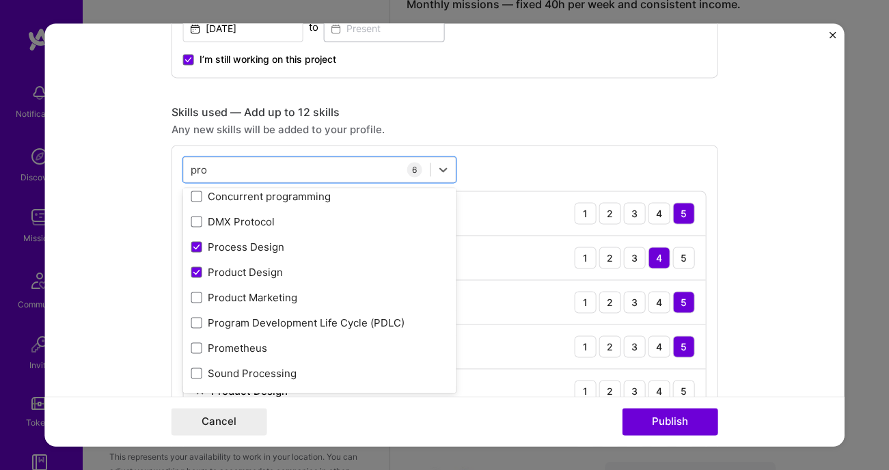
type input "pro"
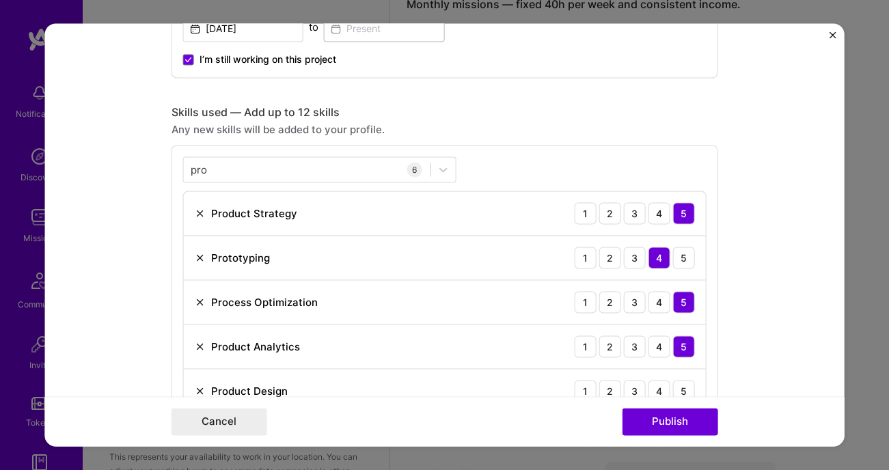
click at [635, 132] on div "Any new skills will be added to your profile." at bounding box center [444, 129] width 547 height 14
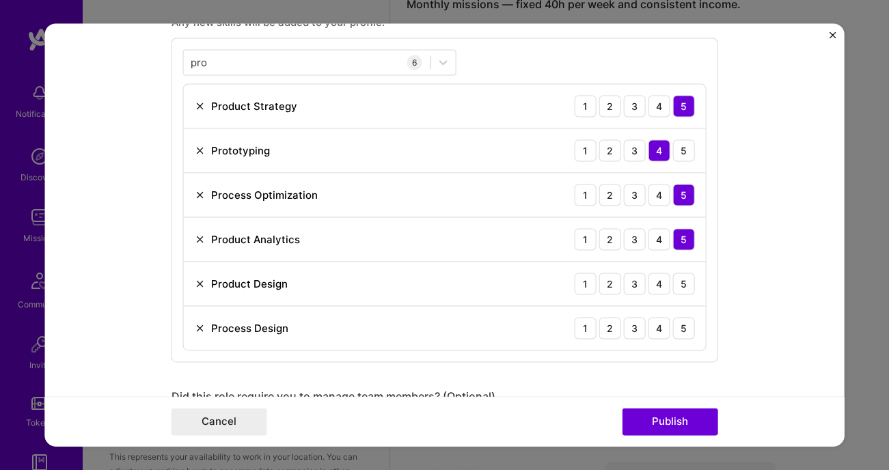
scroll to position [659, 0]
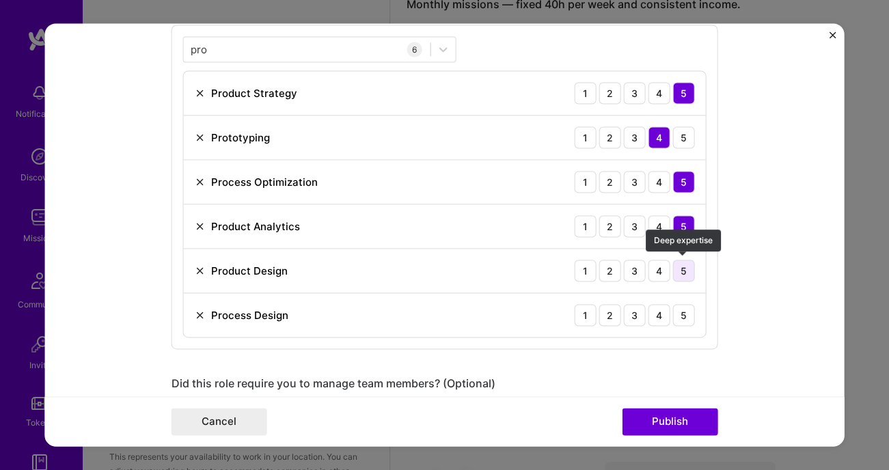
click at [685, 274] on div "5" at bounding box center [683, 271] width 22 height 22
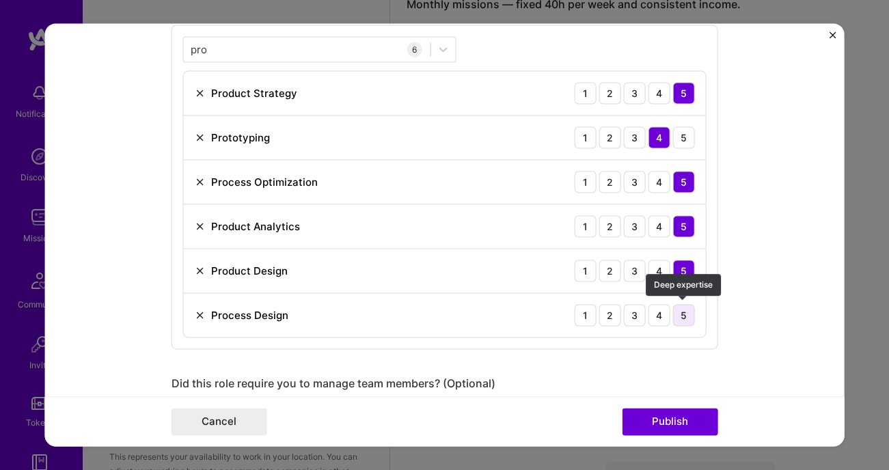
click at [682, 320] on div "5" at bounding box center [683, 315] width 22 height 22
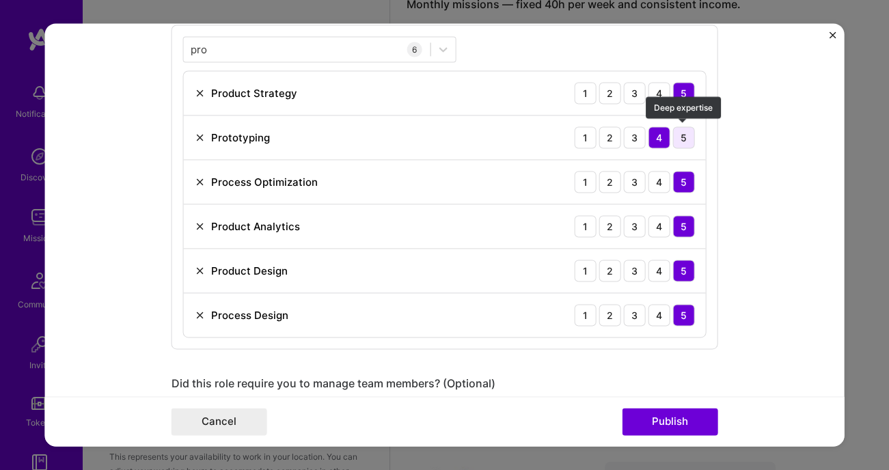
click at [683, 135] on div "5" at bounding box center [683, 137] width 22 height 22
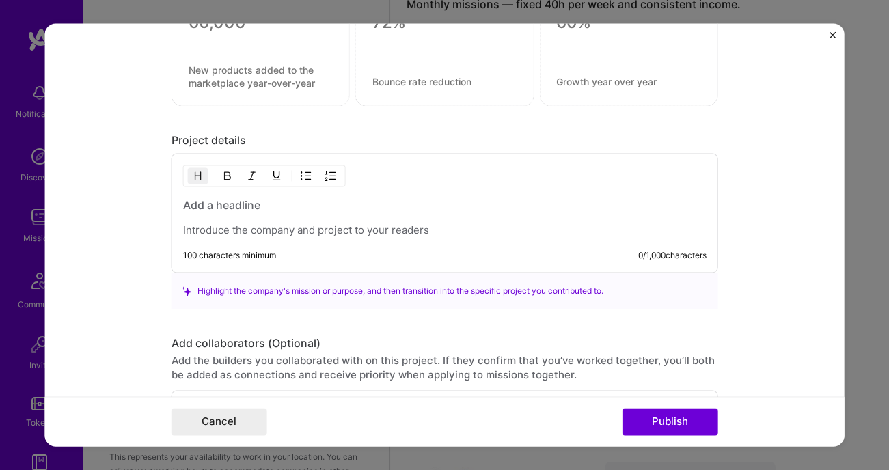
scroll to position [1285, 0]
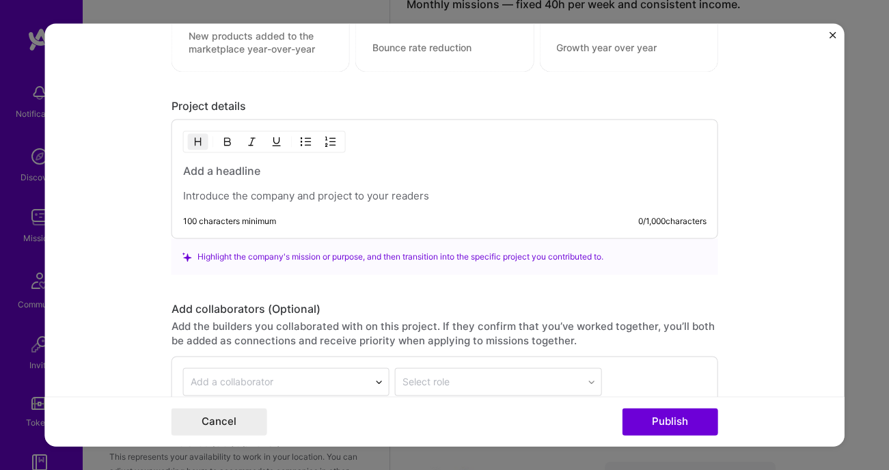
click at [222, 182] on div at bounding box center [443, 184] width 523 height 40
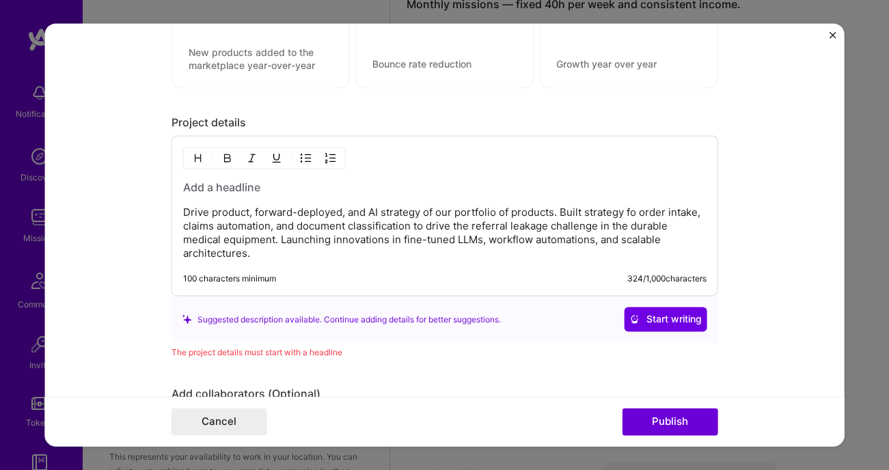
scroll to position [1250, 0]
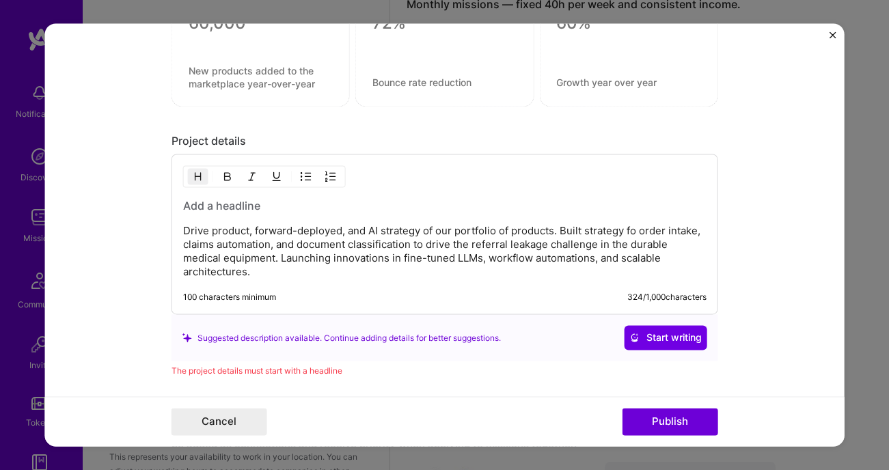
click at [204, 207] on h3 at bounding box center [443, 206] width 523 height 15
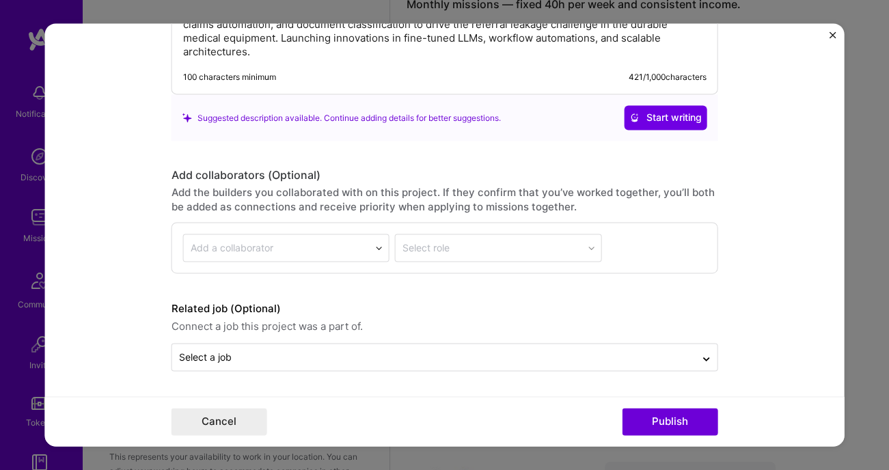
scroll to position [1479, 0]
click at [641, 420] on button "Publish" at bounding box center [670, 422] width 96 height 27
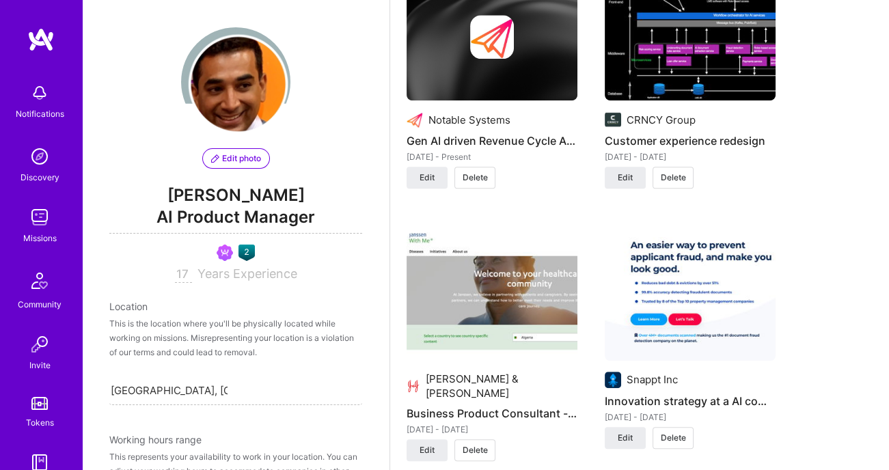
scroll to position [1341, 0]
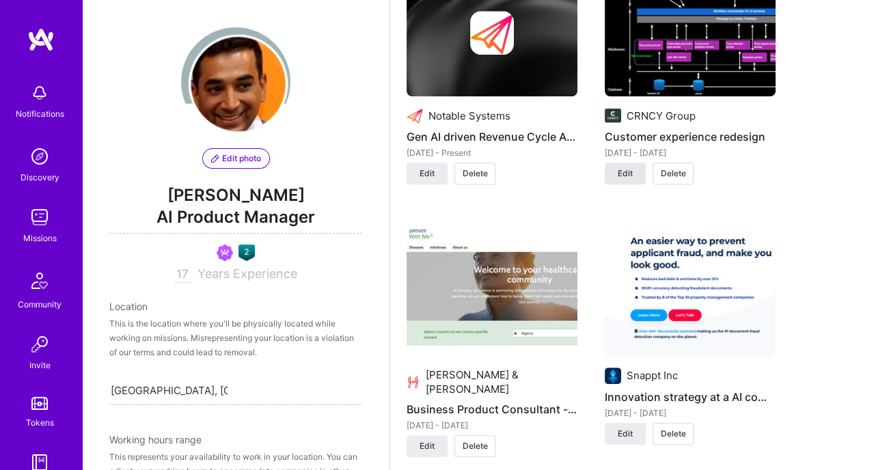
click at [638, 184] on button "Edit" at bounding box center [625, 174] width 41 height 22
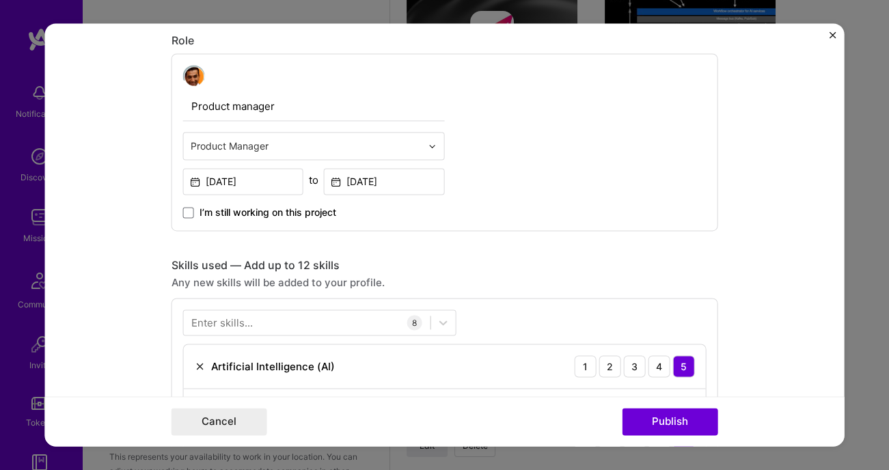
scroll to position [728, 0]
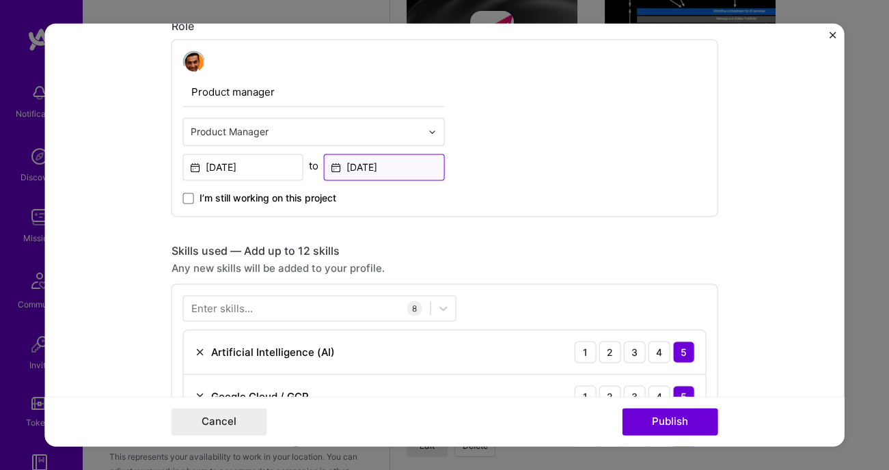
click at [399, 167] on input "Apr, 2025" at bounding box center [384, 167] width 121 height 27
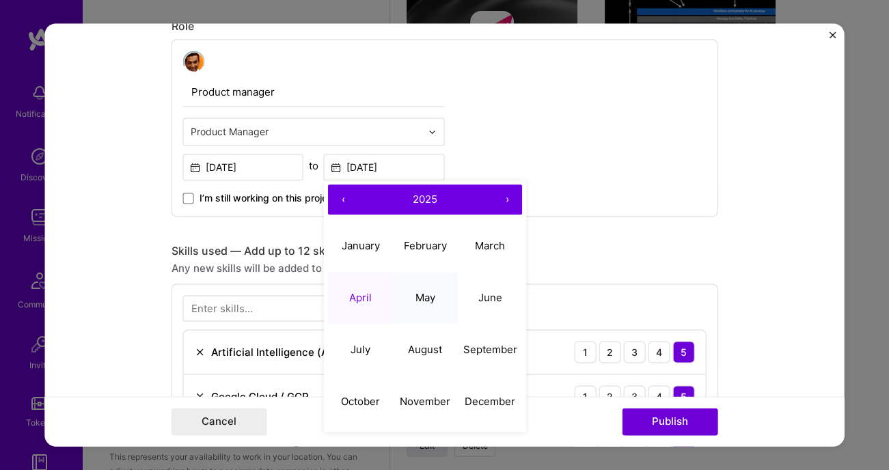
click at [425, 298] on abbr "May" at bounding box center [425, 297] width 20 height 13
type input "May, 2025"
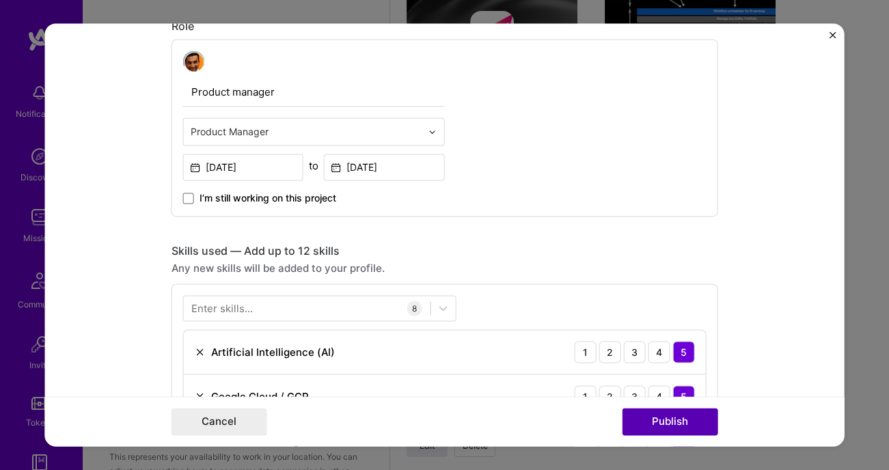
click at [650, 419] on button "Publish" at bounding box center [670, 422] width 96 height 27
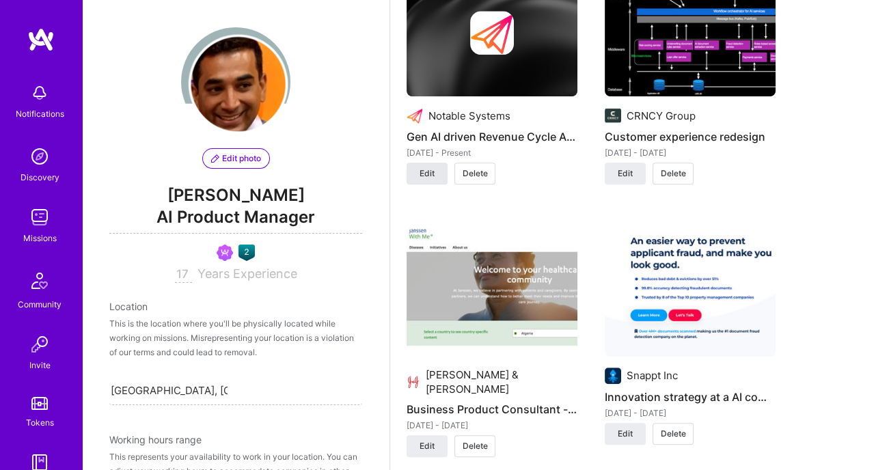
click at [420, 180] on span "Edit" at bounding box center [427, 173] width 15 height 12
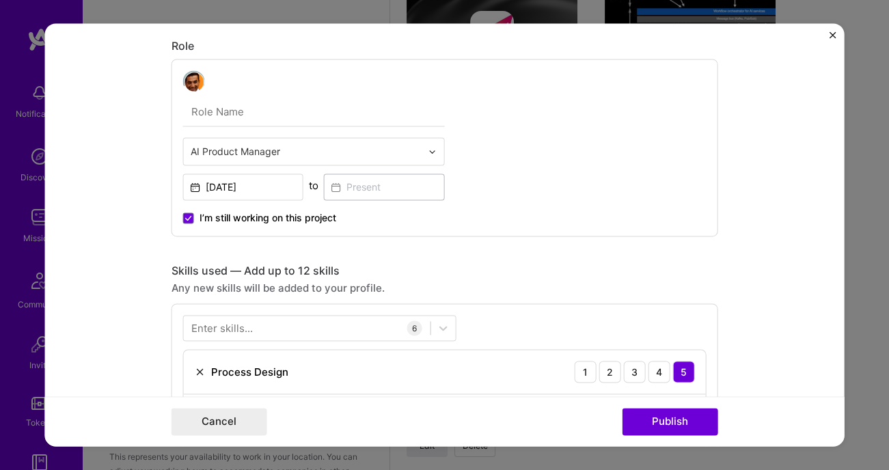
scroll to position [396, 0]
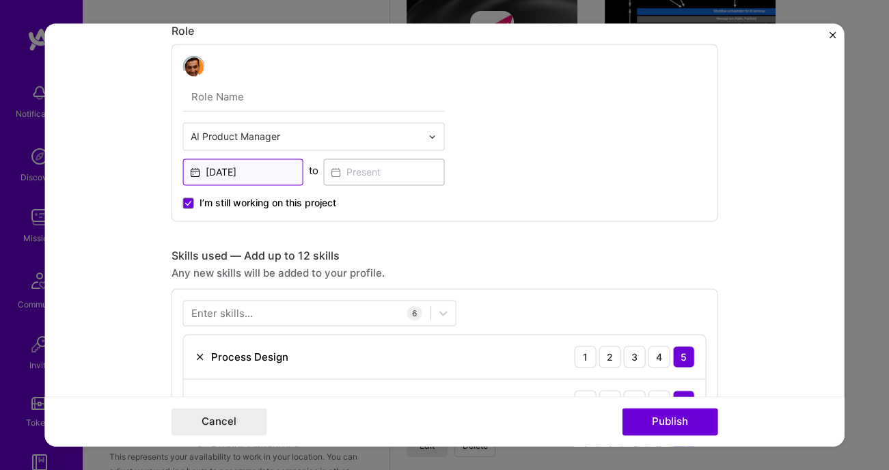
click at [264, 172] on input "Jun, 2025" at bounding box center [242, 172] width 121 height 27
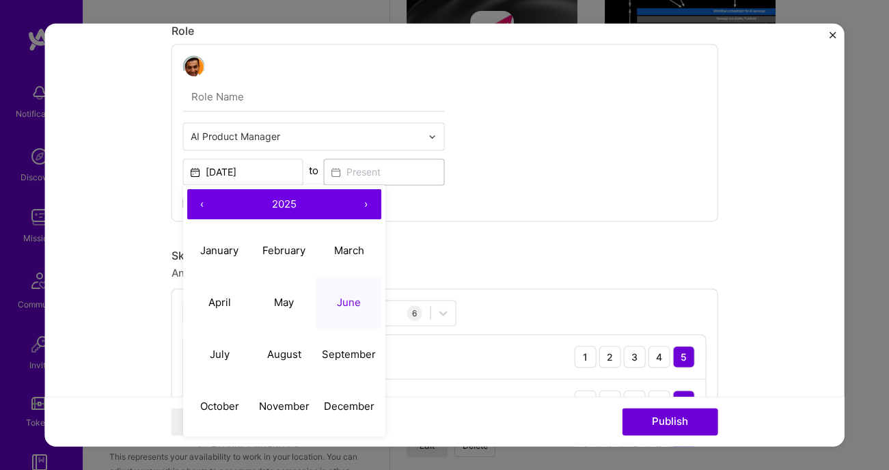
click at [834, 36] on img "Close" at bounding box center [833, 34] width 7 height 7
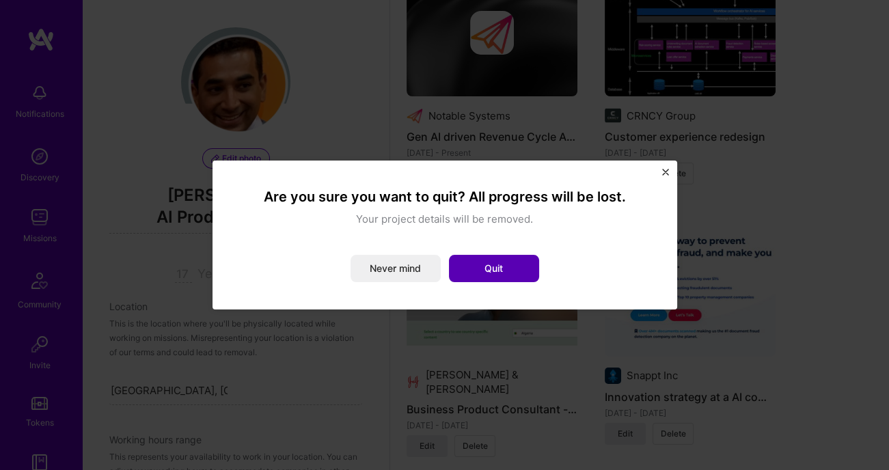
click at [505, 265] on button "Quit" at bounding box center [494, 268] width 90 height 27
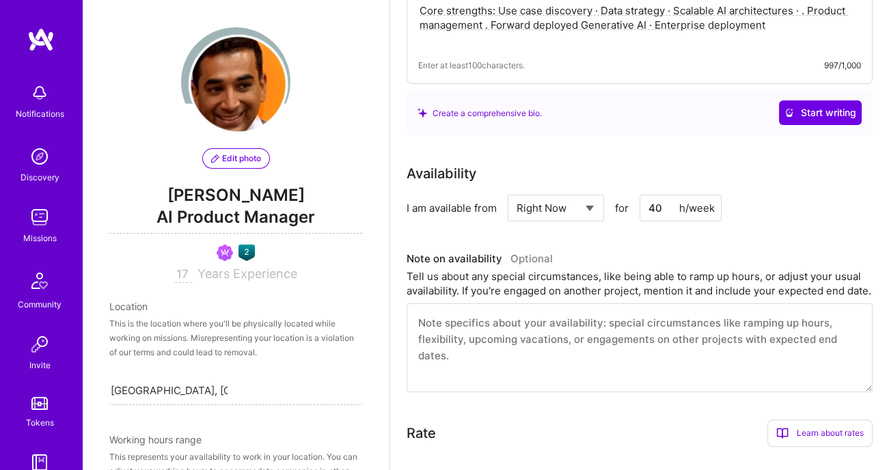
scroll to position [540, 0]
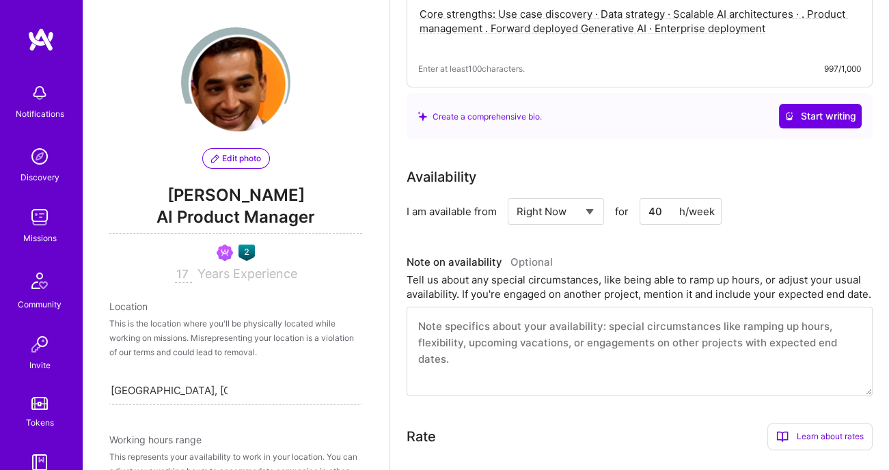
drag, startPoint x: 659, startPoint y: 209, endPoint x: 649, endPoint y: 207, distance: 10.5
click at [649, 207] on input "40" at bounding box center [681, 211] width 82 height 27
type input "20"
click at [760, 228] on div "Availability I am available from Select... Right Now Future Date Not Available …" at bounding box center [640, 281] width 466 height 229
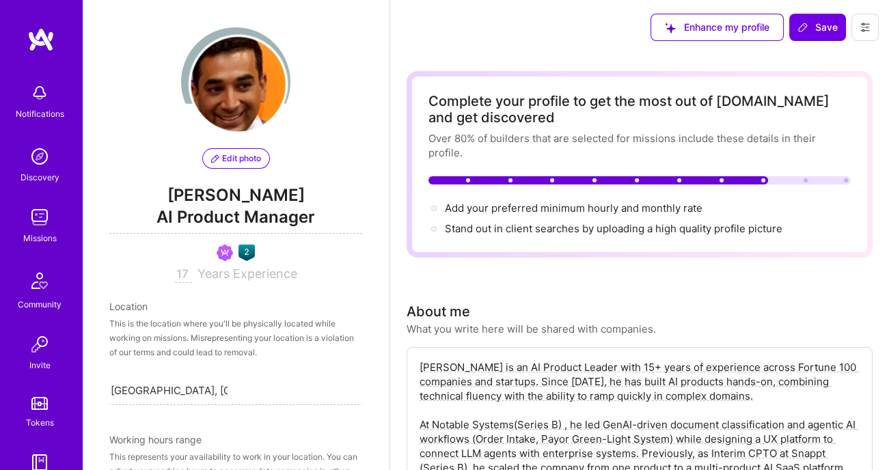
scroll to position [0, 0]
click at [819, 31] on span "Save" at bounding box center [817, 27] width 40 height 14
